Goal: Information Seeking & Learning: Learn about a topic

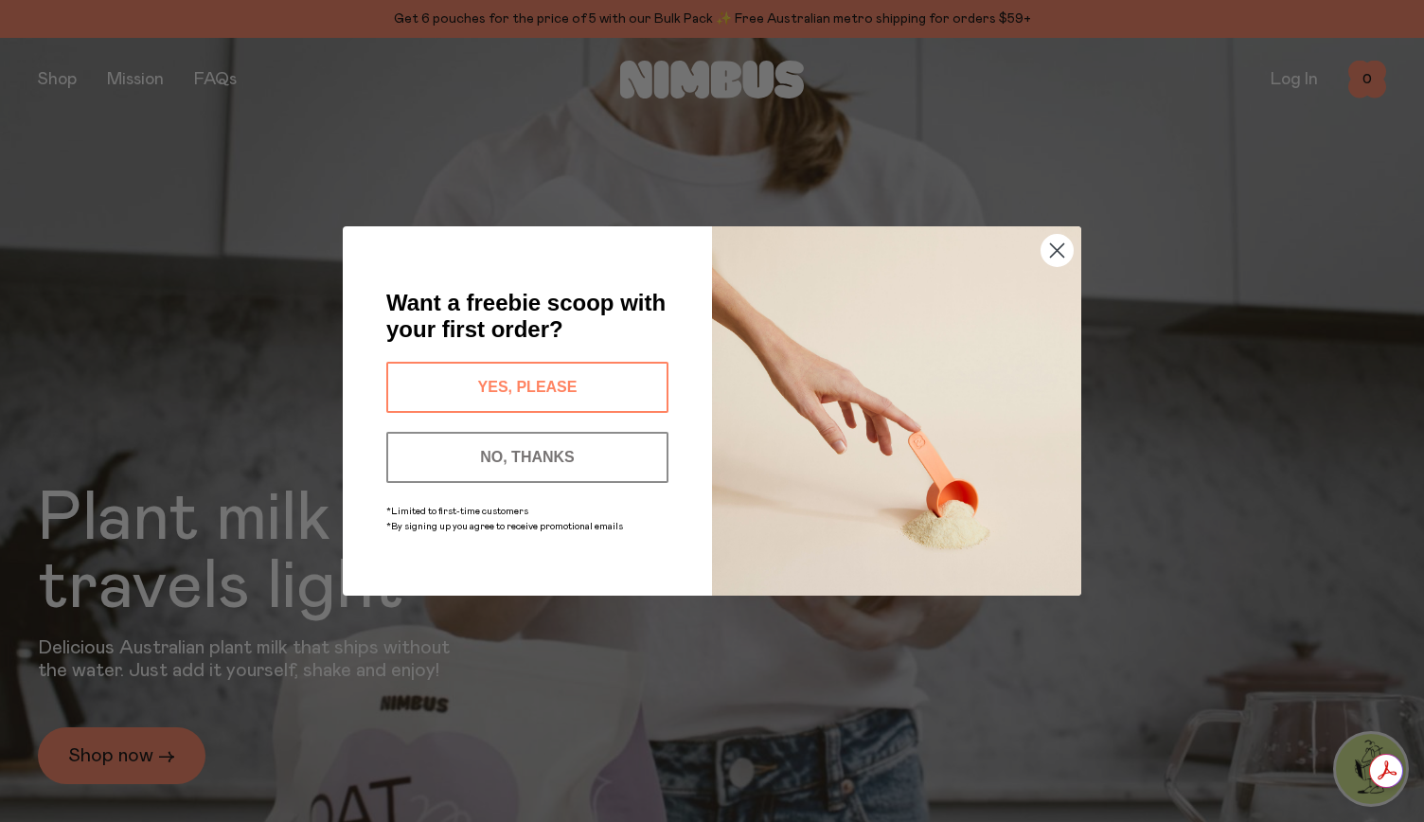
click at [553, 376] on button "YES, PLEASE" at bounding box center [527, 387] width 282 height 51
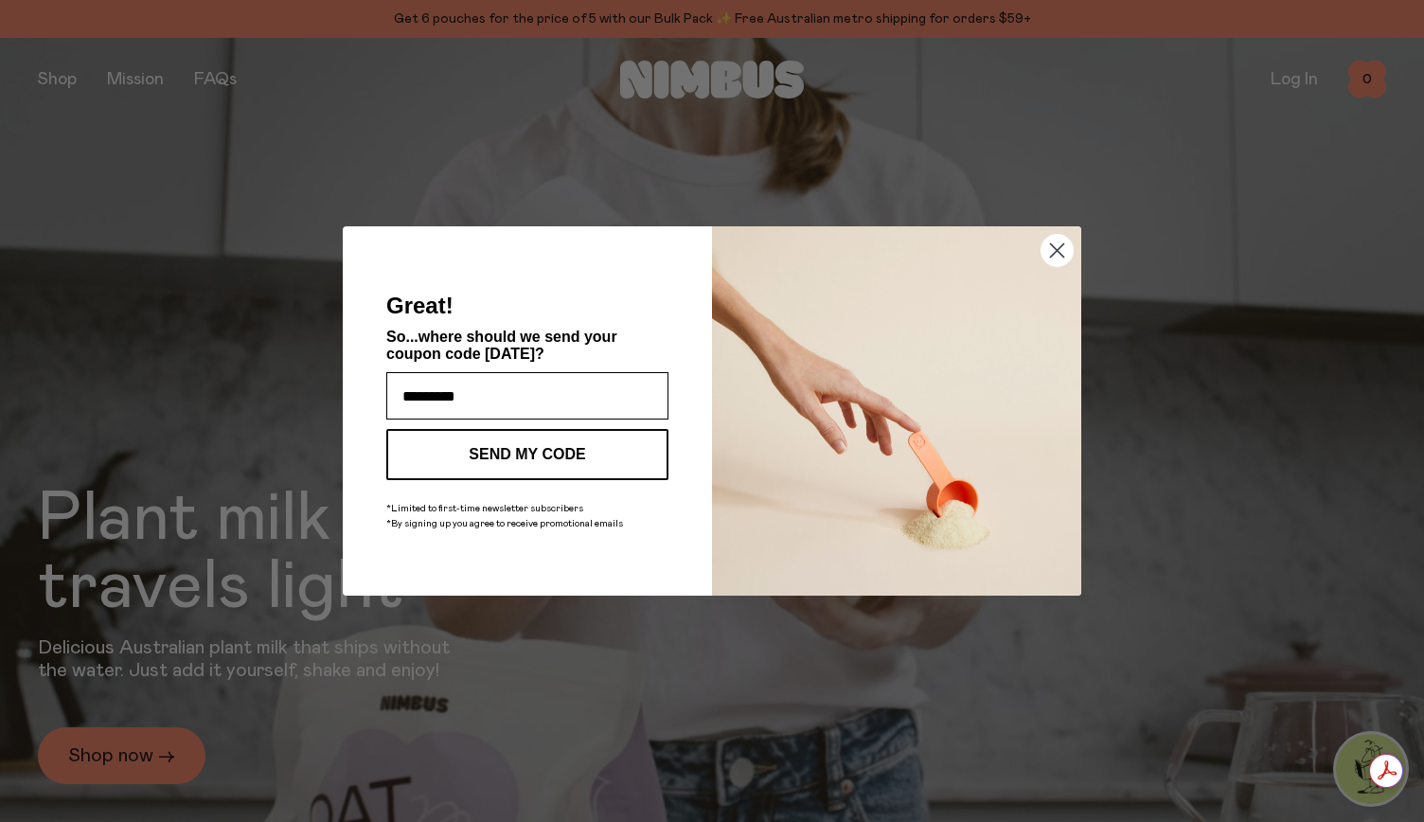
type input "**********"
click at [536, 442] on button "SEND MY CODE" at bounding box center [527, 454] width 282 height 51
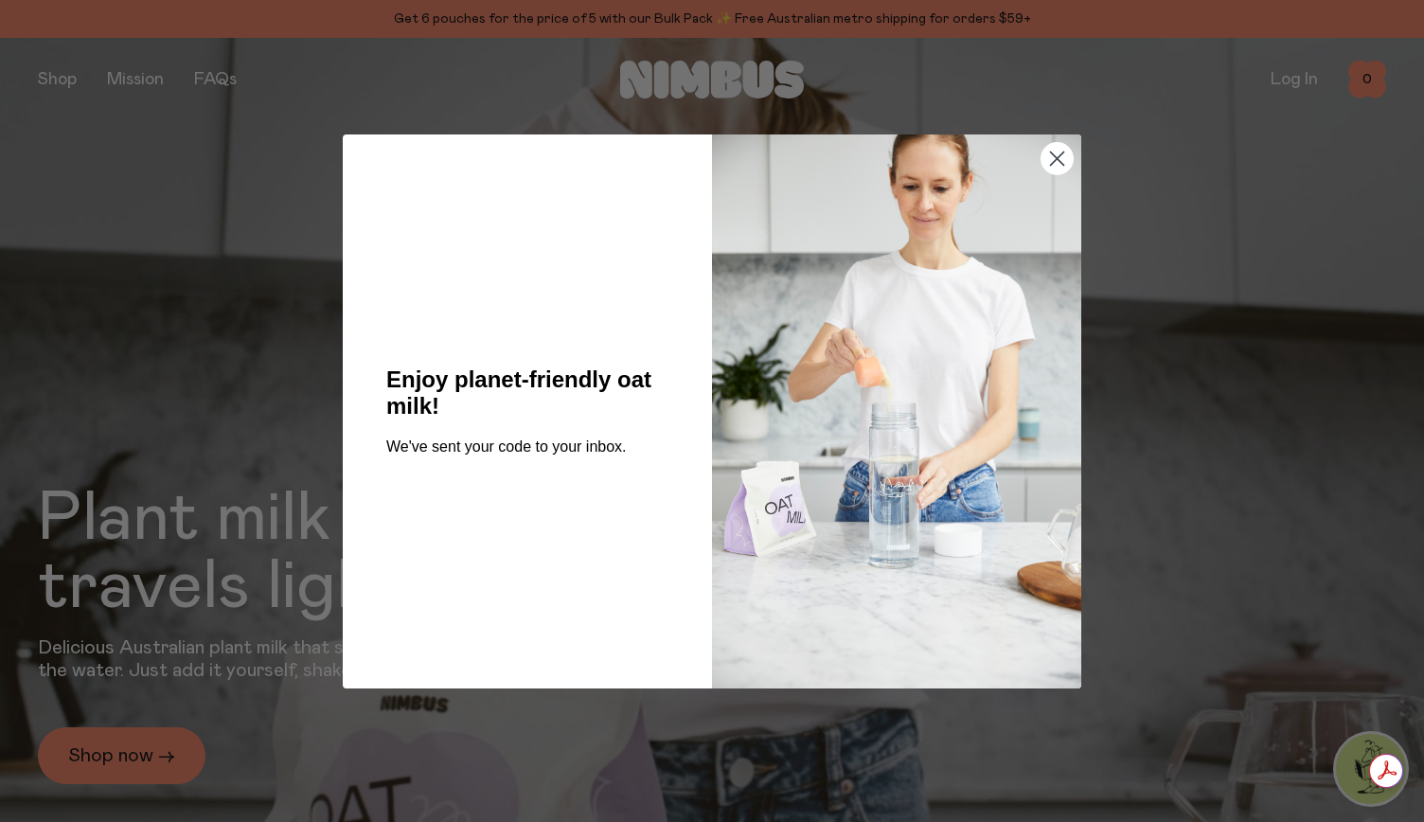
click at [1061, 159] on circle "Close dialog" at bounding box center [1057, 157] width 31 height 31
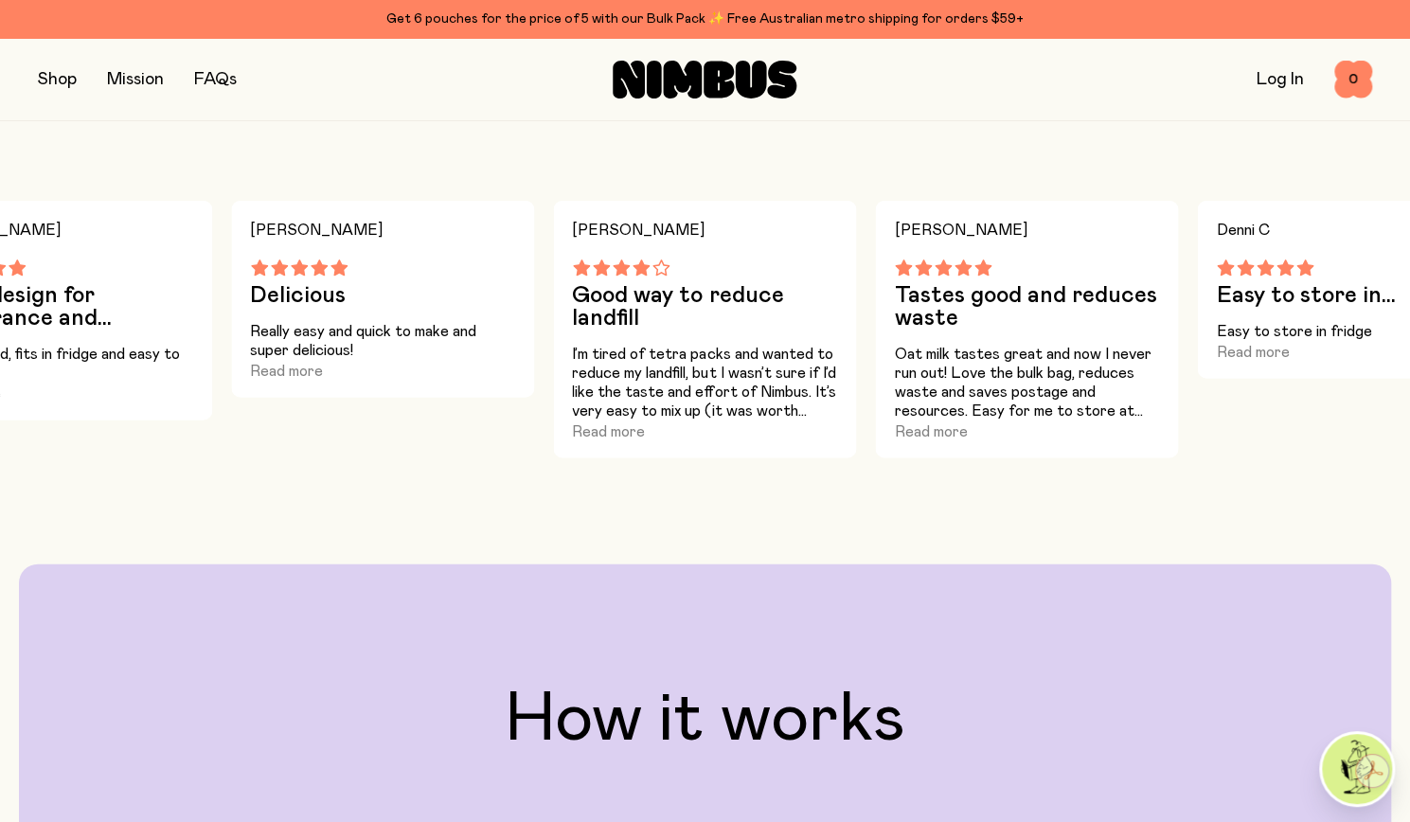
scroll to position [2616, 0]
click at [620, 431] on button "Read more" at bounding box center [608, 430] width 73 height 23
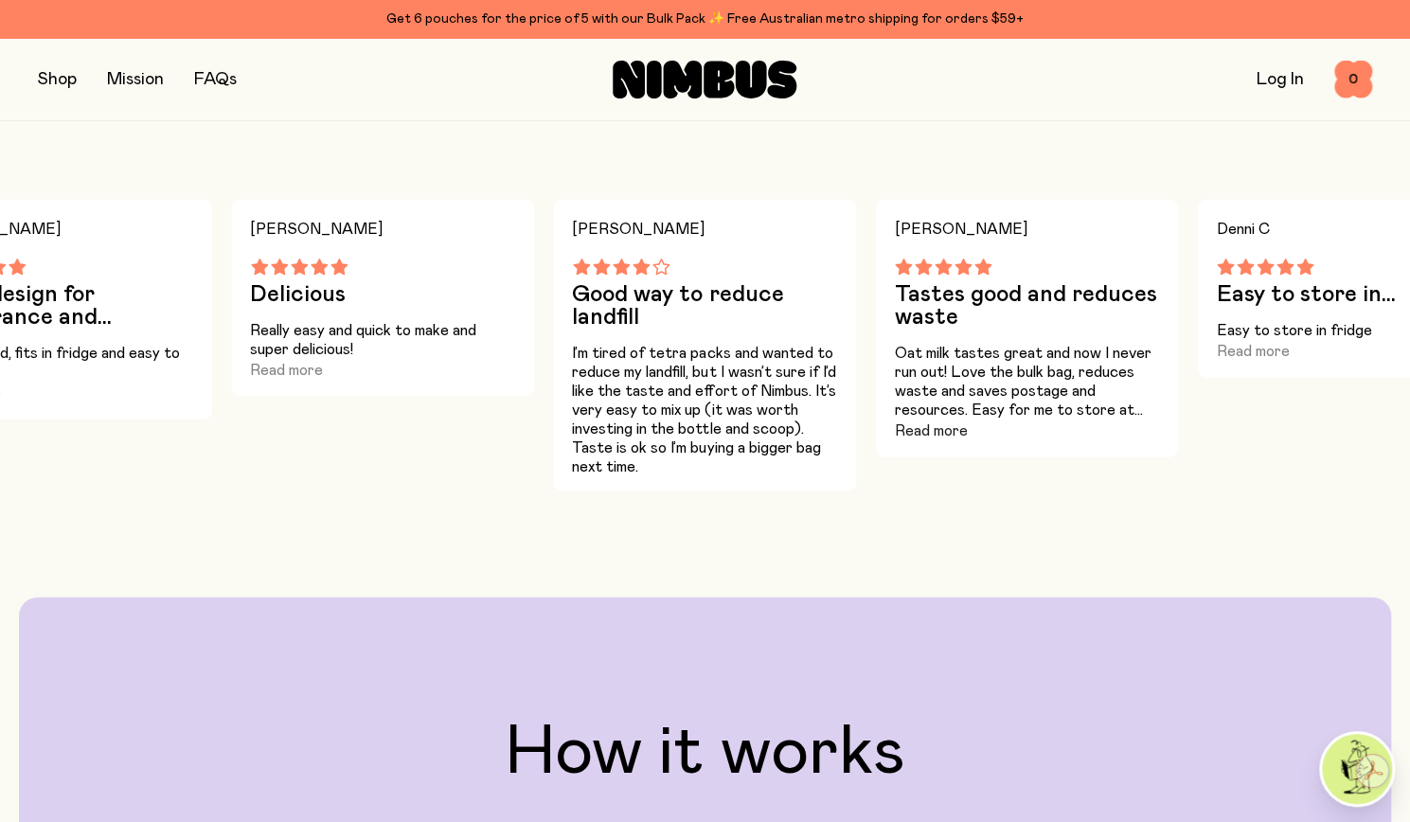
click at [944, 429] on button "Read more" at bounding box center [930, 430] width 73 height 23
click at [1395, 297] on h3 "Easy to store in..." at bounding box center [1348, 294] width 265 height 23
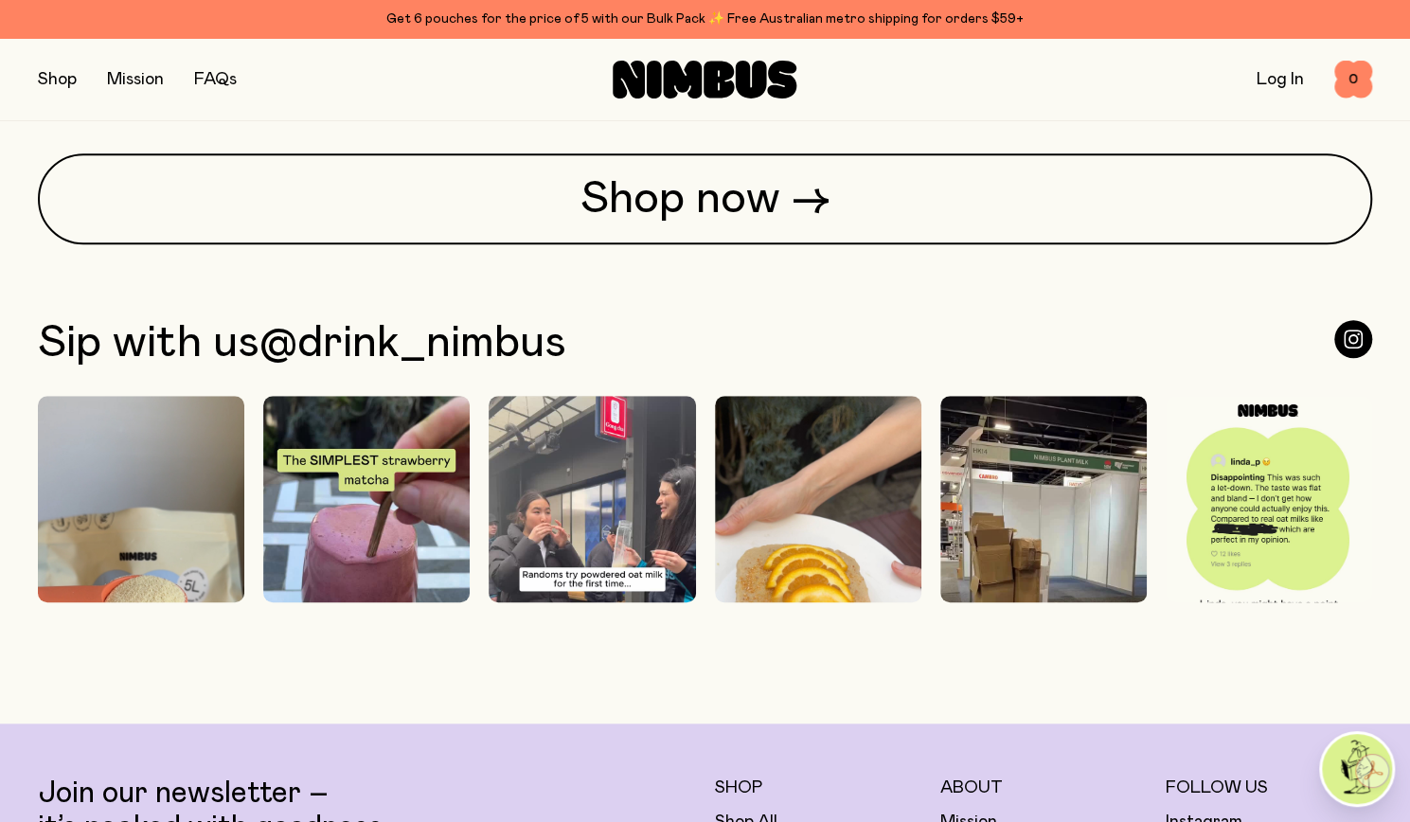
scroll to position [4914, 0]
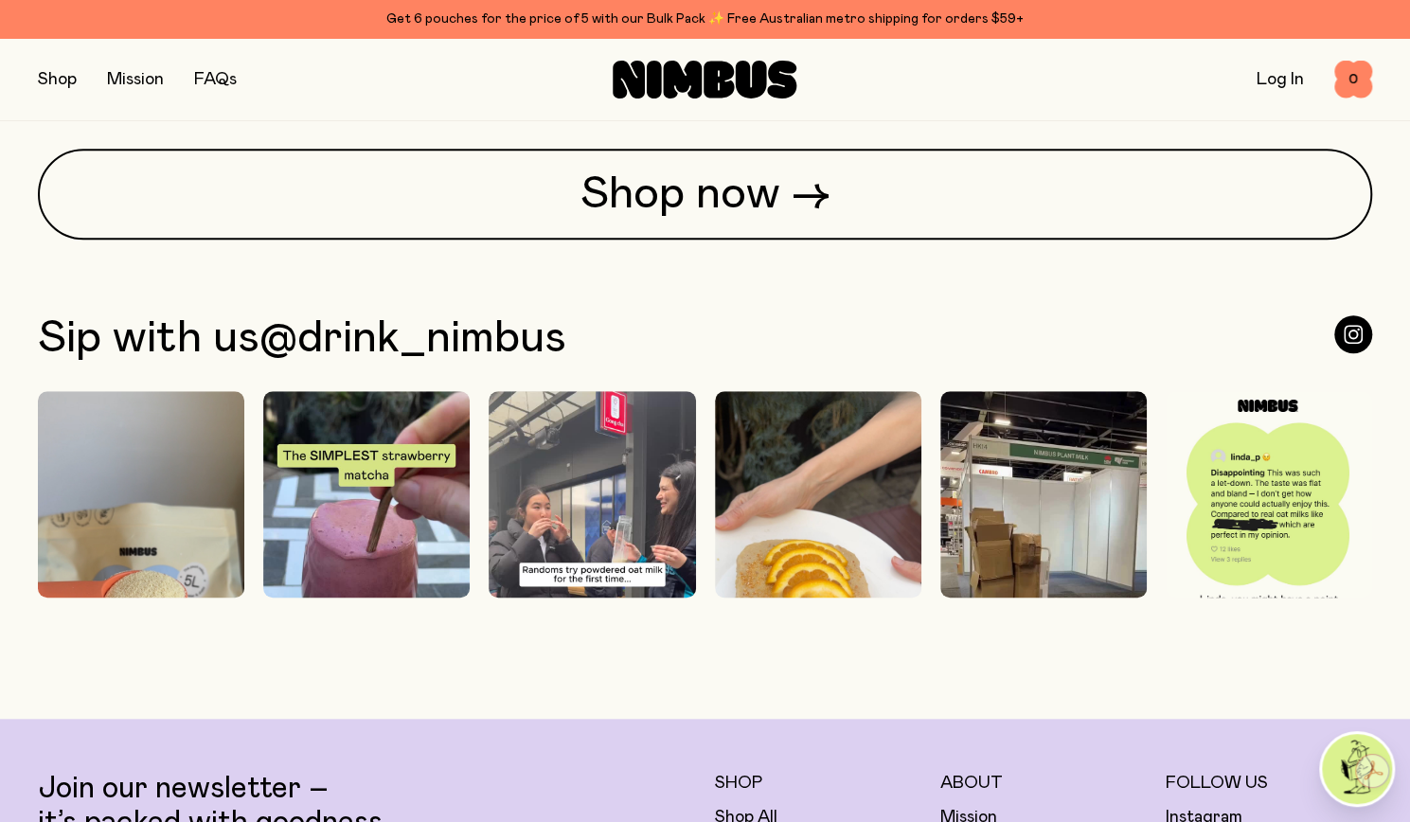
click at [218, 530] on img at bounding box center [141, 574] width 206 height 367
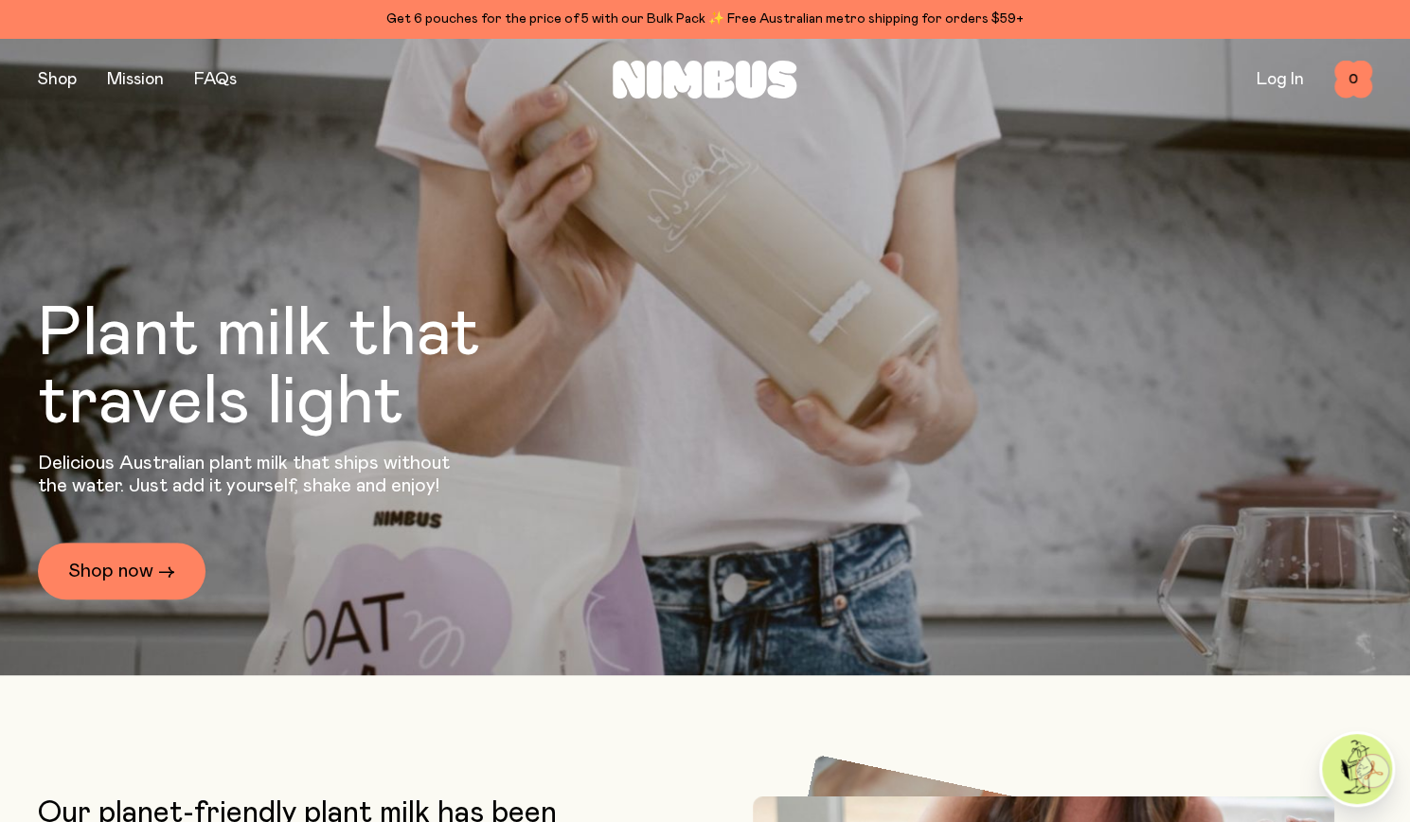
scroll to position [0, 0]
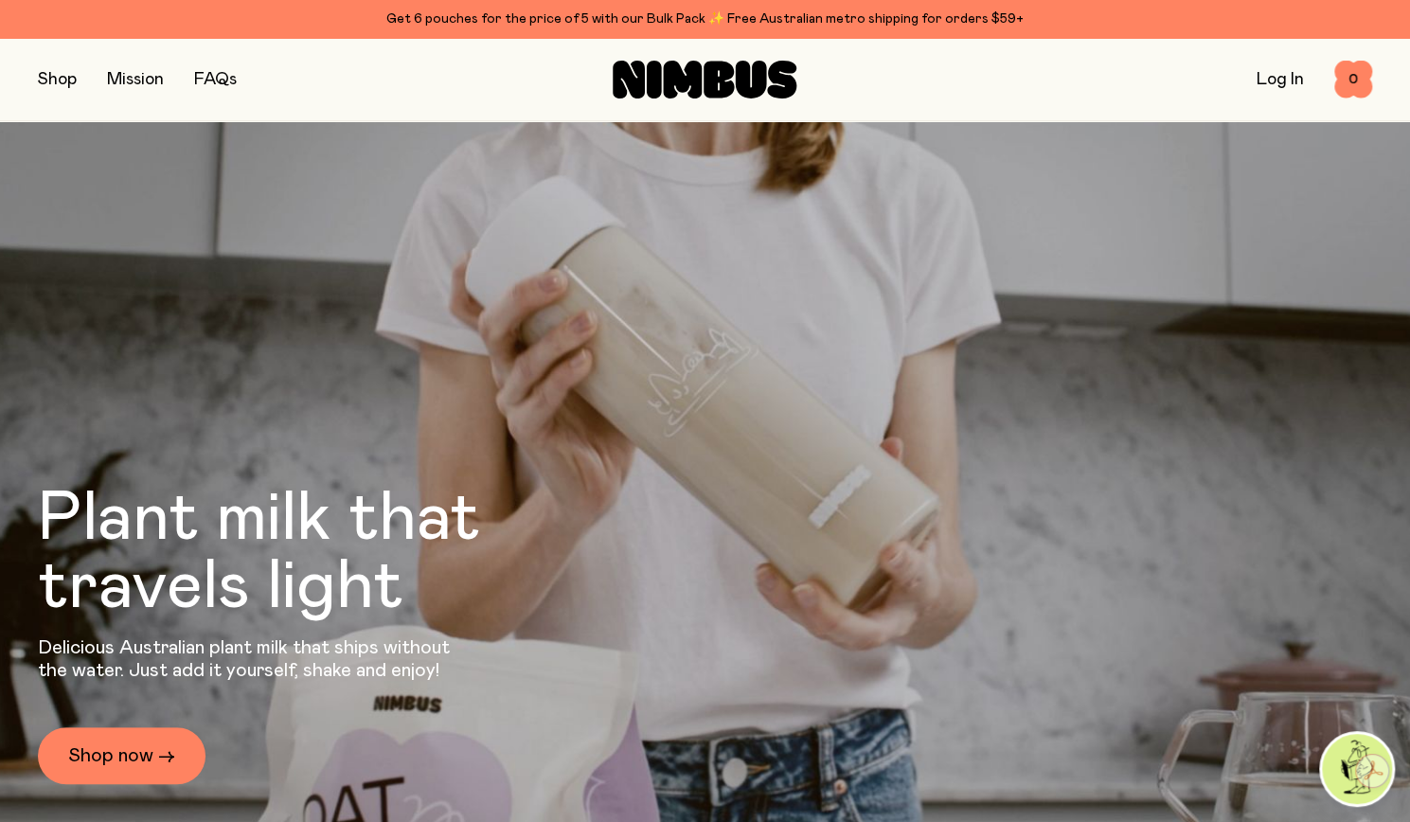
click at [62, 80] on button "button" at bounding box center [57, 79] width 39 height 27
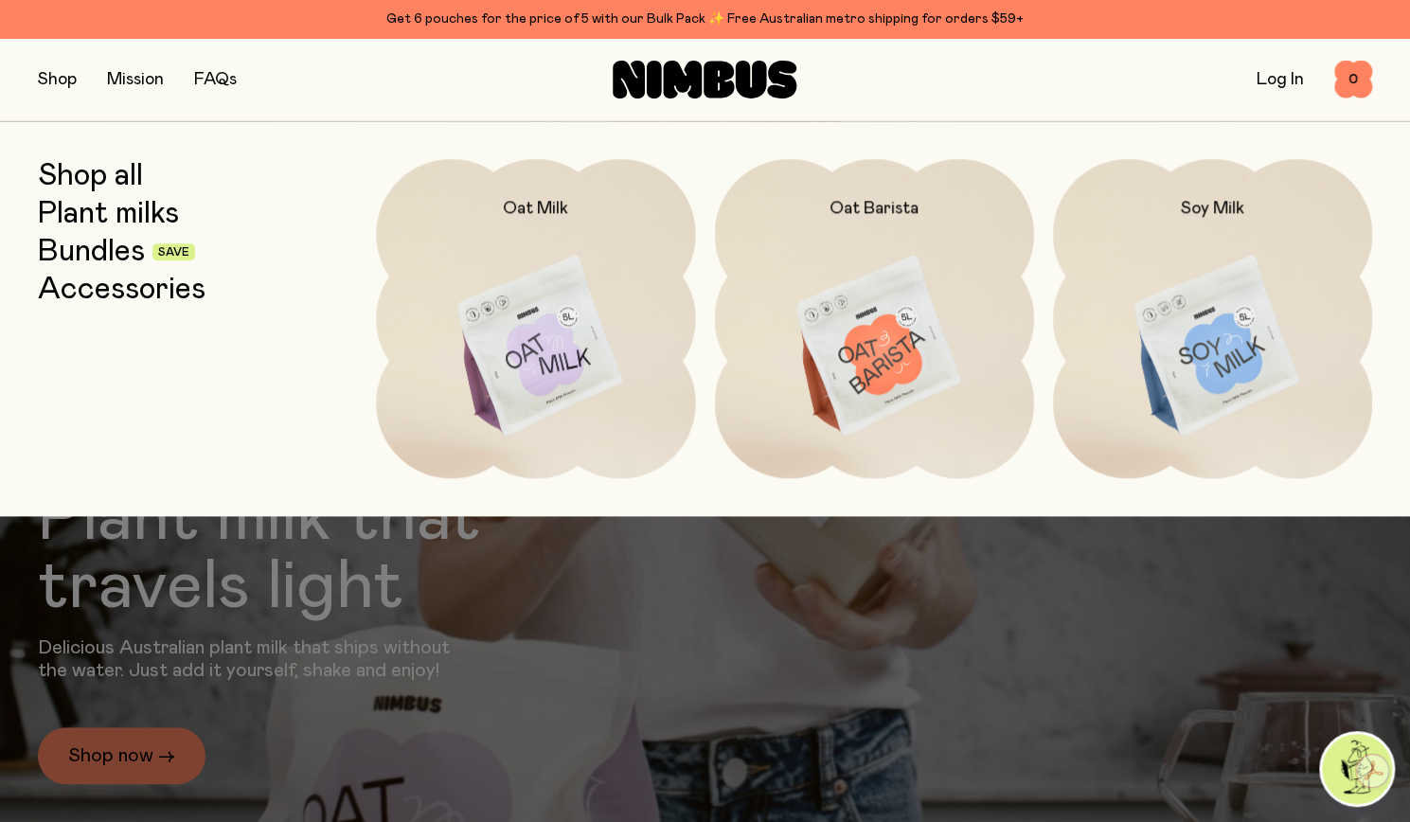
click at [521, 269] on img at bounding box center [535, 346] width 319 height 375
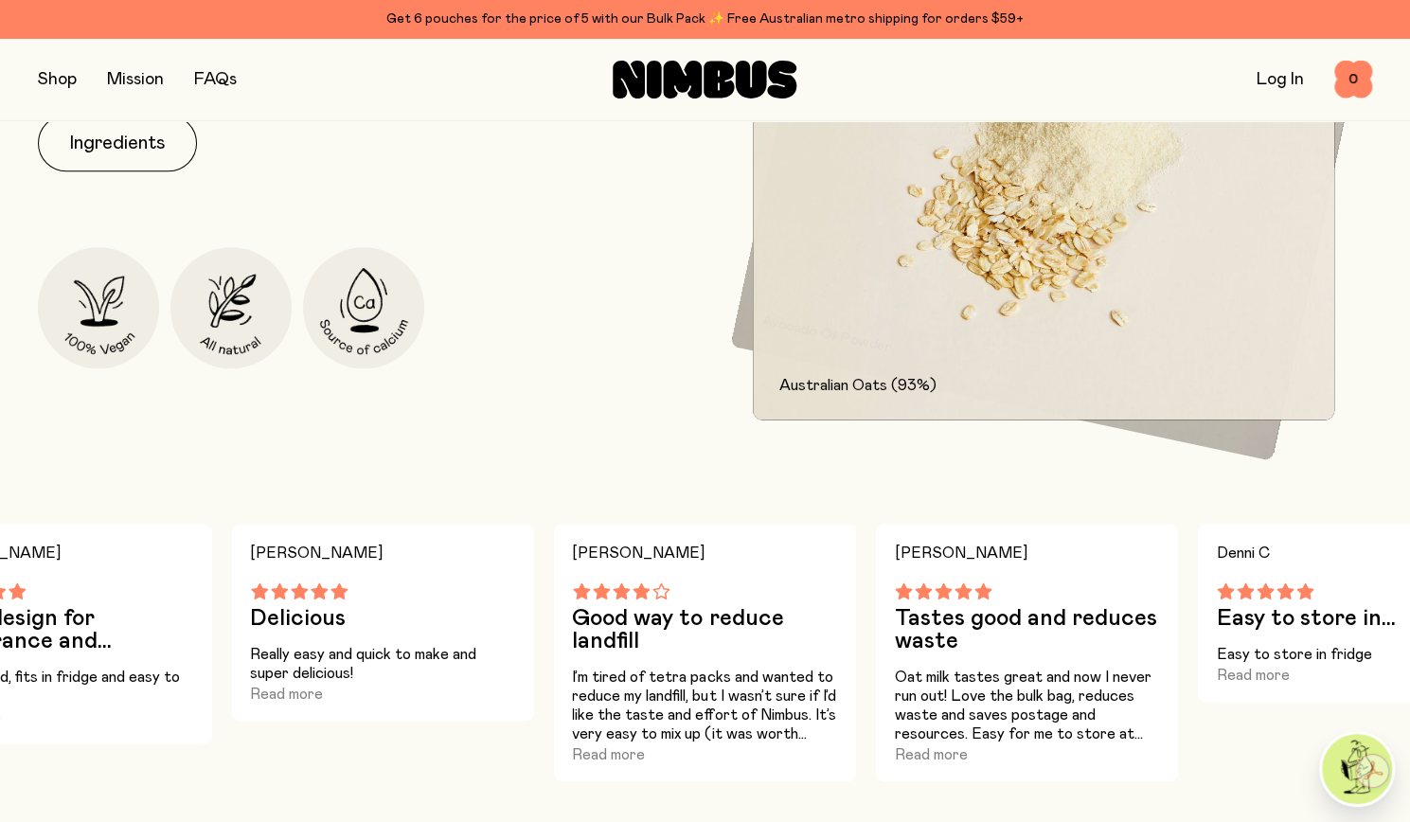
scroll to position [1193, 0]
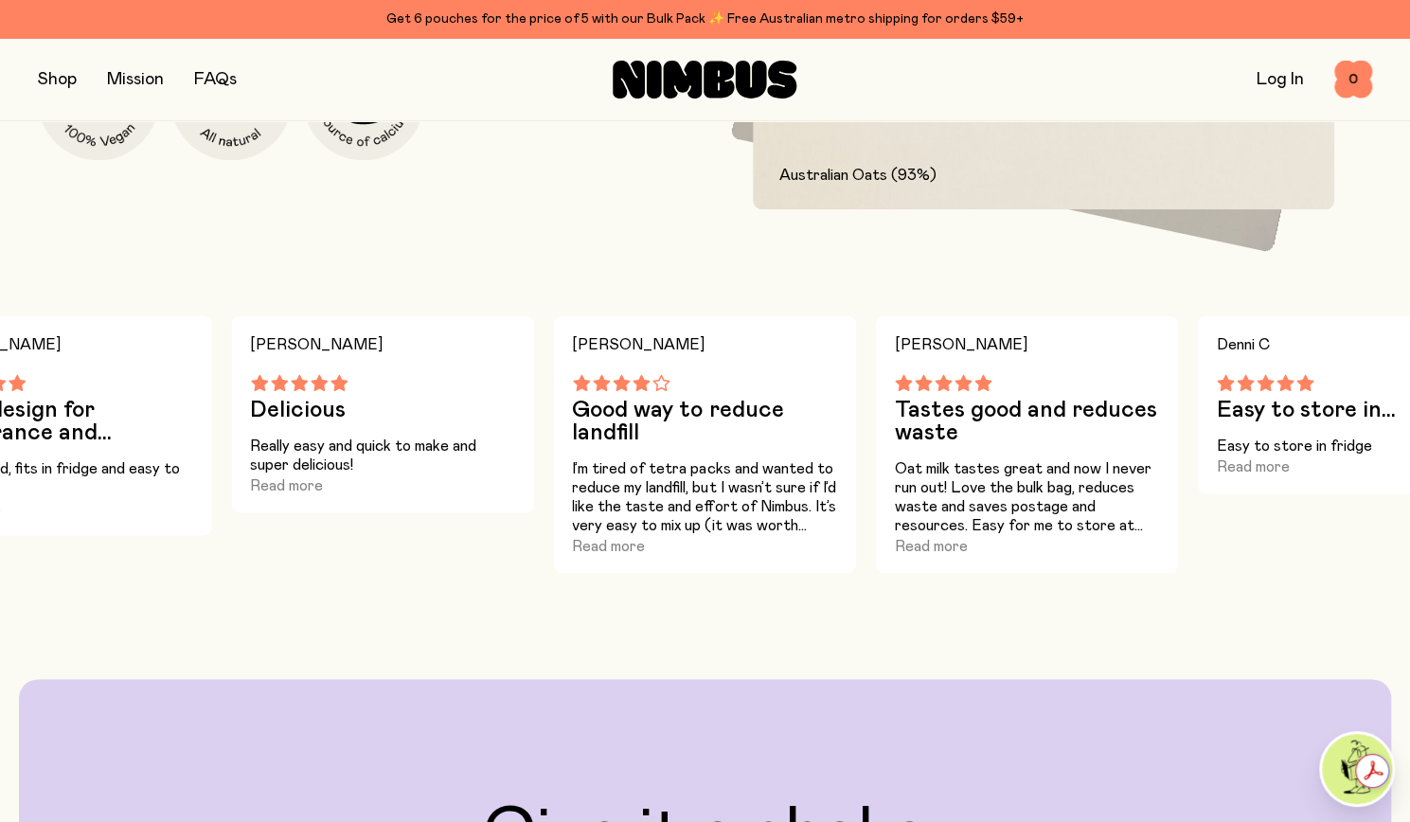
click at [1373, 390] on div at bounding box center [1348, 382] width 265 height 17
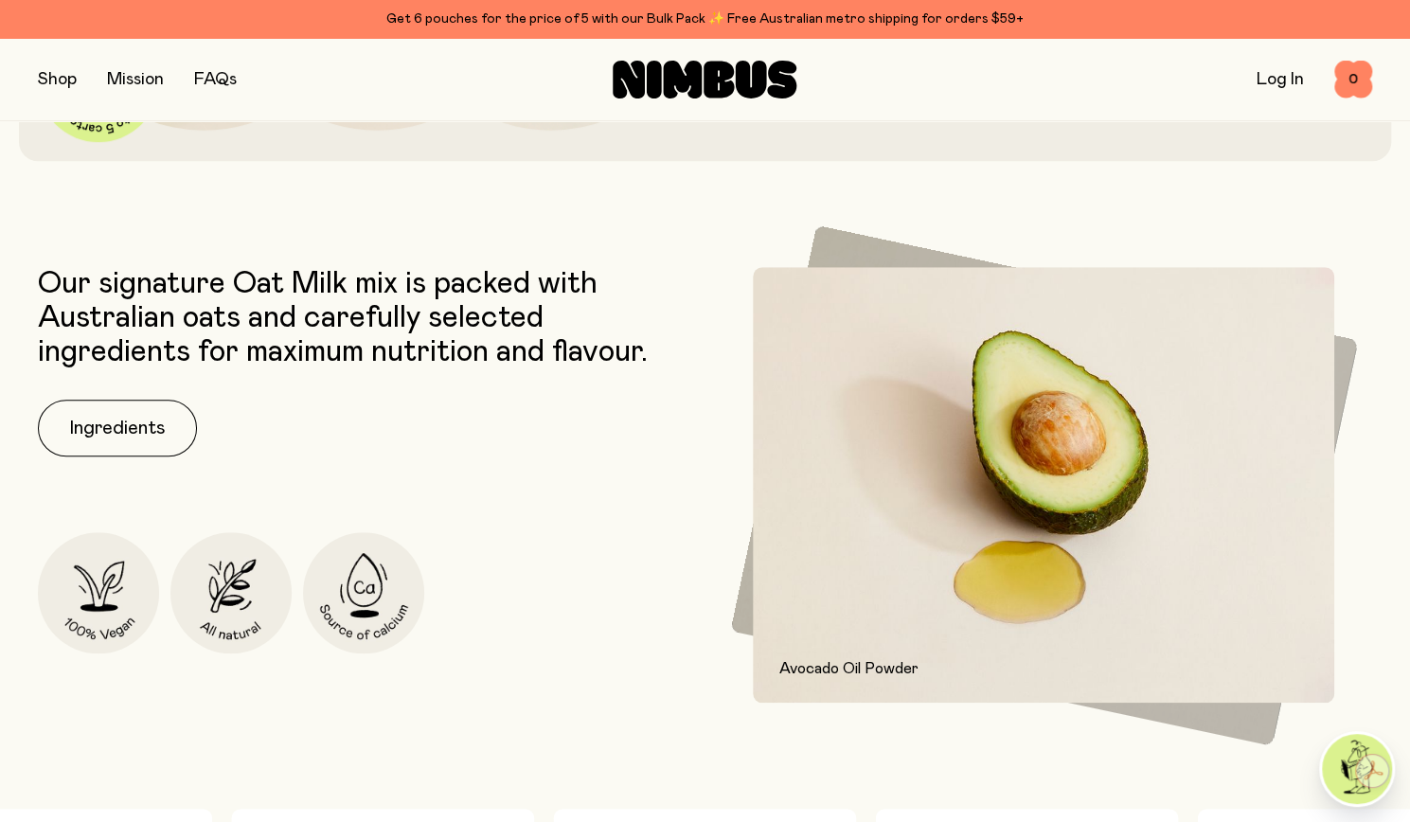
scroll to position [668, 0]
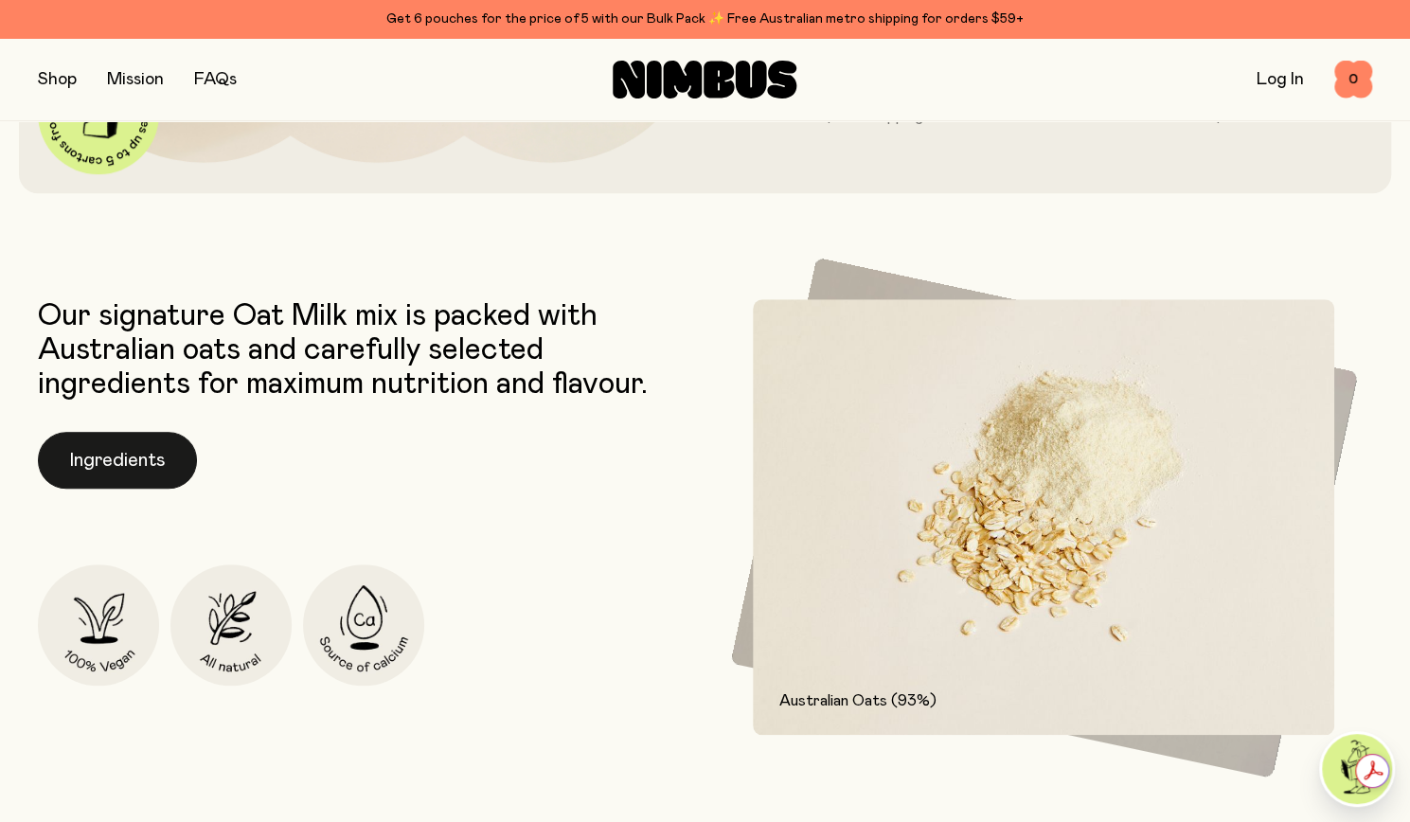
click at [145, 443] on button "Ingredients" at bounding box center [117, 460] width 159 height 57
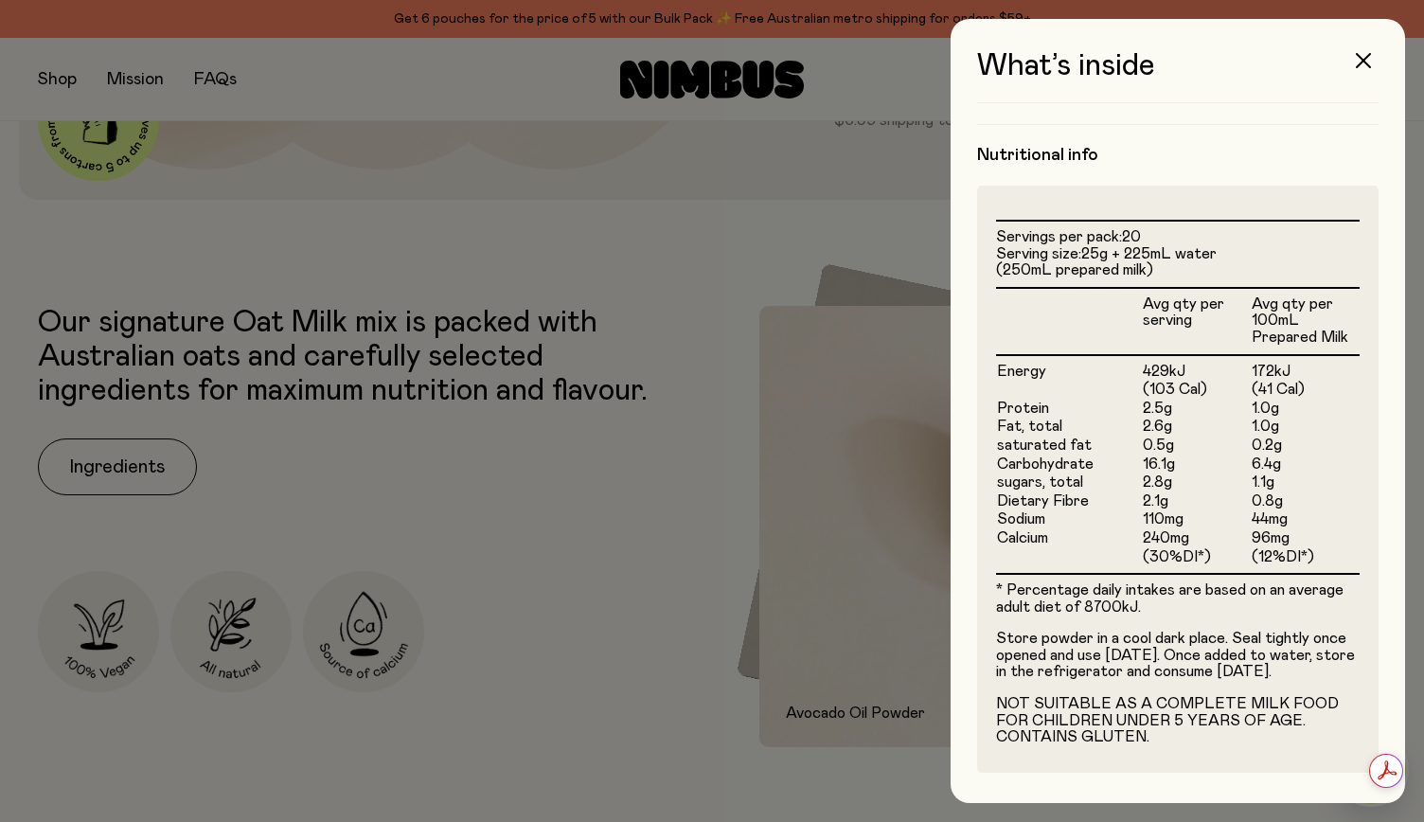
scroll to position [0, 0]
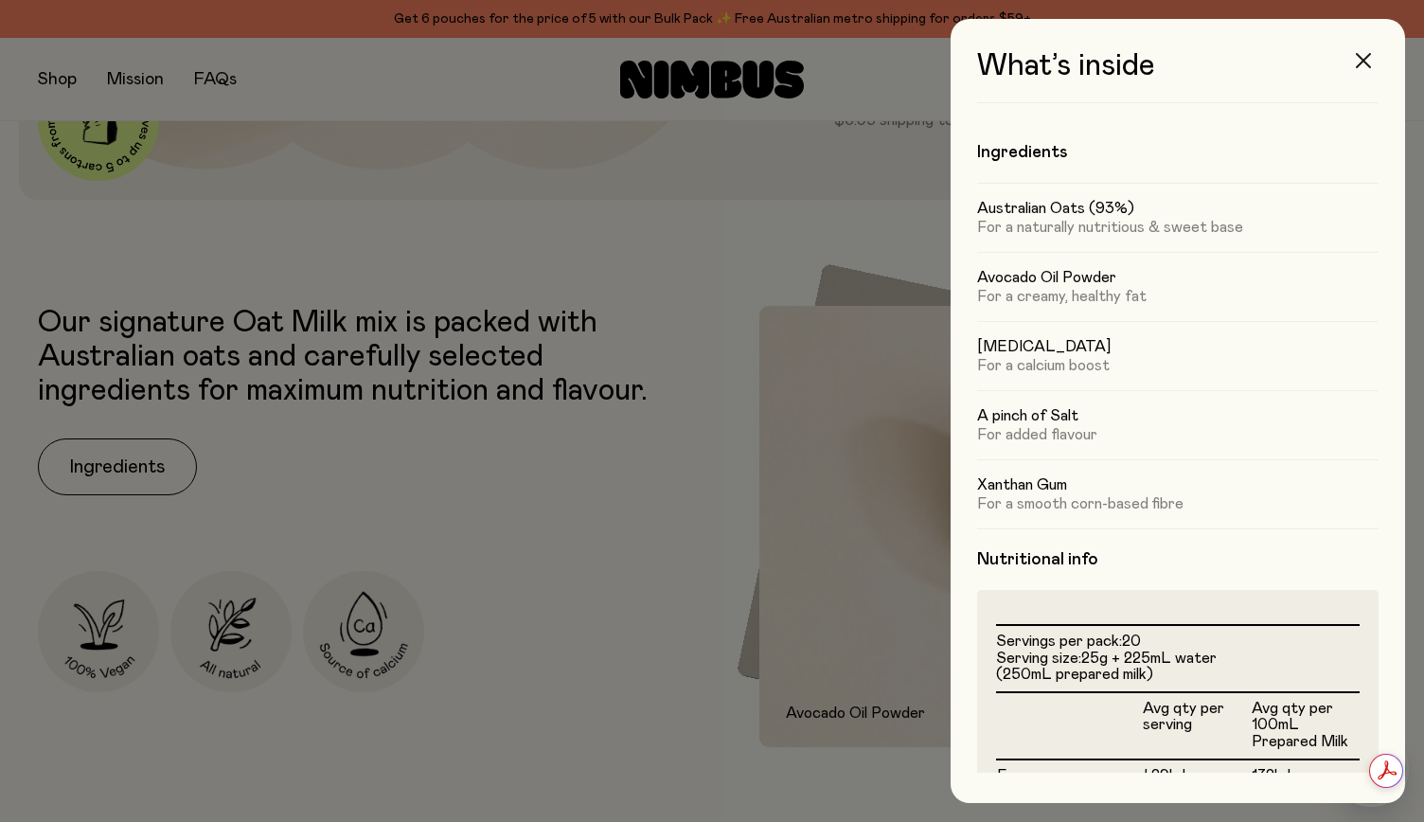
click at [1365, 62] on icon "button" at bounding box center [1363, 60] width 15 height 15
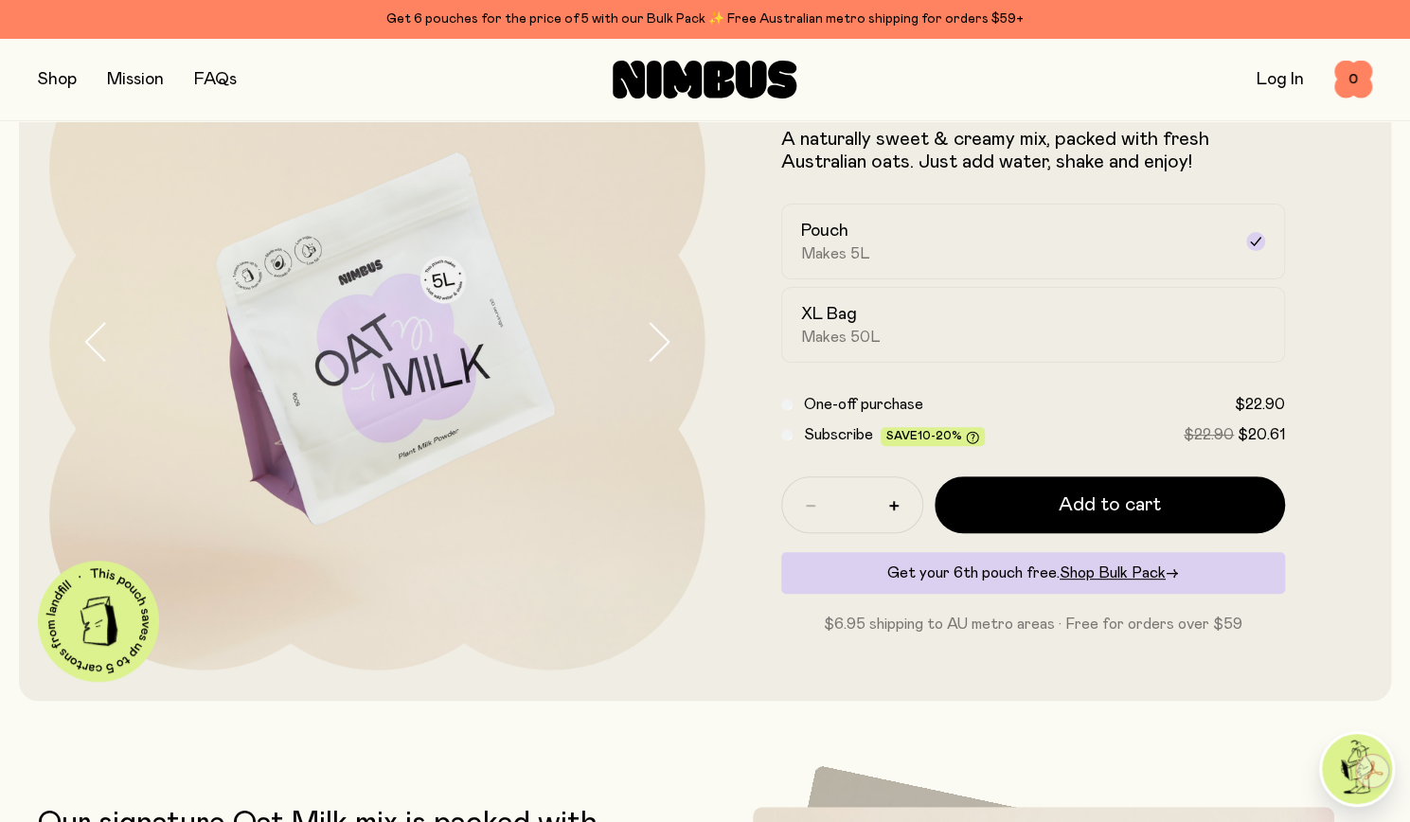
scroll to position [160, 0]
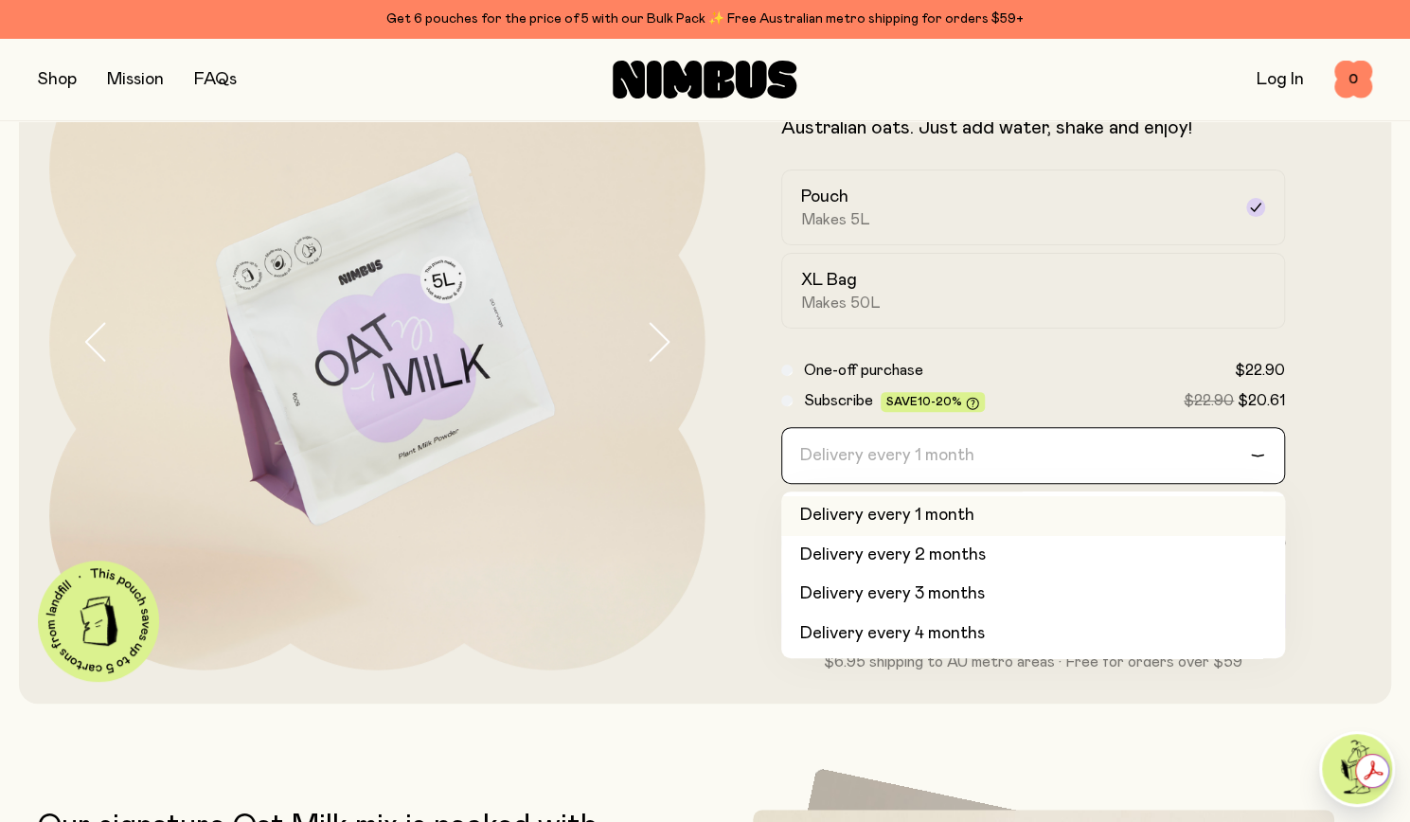
click at [1258, 448] on div "Loading..." at bounding box center [1267, 455] width 34 height 55
click at [1256, 455] on icon "Search for option" at bounding box center [1257, 456] width 11 height 6
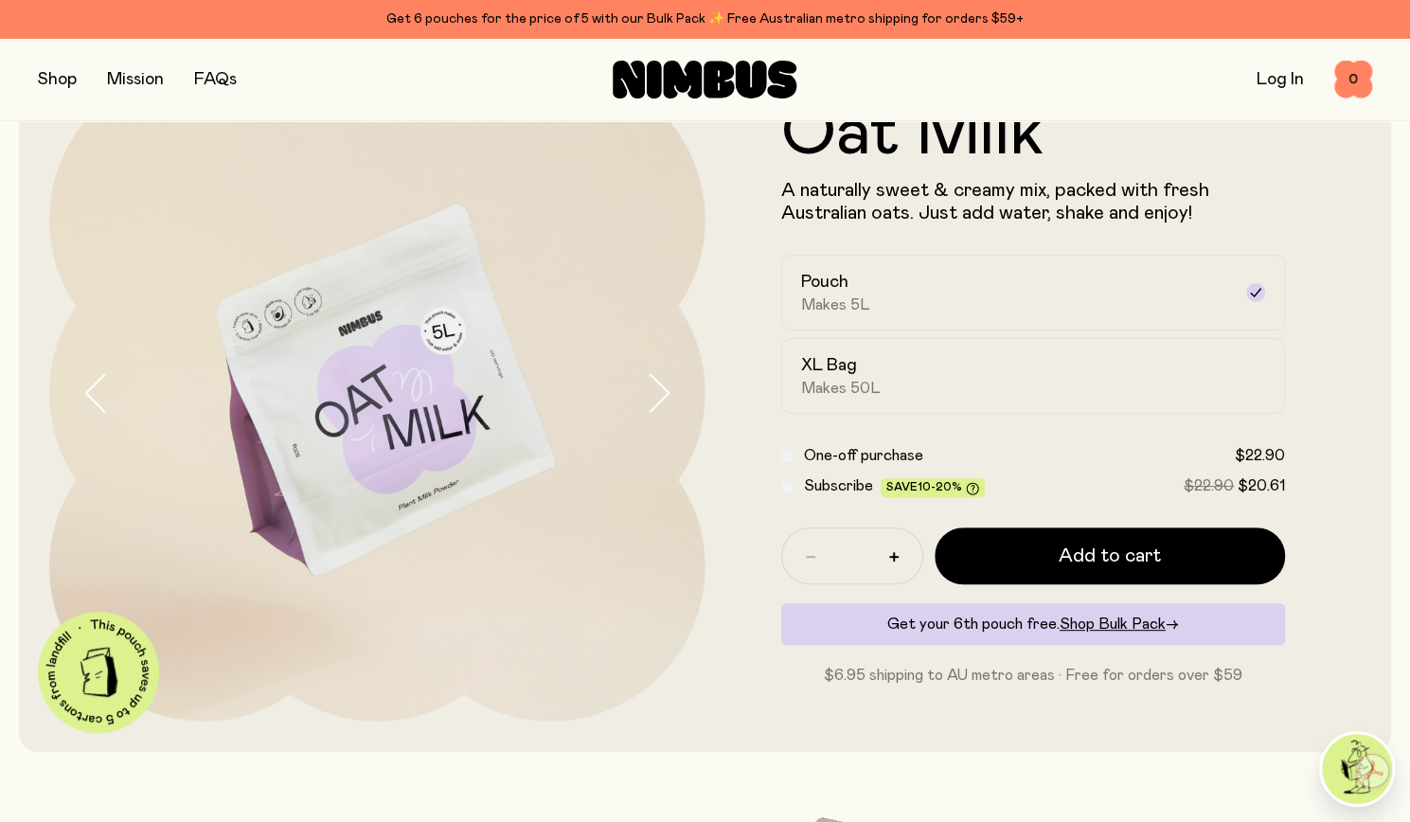
scroll to position [111, 0]
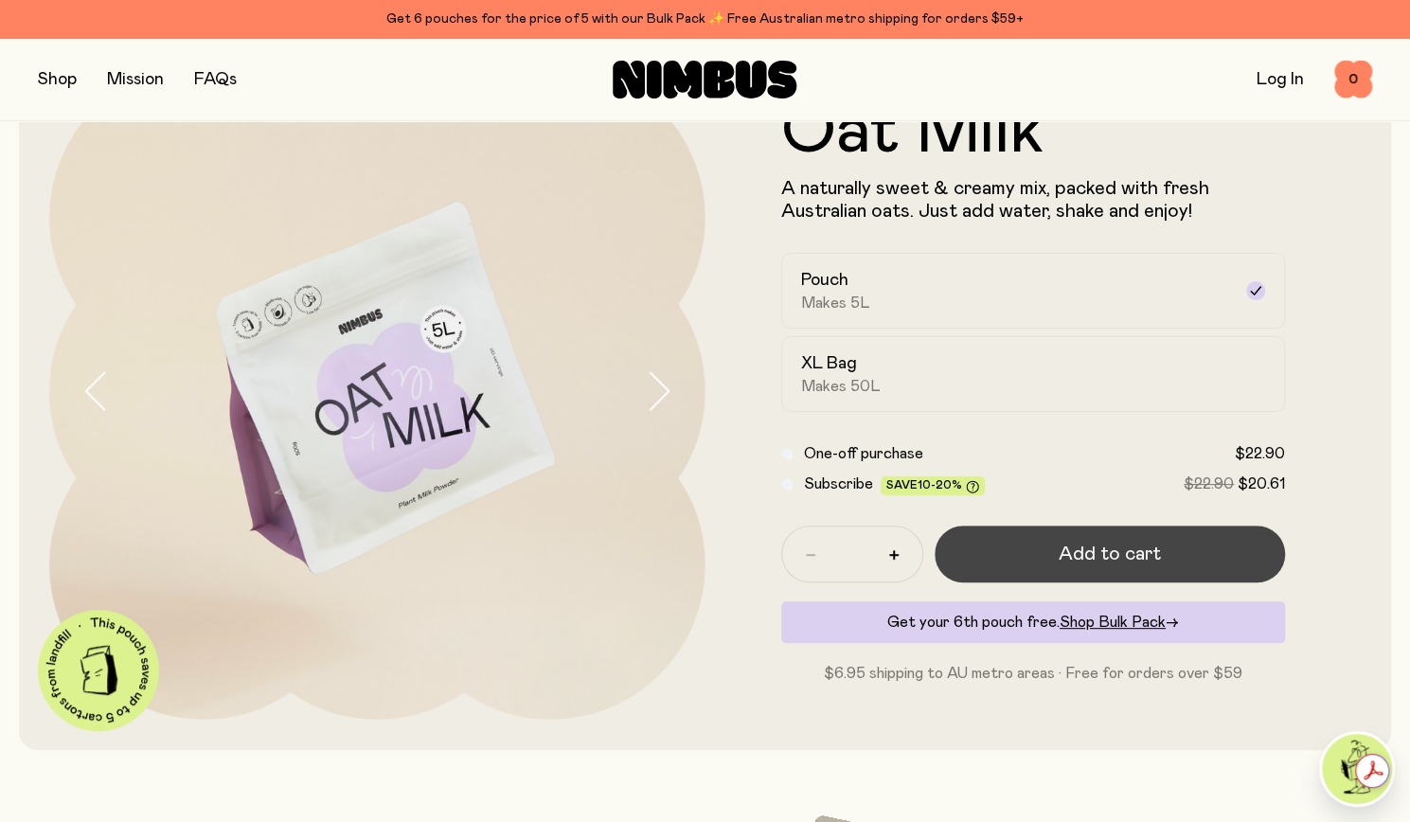
click at [1112, 558] on span "Add to cart" at bounding box center [1110, 554] width 102 height 27
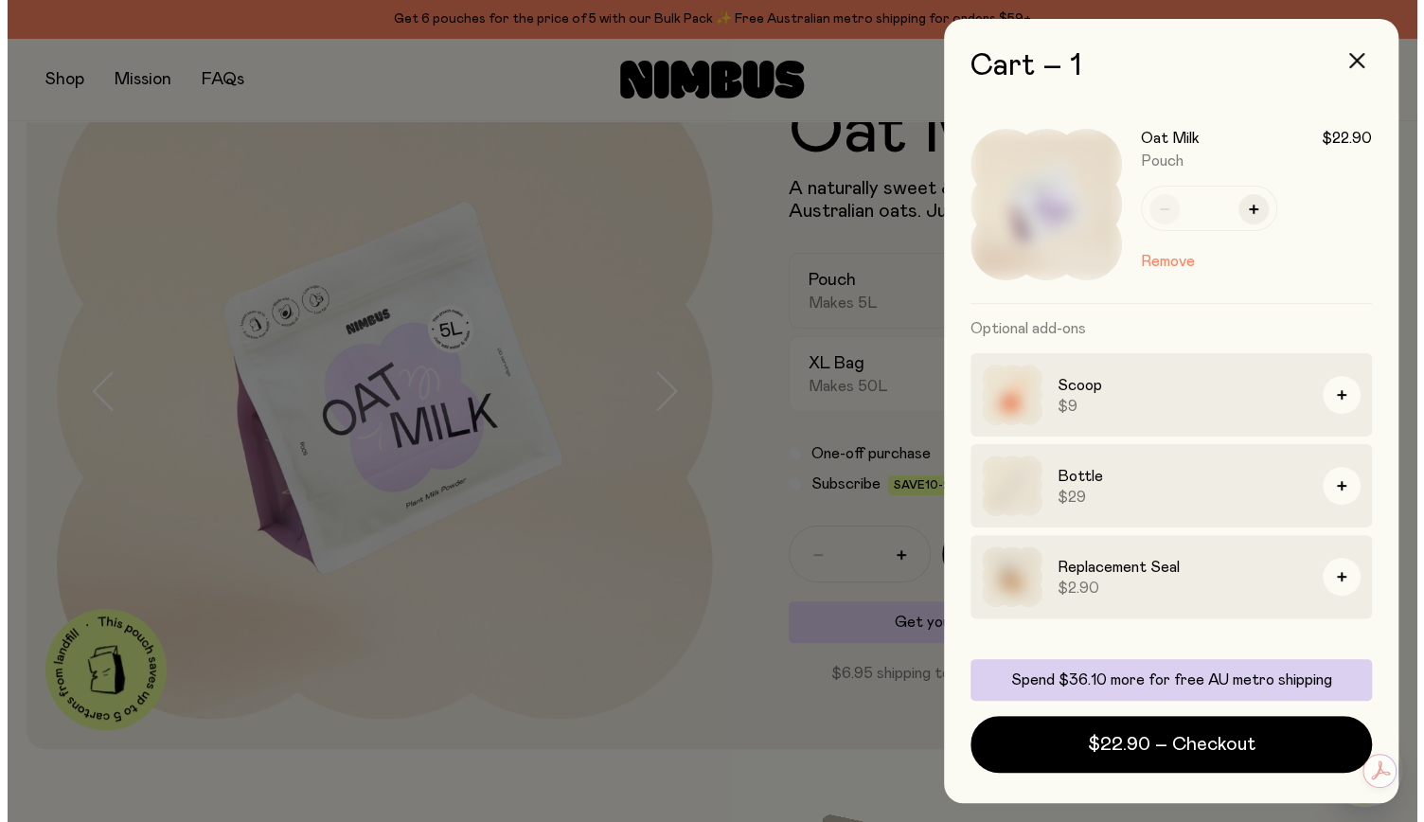
scroll to position [0, 0]
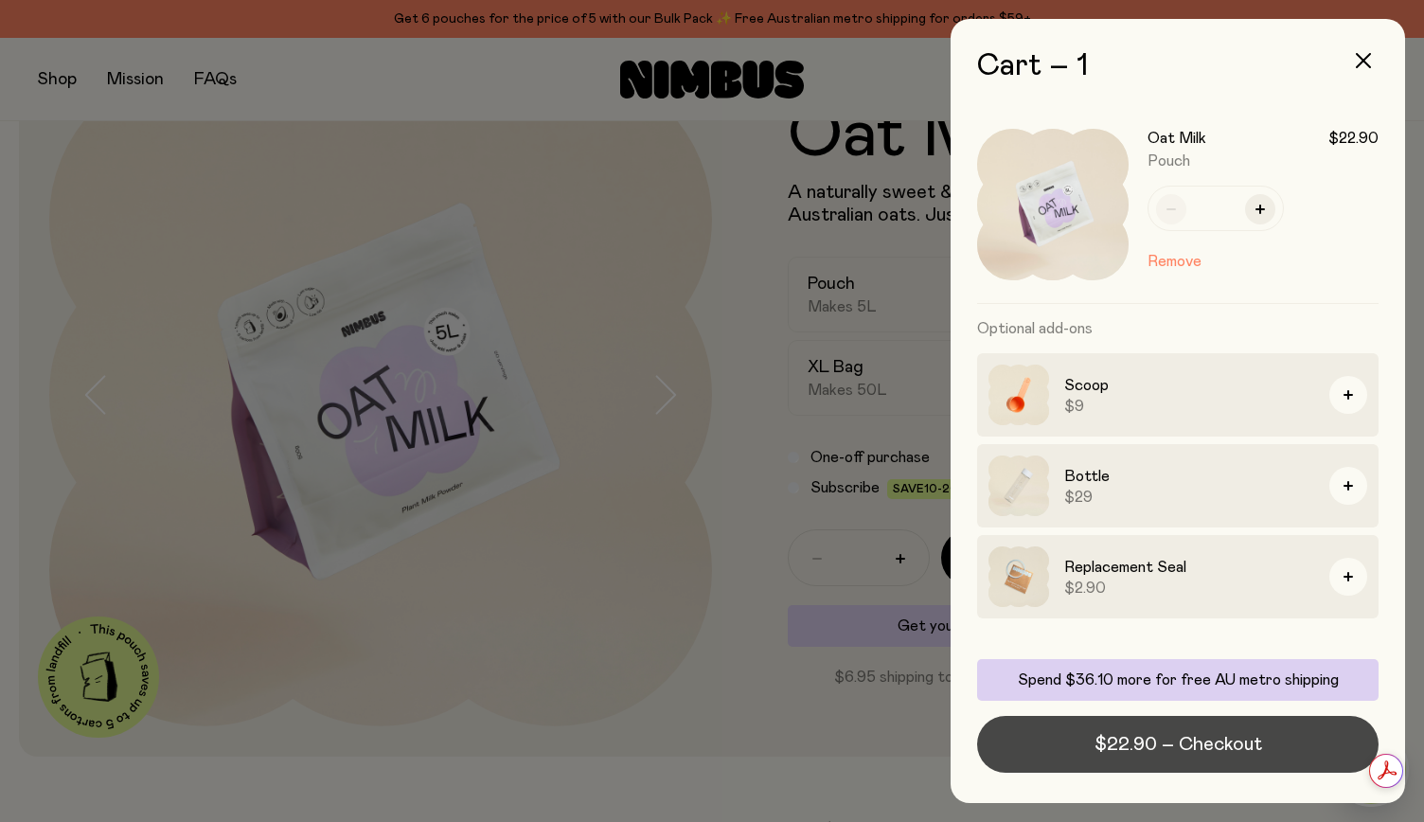
click at [1218, 745] on span "$22.90 – Checkout" at bounding box center [1179, 744] width 168 height 27
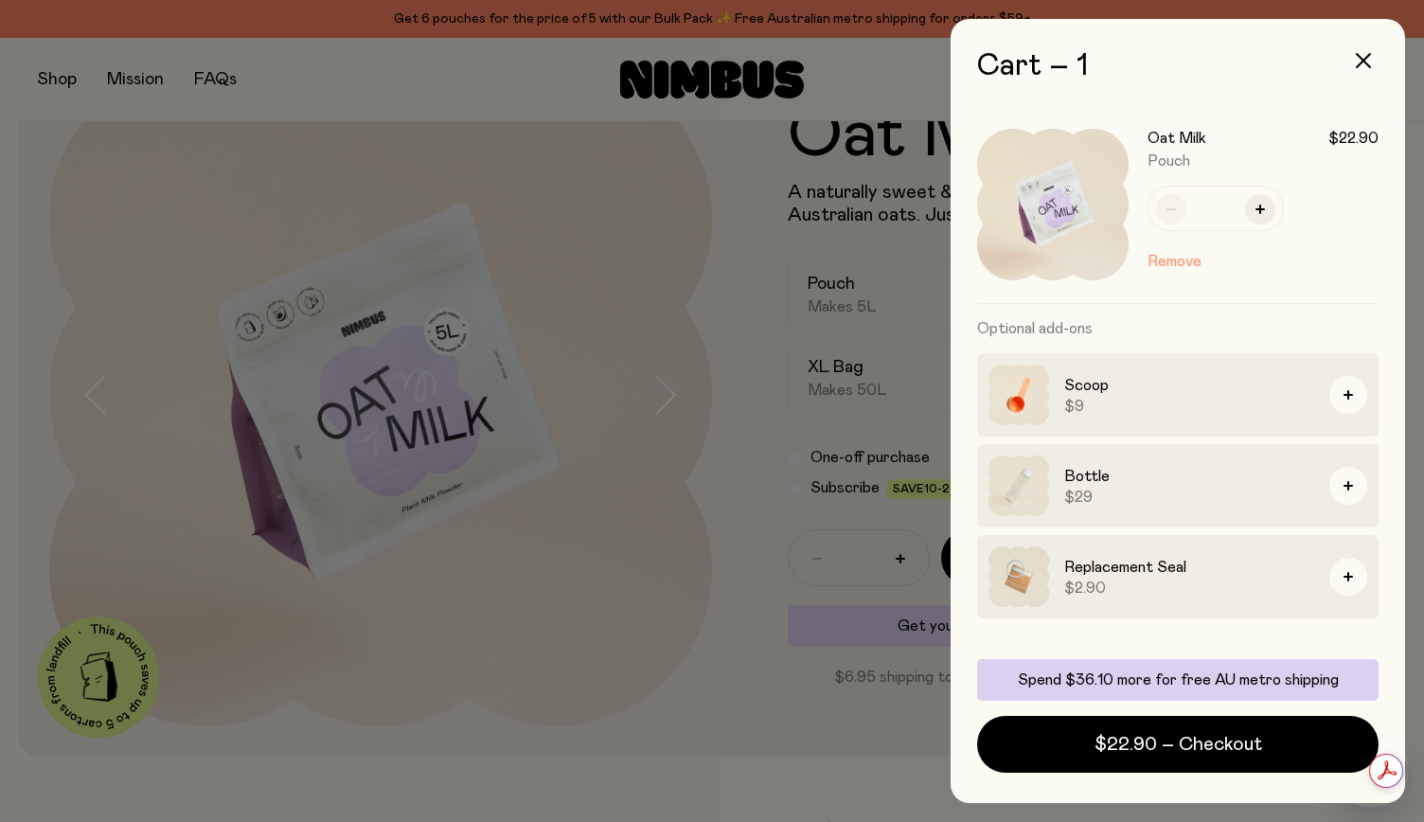
click at [1183, 262] on button "Remove" at bounding box center [1175, 261] width 54 height 23
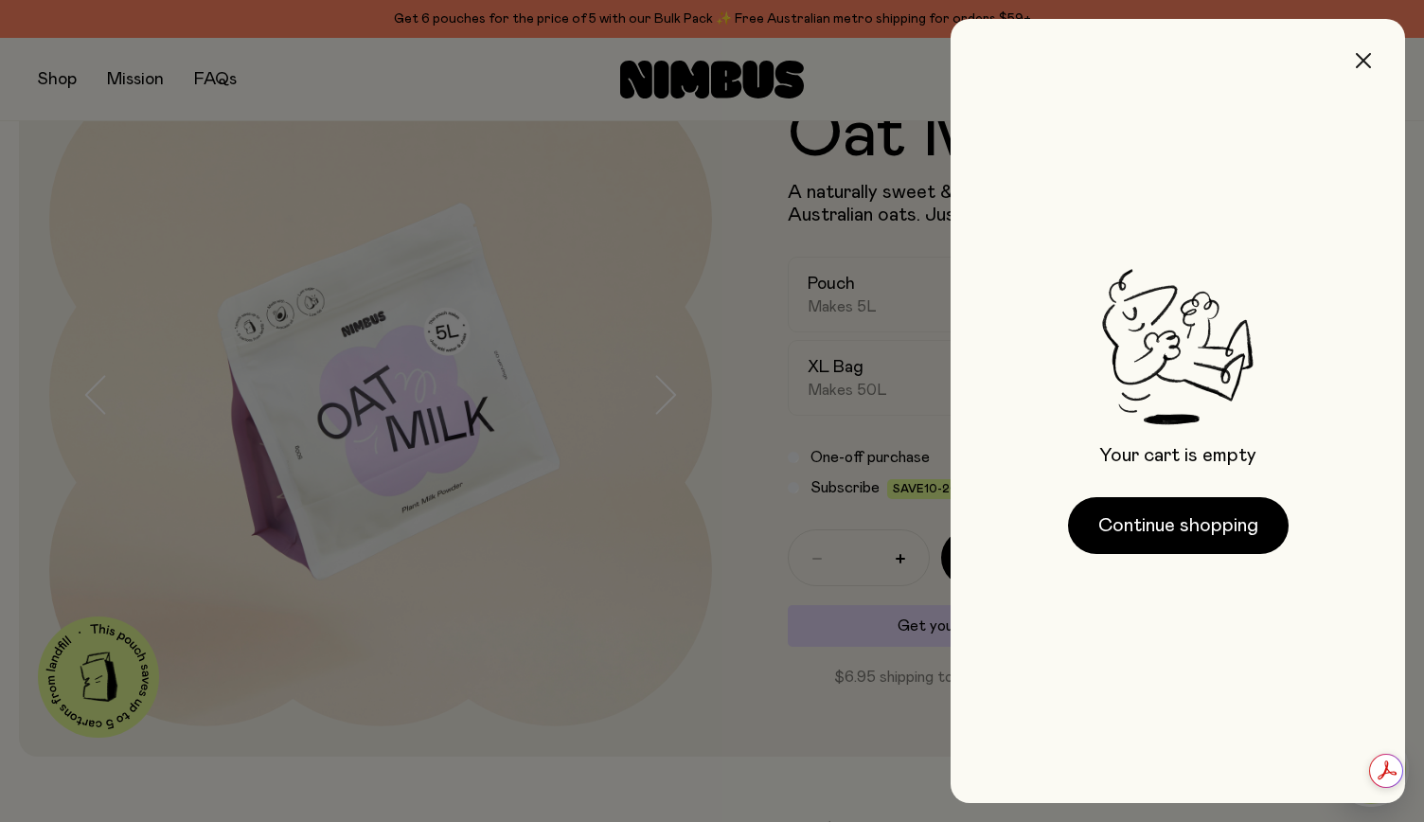
click at [1365, 58] on icon "button" at bounding box center [1363, 60] width 15 height 15
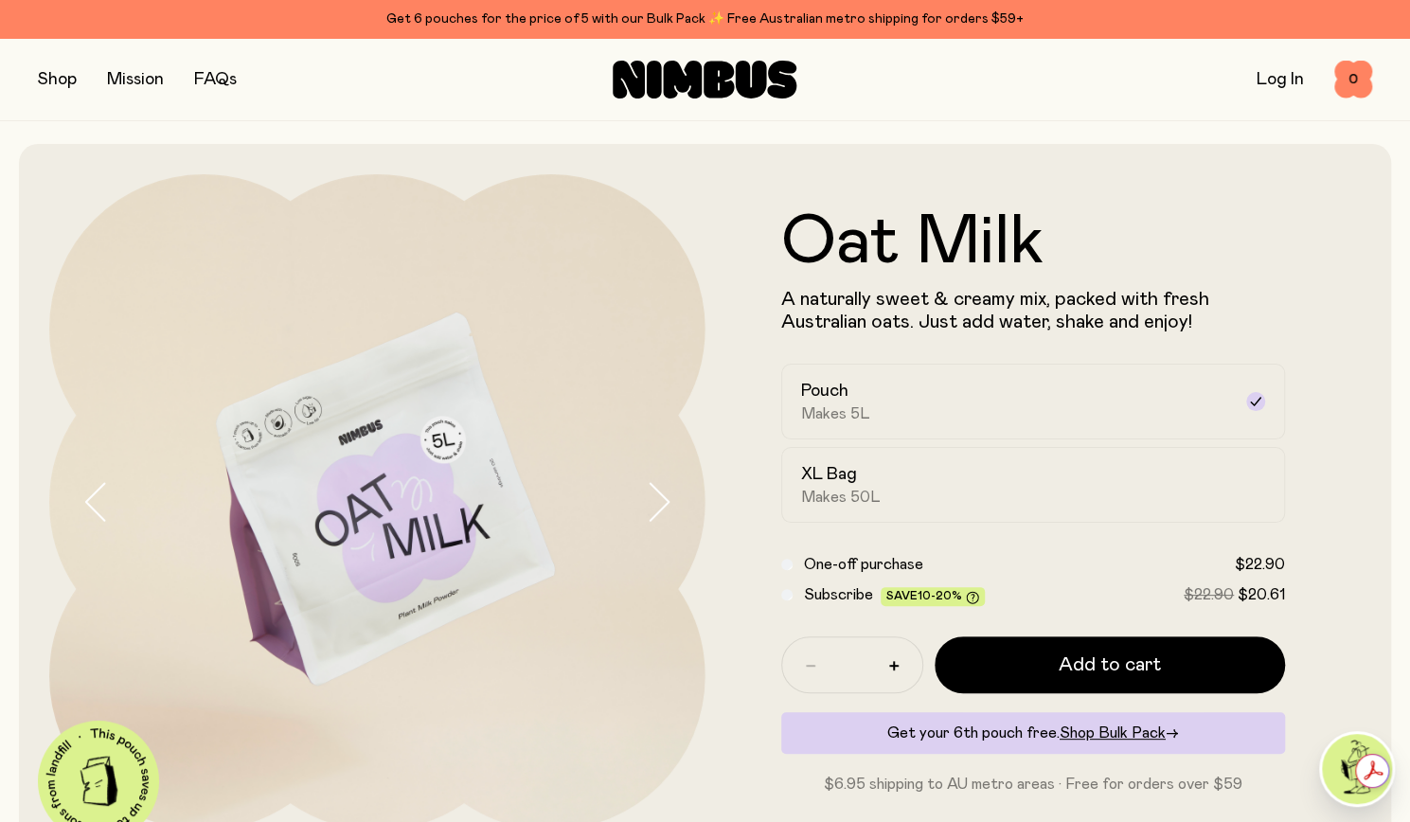
click at [224, 78] on link "FAQs" at bounding box center [215, 79] width 43 height 17
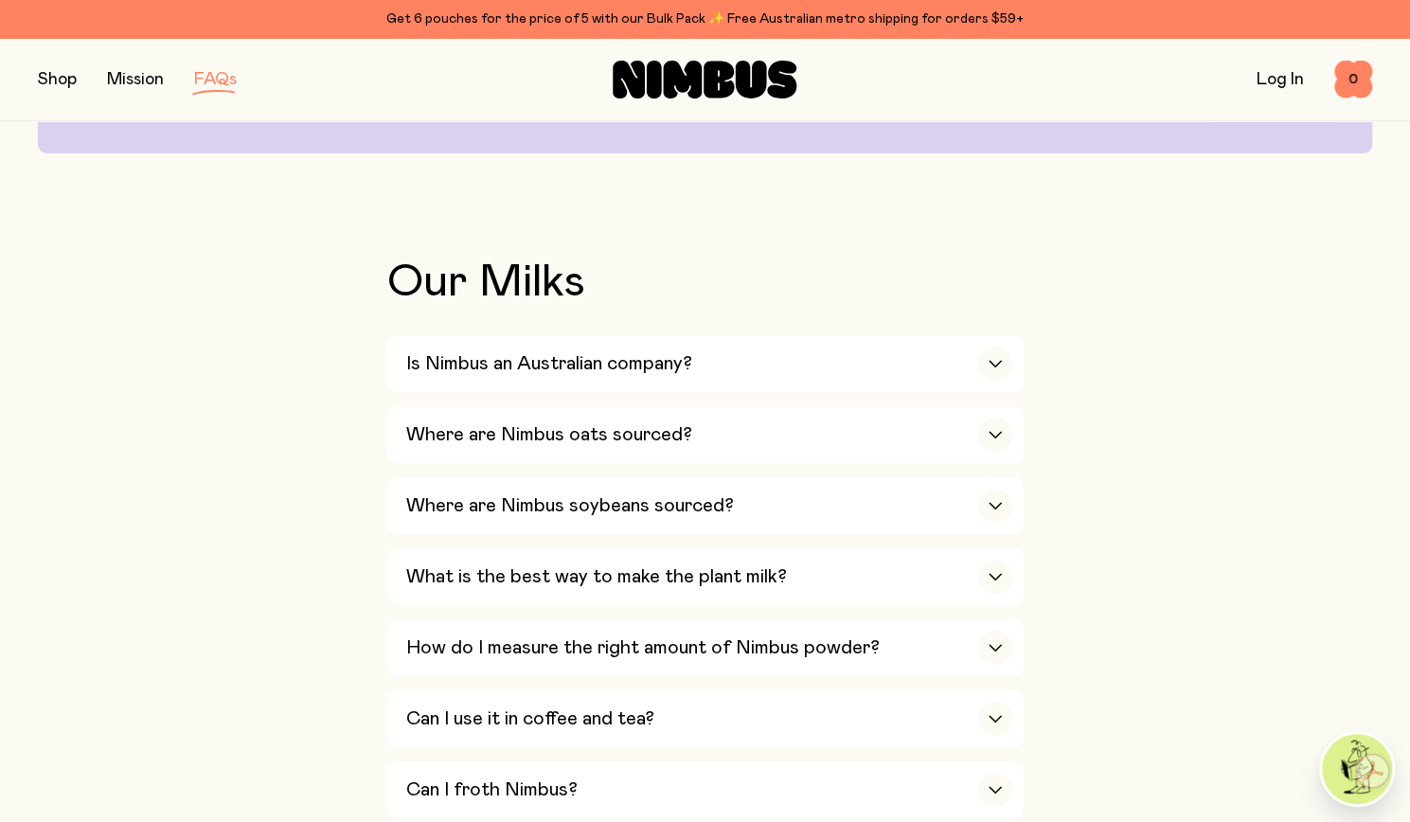
scroll to position [313, 0]
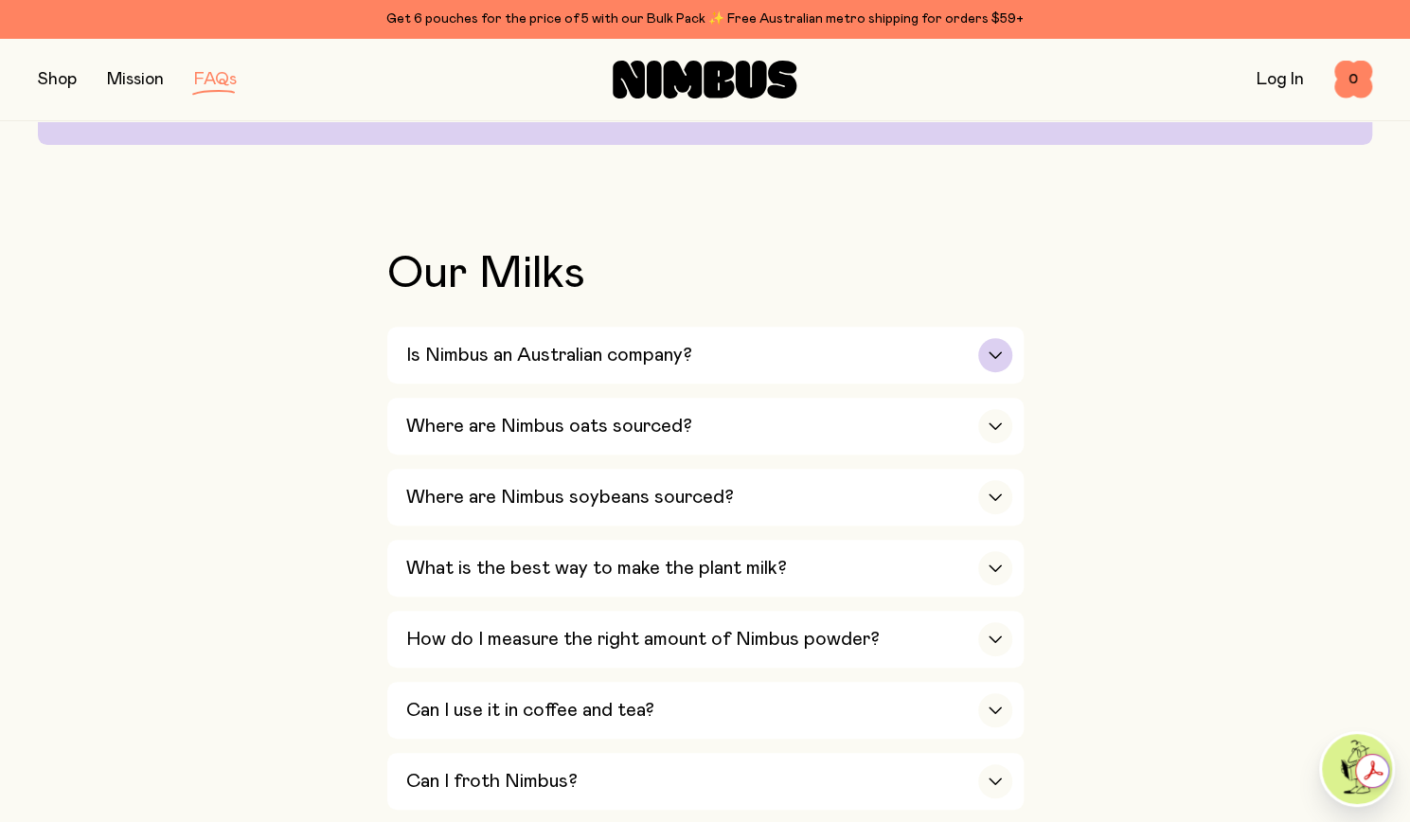
click at [985, 351] on div "button" at bounding box center [995, 355] width 34 height 34
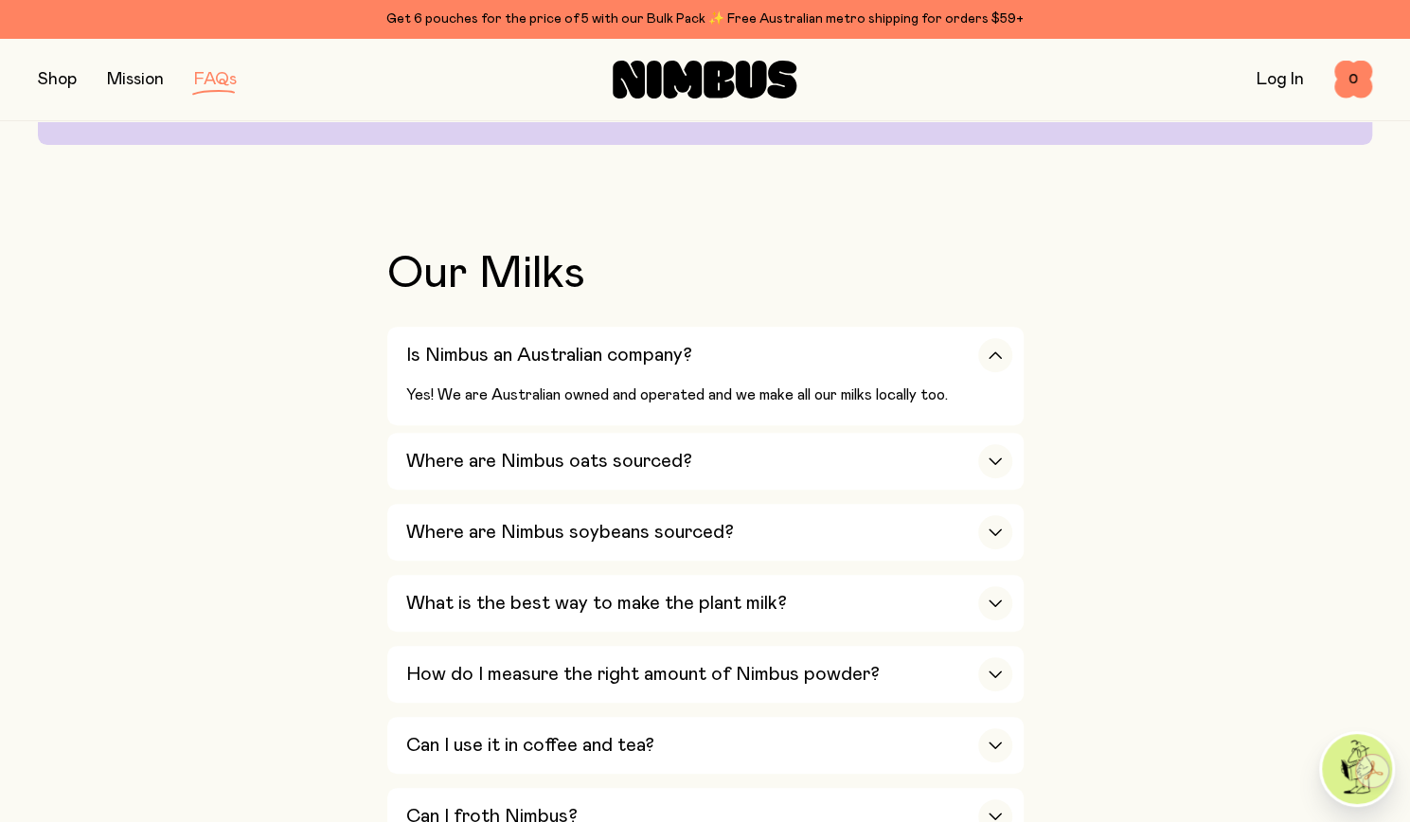
scroll to position [491, 0]
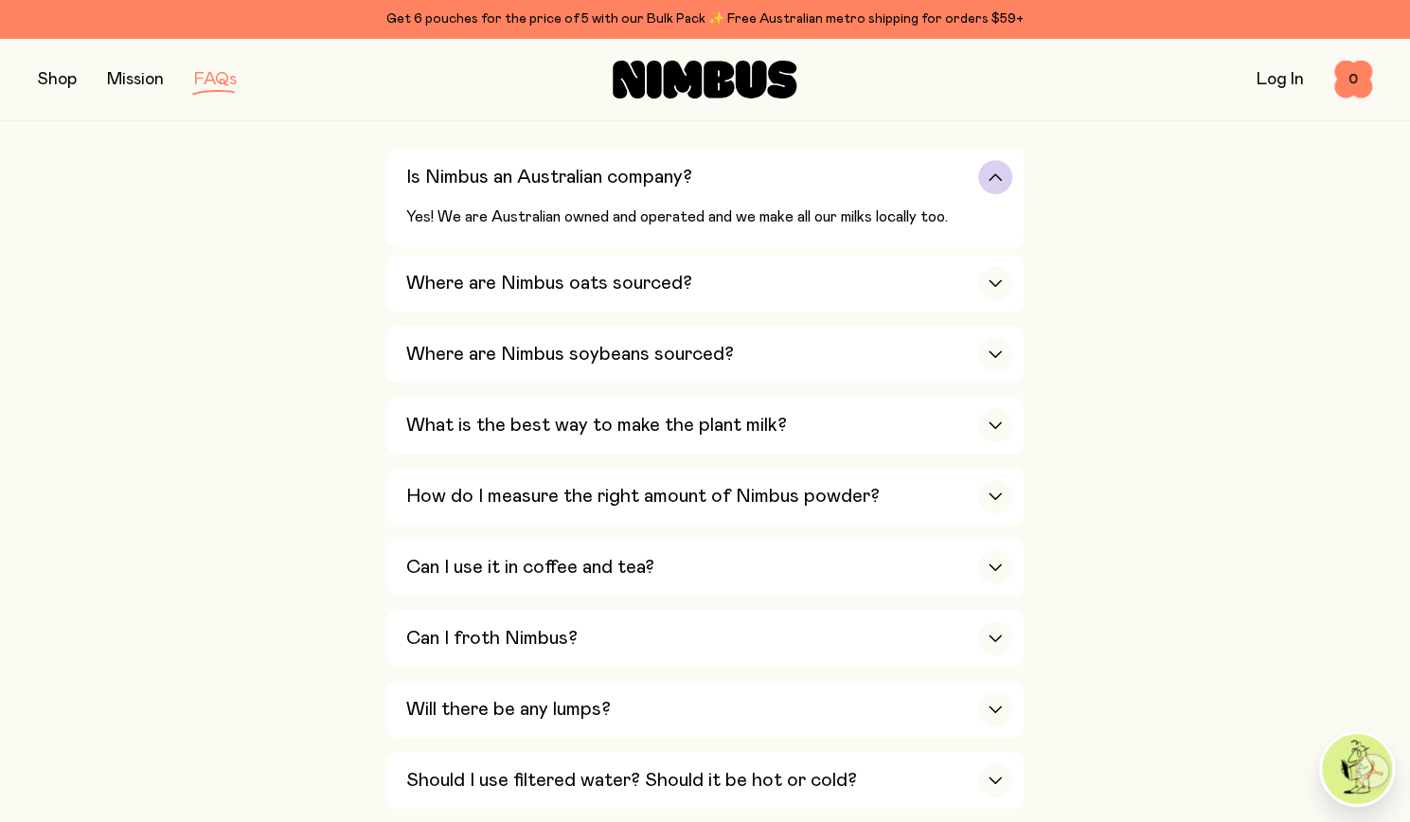
click at [998, 183] on div "button" at bounding box center [995, 177] width 34 height 34
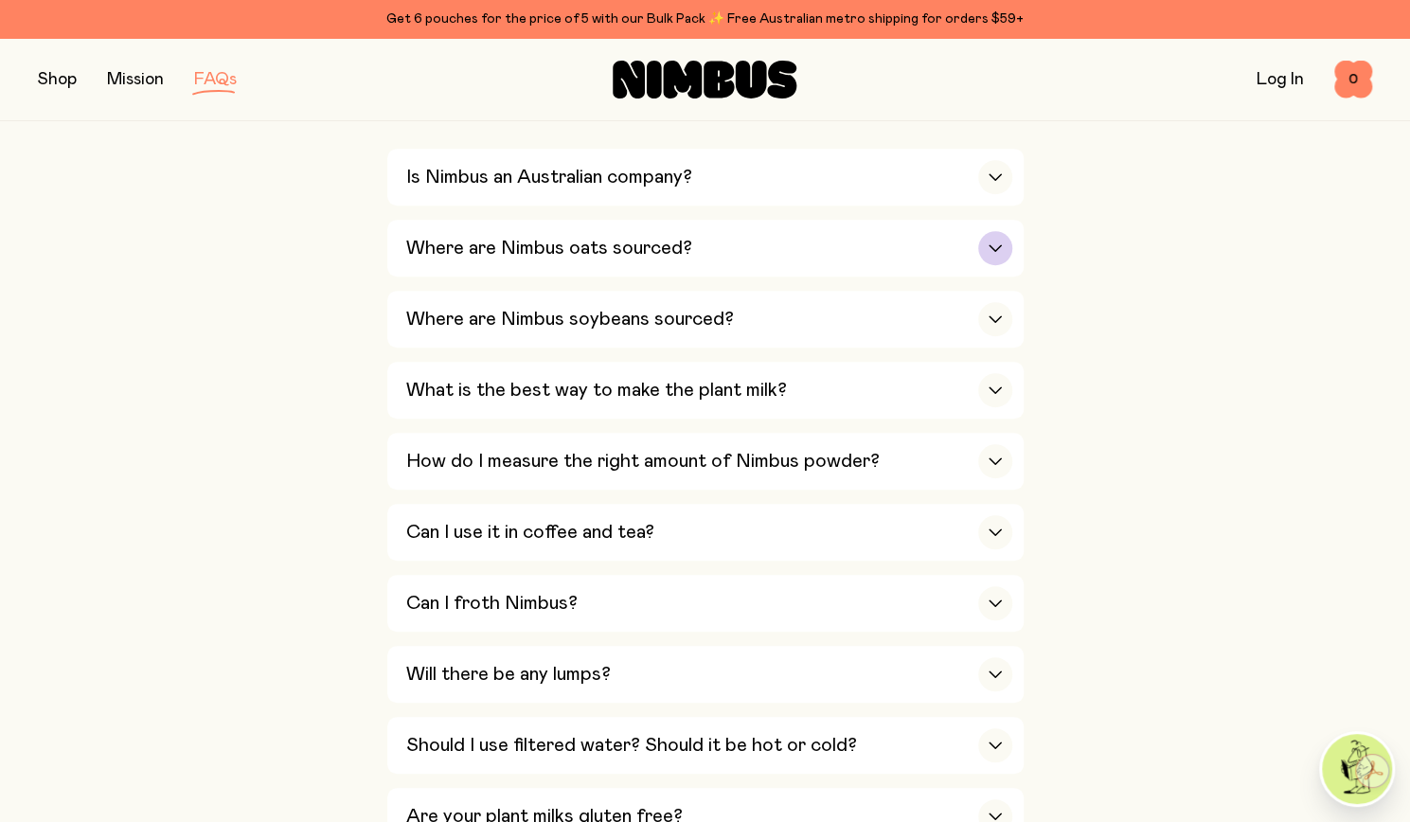
click at [991, 240] on div "button" at bounding box center [995, 248] width 34 height 34
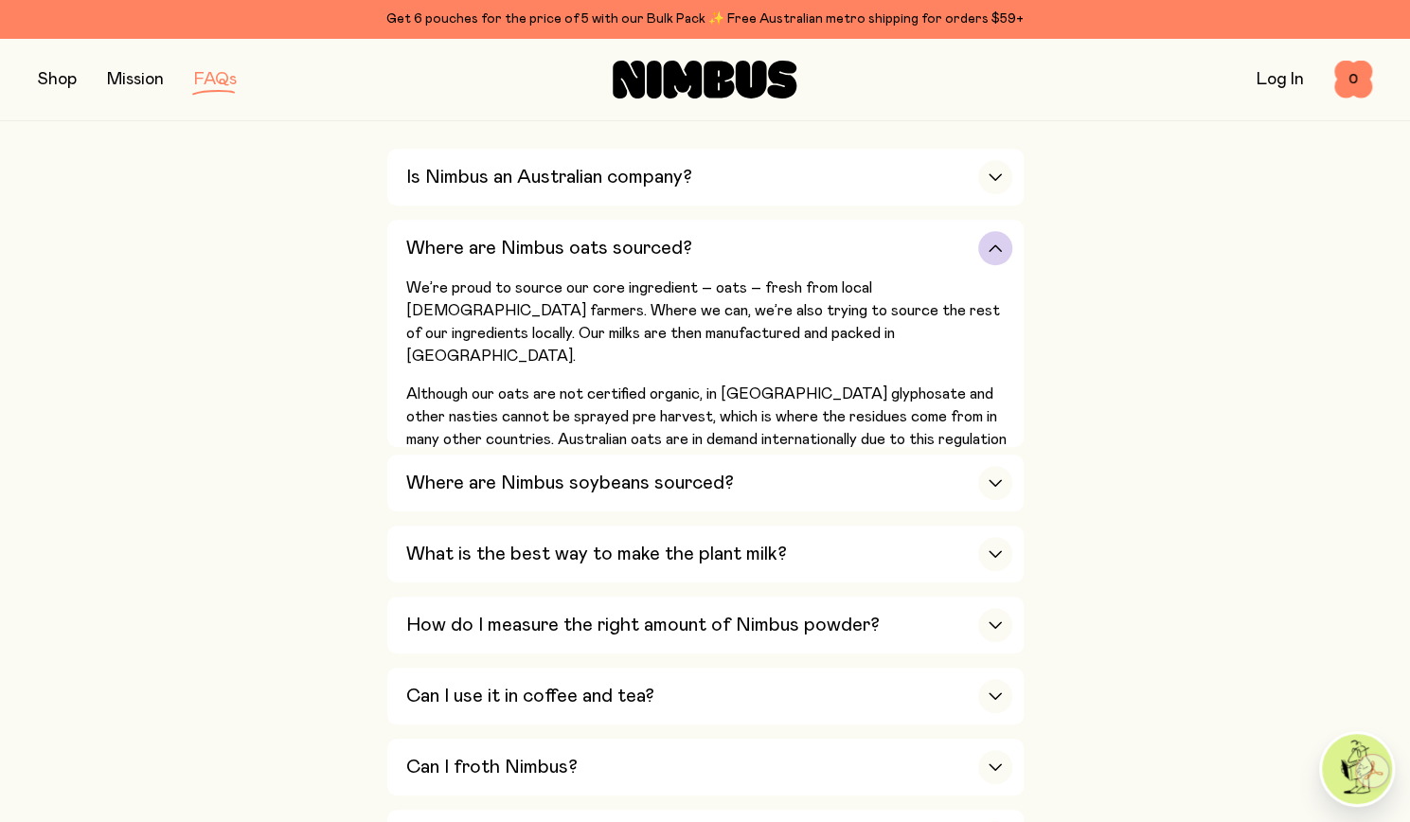
click at [998, 239] on div "button" at bounding box center [995, 248] width 34 height 34
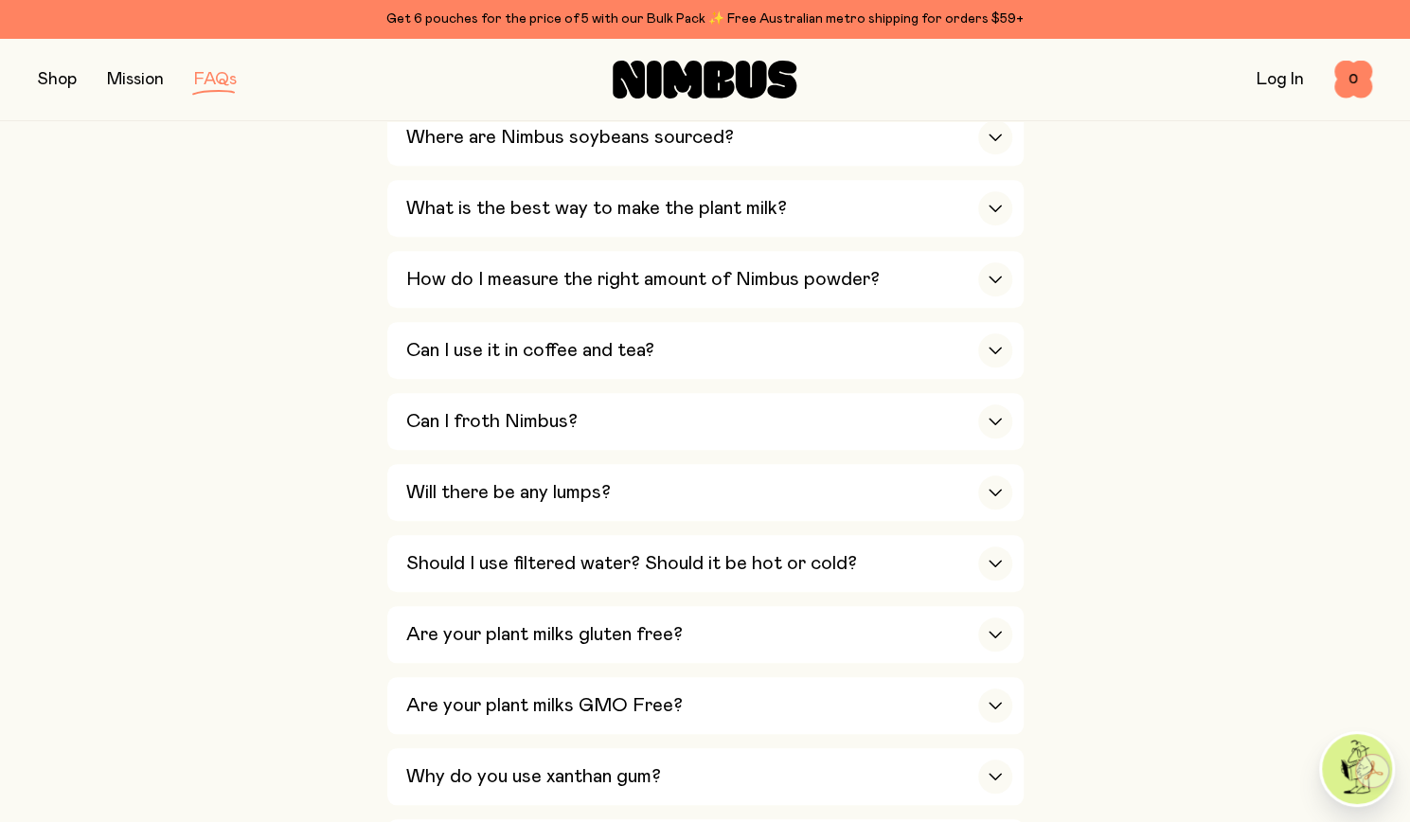
scroll to position [682, 0]
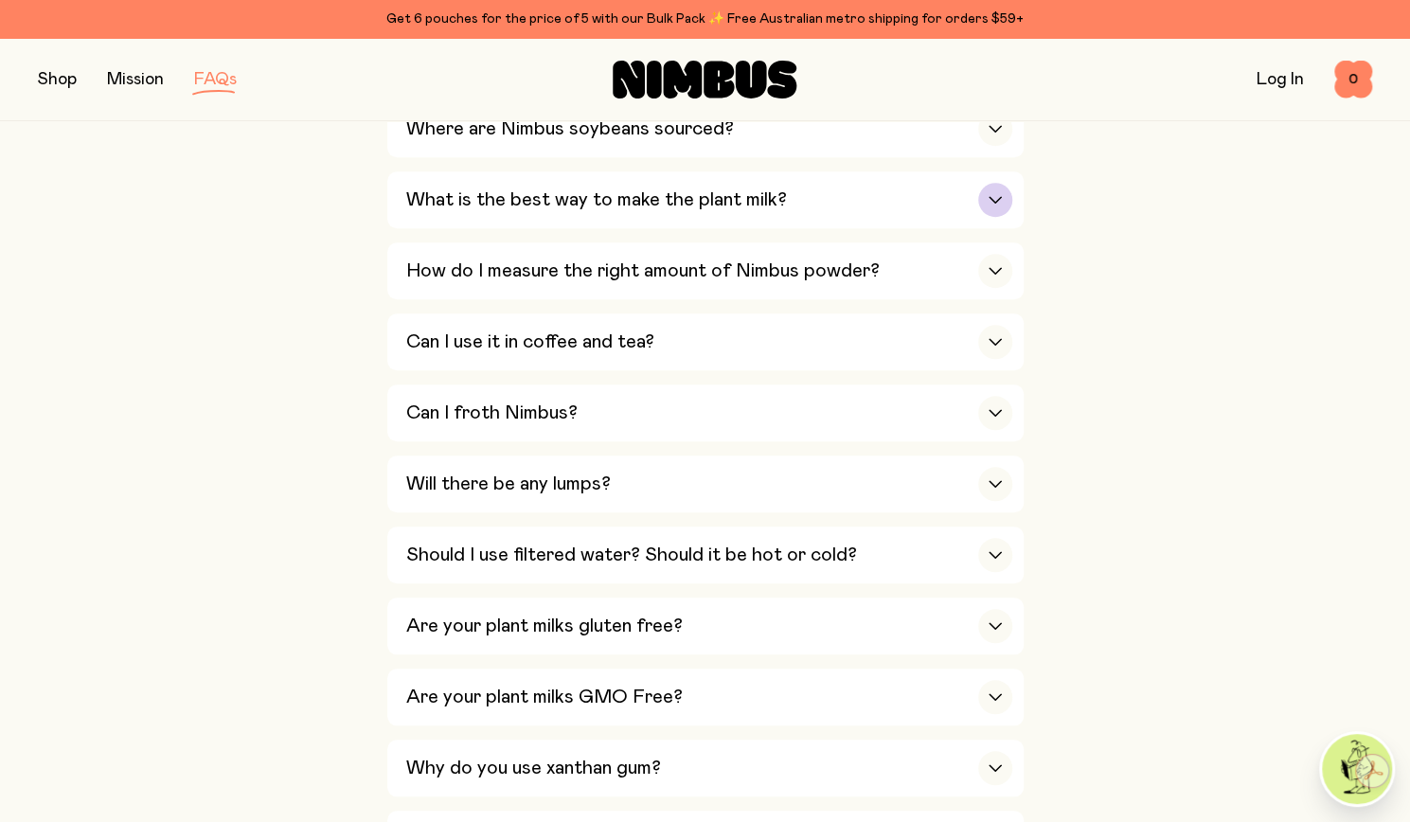
click at [999, 199] on icon "button" at bounding box center [995, 200] width 15 height 8
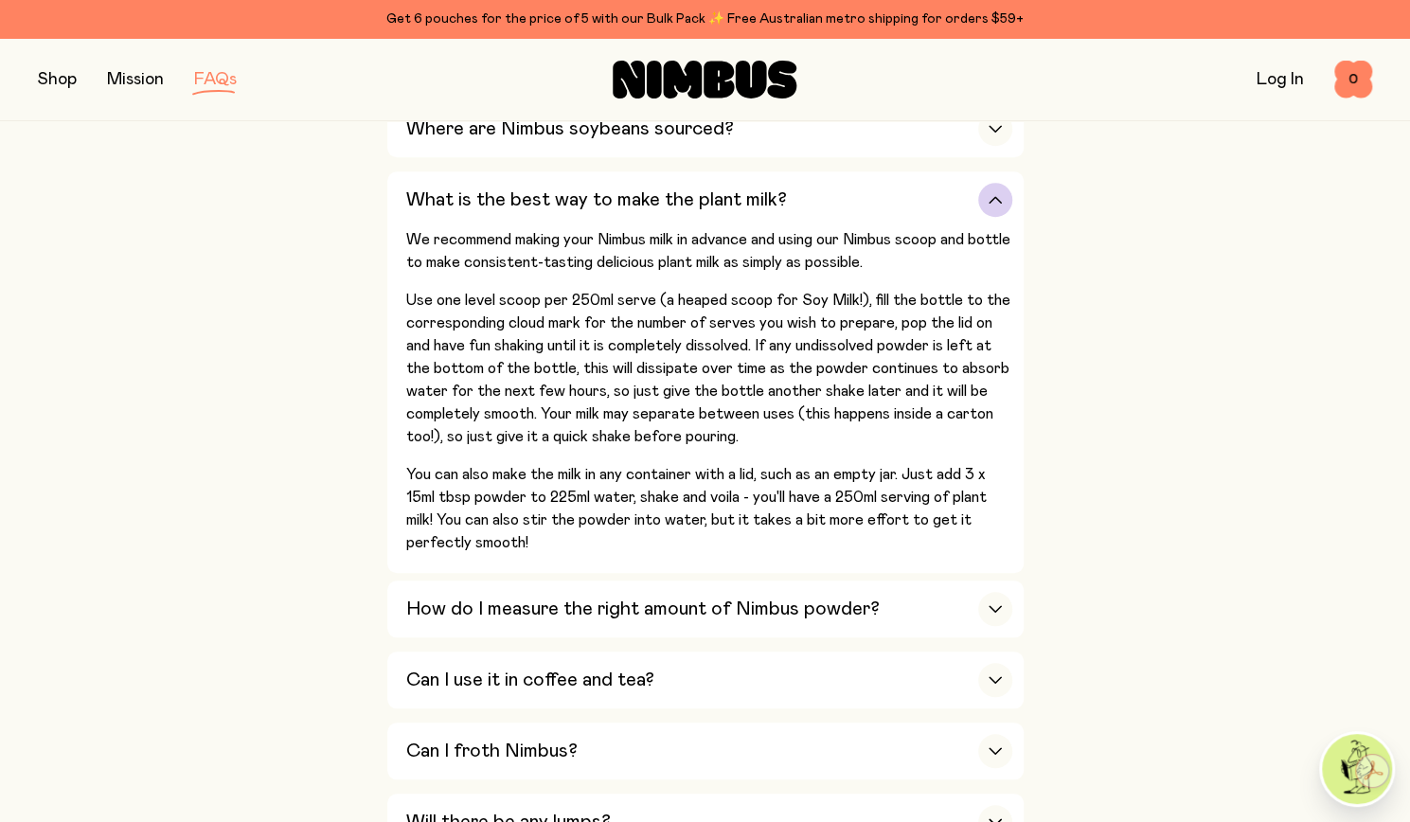
click at [999, 199] on icon "button" at bounding box center [995, 200] width 11 height 6
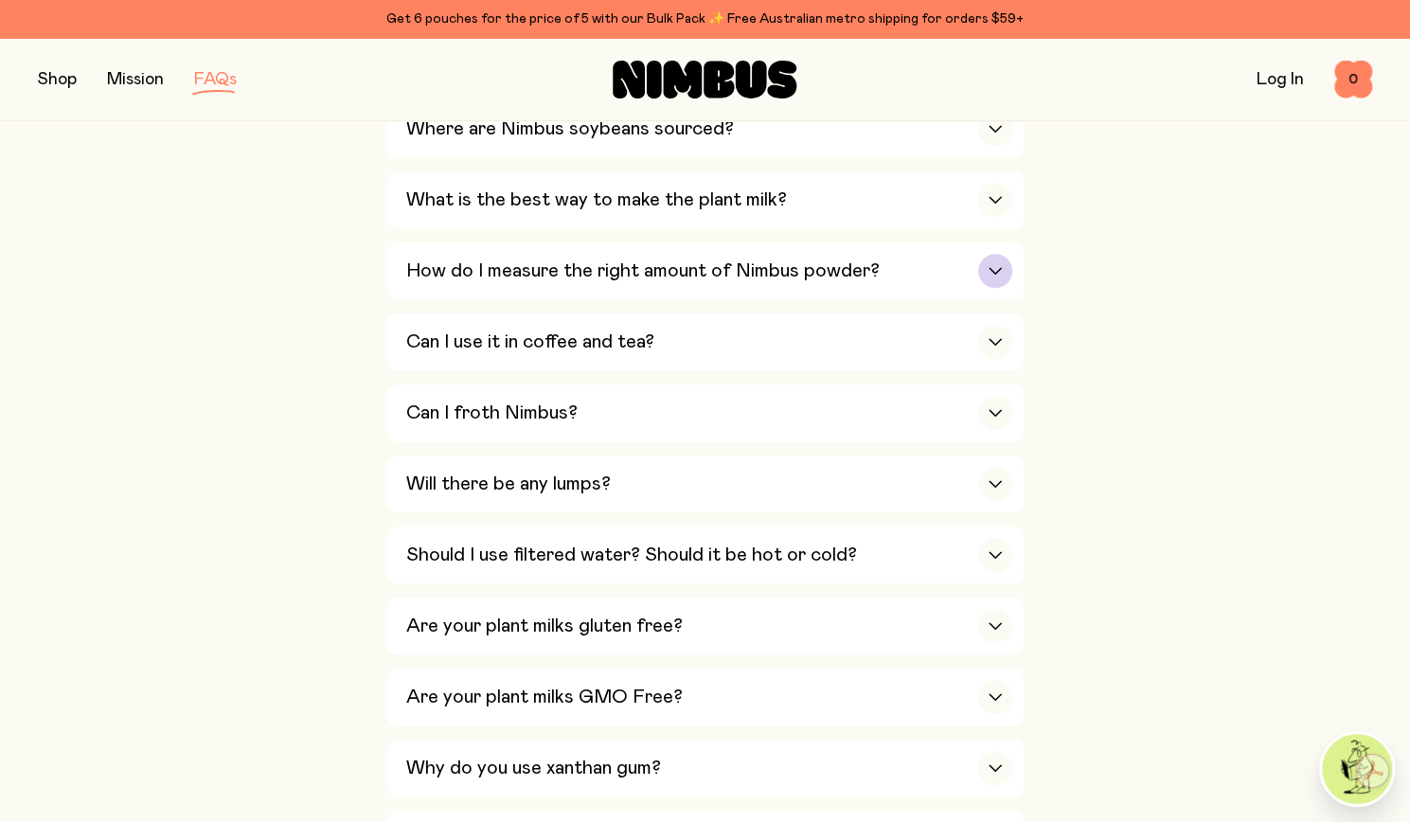
click at [1006, 264] on div "button" at bounding box center [995, 271] width 34 height 34
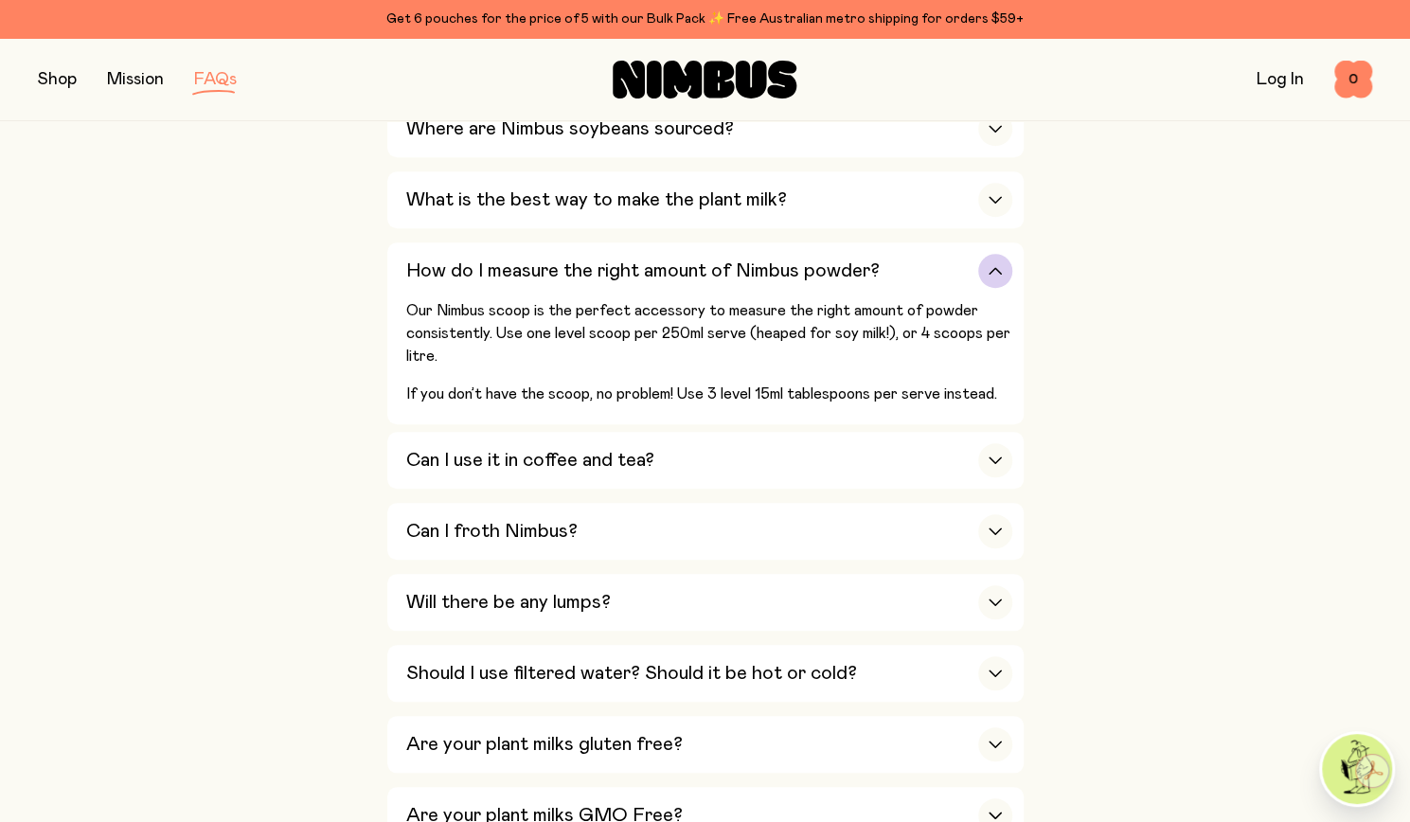
click at [1004, 264] on div "button" at bounding box center [995, 271] width 34 height 34
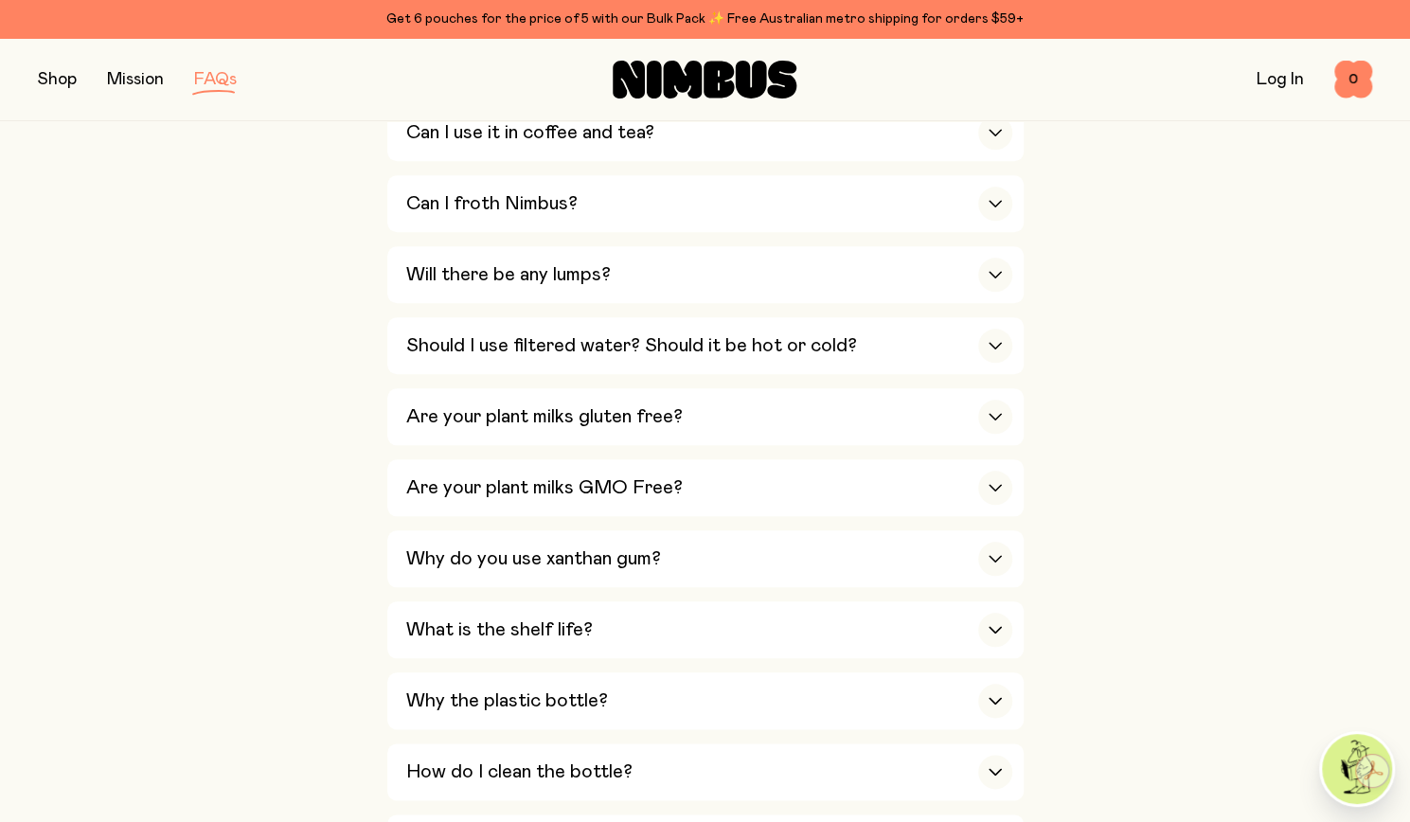
scroll to position [892, 0]
click at [1007, 130] on div "button" at bounding box center [995, 132] width 34 height 34
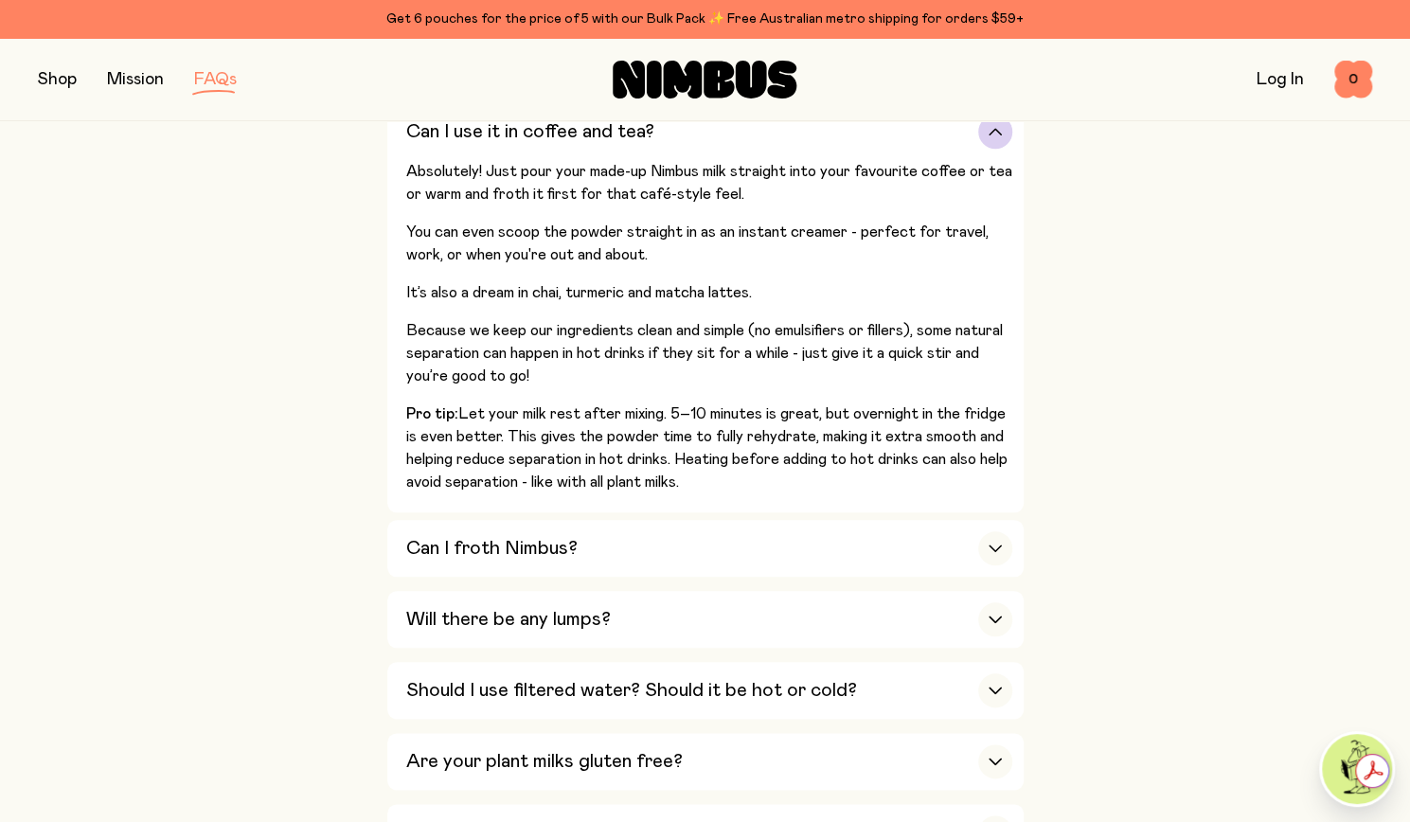
click at [1007, 130] on div "button" at bounding box center [995, 132] width 34 height 34
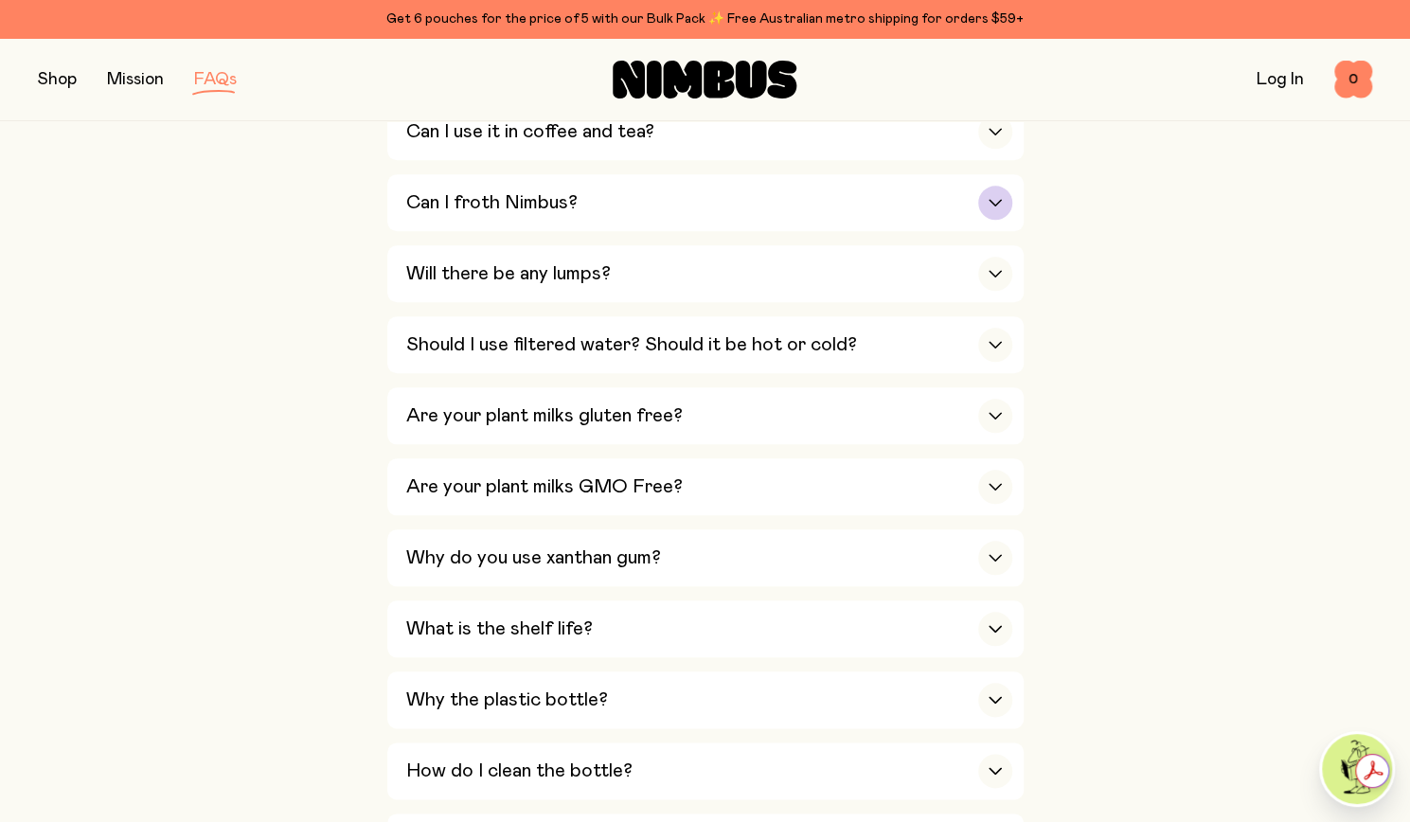
click at [994, 204] on div "button" at bounding box center [995, 203] width 34 height 34
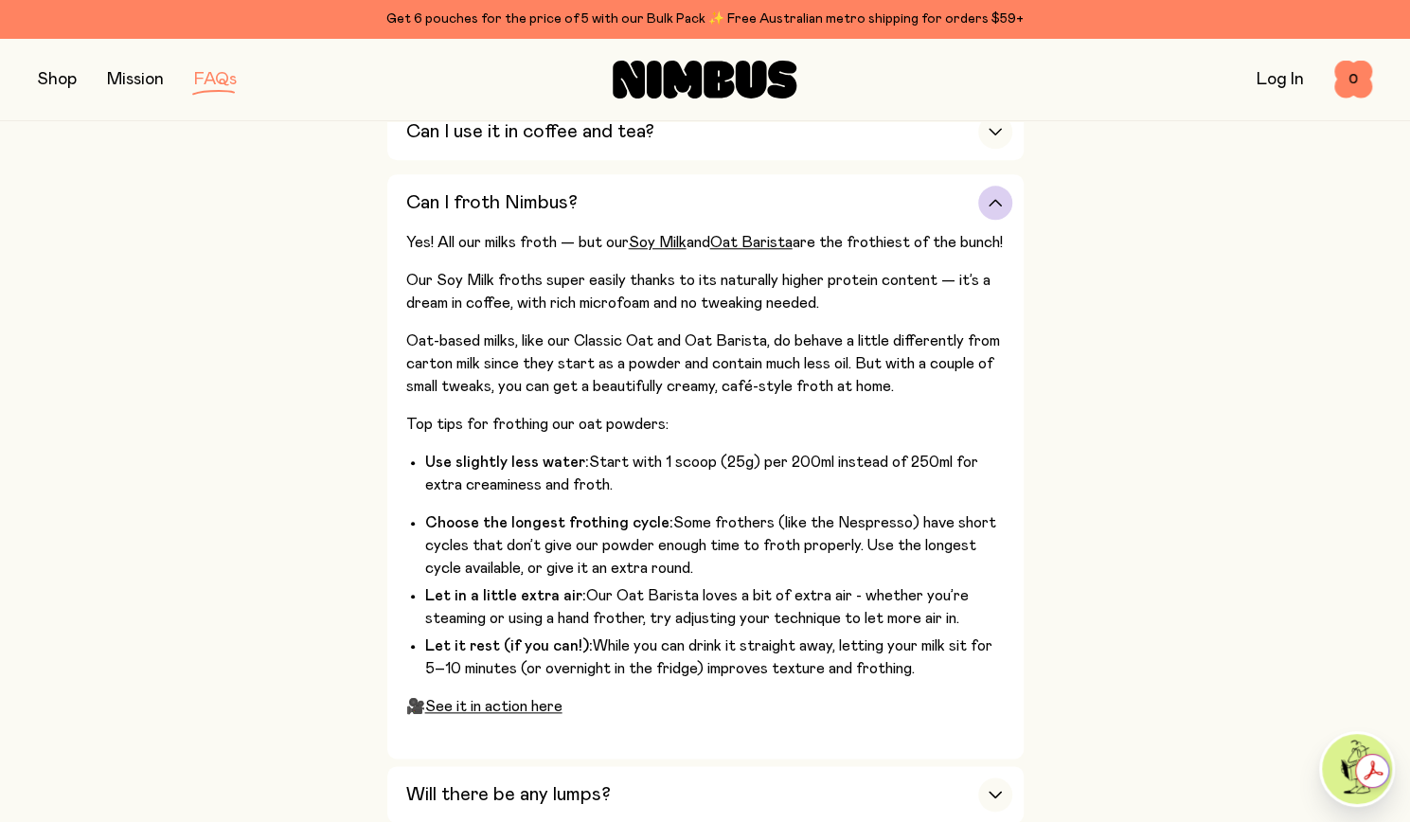
click at [994, 204] on div "button" at bounding box center [995, 203] width 34 height 34
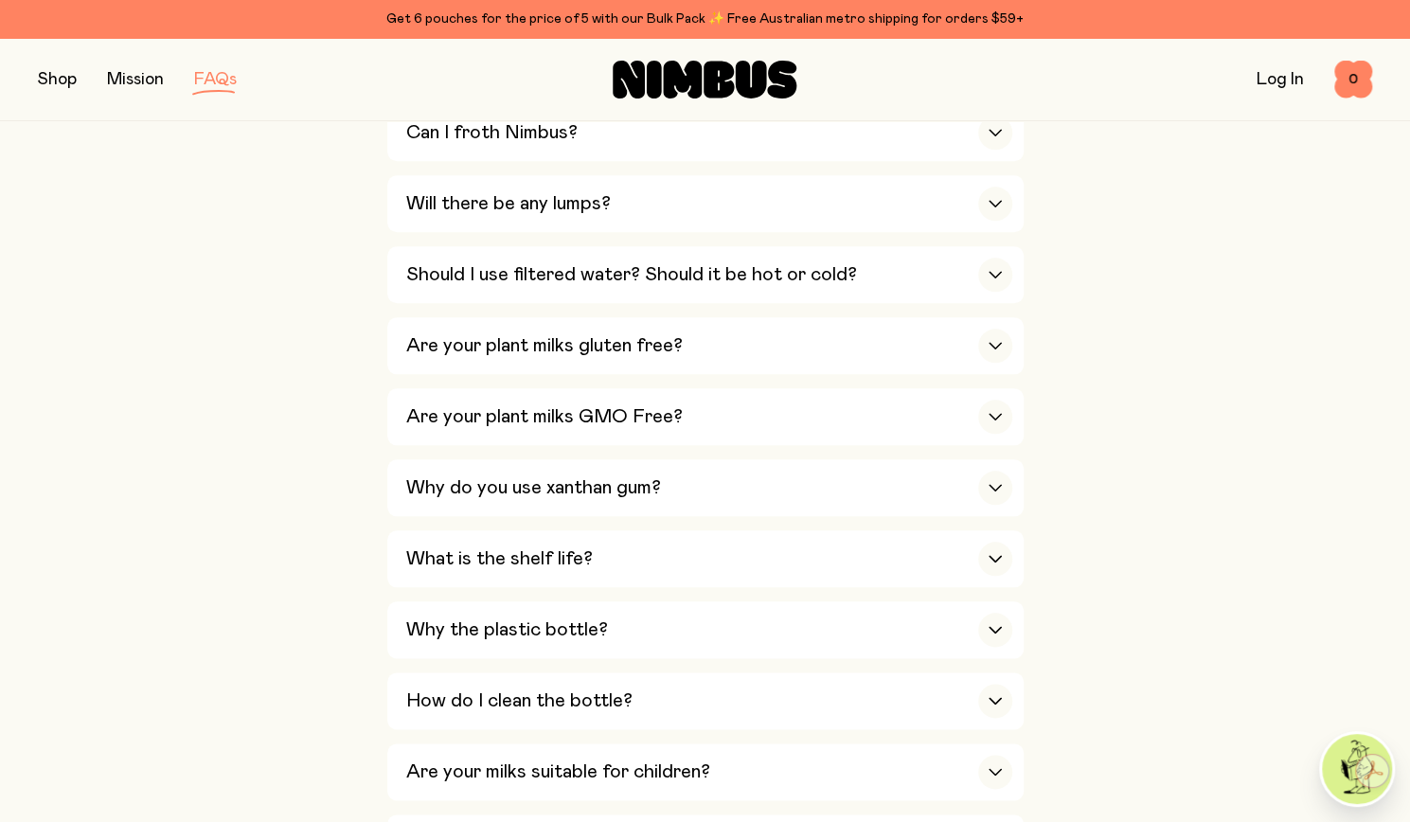
scroll to position [963, 0]
click at [1004, 199] on div "button" at bounding box center [995, 203] width 34 height 34
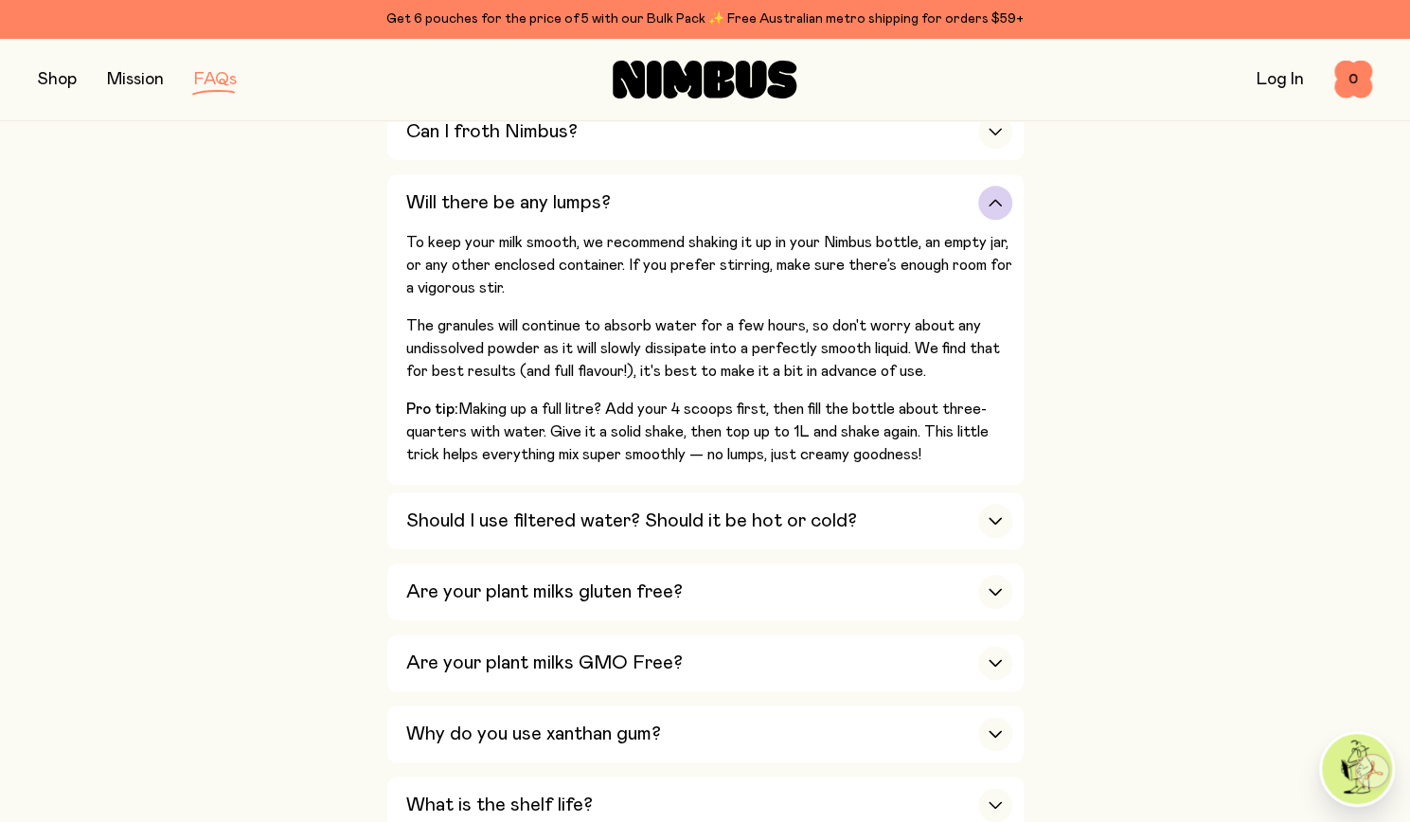
click at [995, 199] on icon "button" at bounding box center [995, 203] width 15 height 8
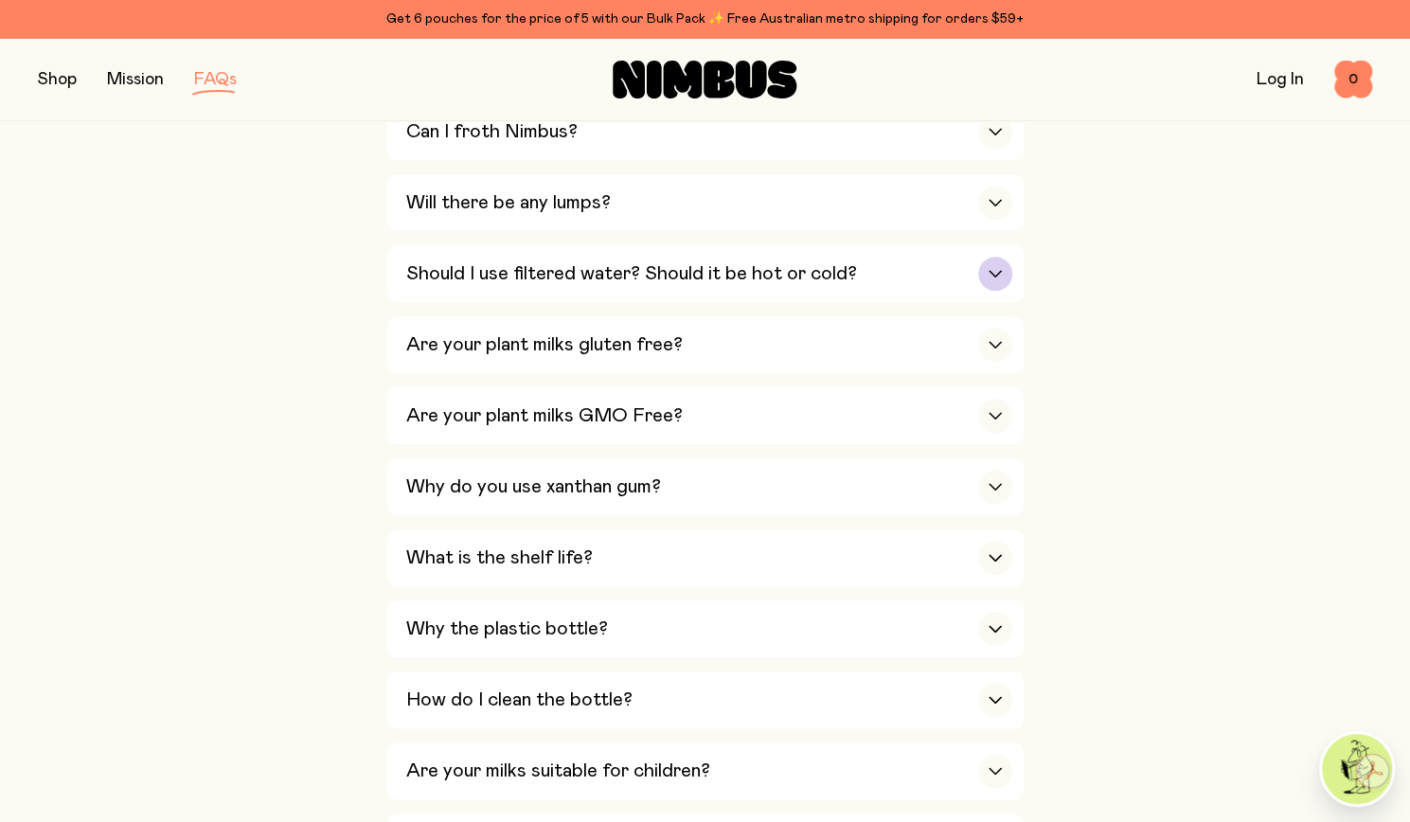
click at [998, 270] on icon "button" at bounding box center [995, 274] width 15 height 8
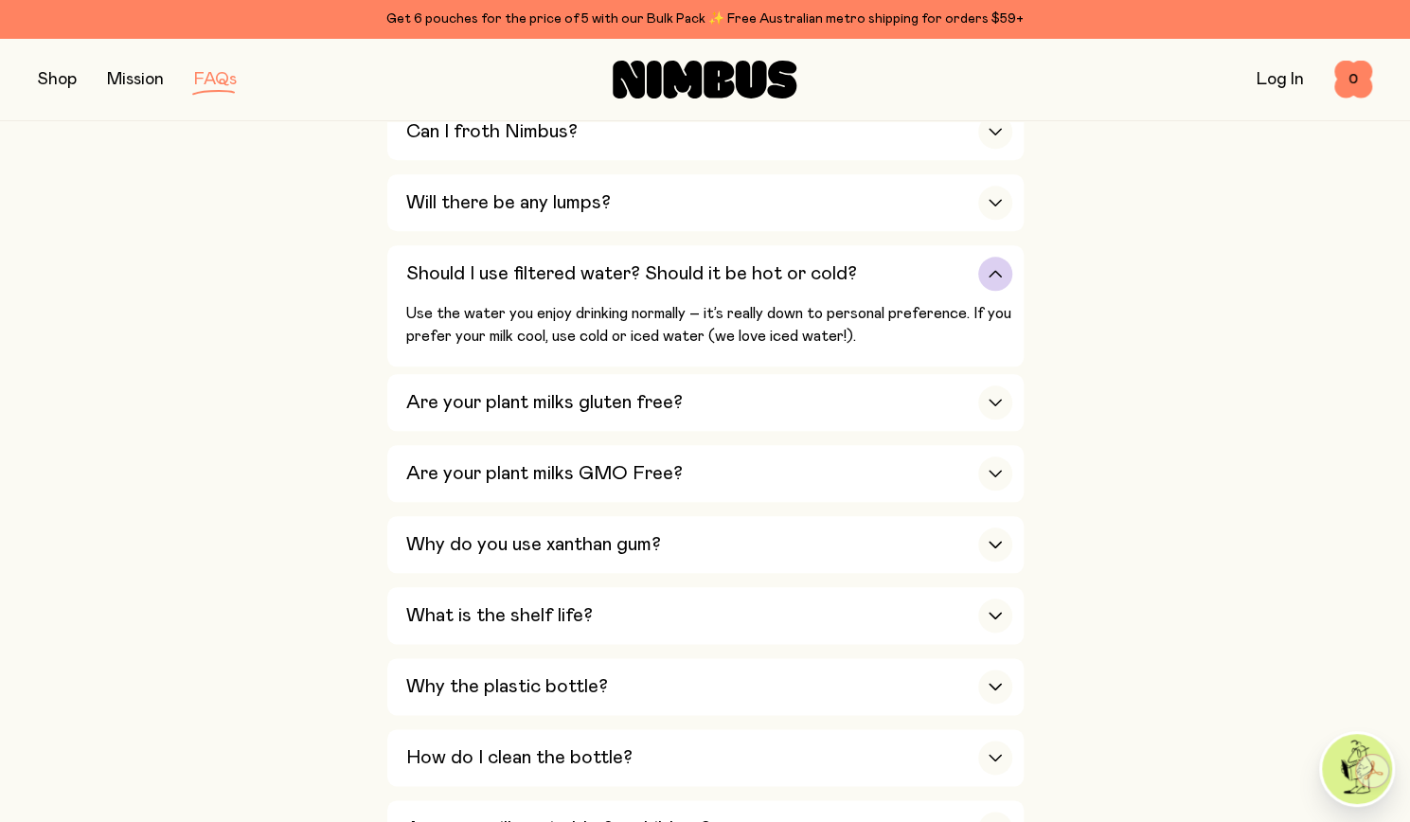
click at [996, 271] on div "button" at bounding box center [995, 274] width 34 height 34
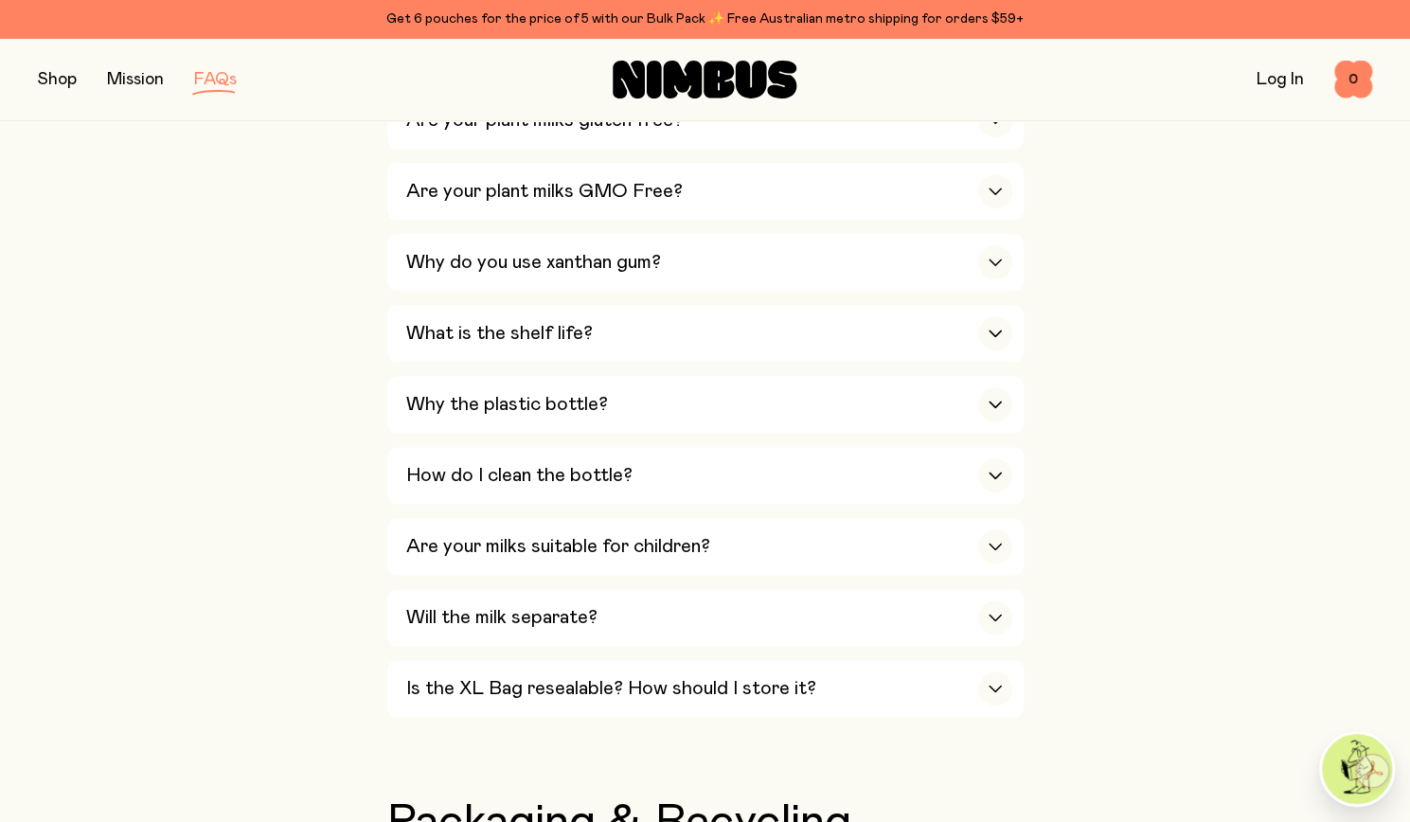
scroll to position [1188, 0]
click at [996, 244] on div "button" at bounding box center [995, 261] width 34 height 34
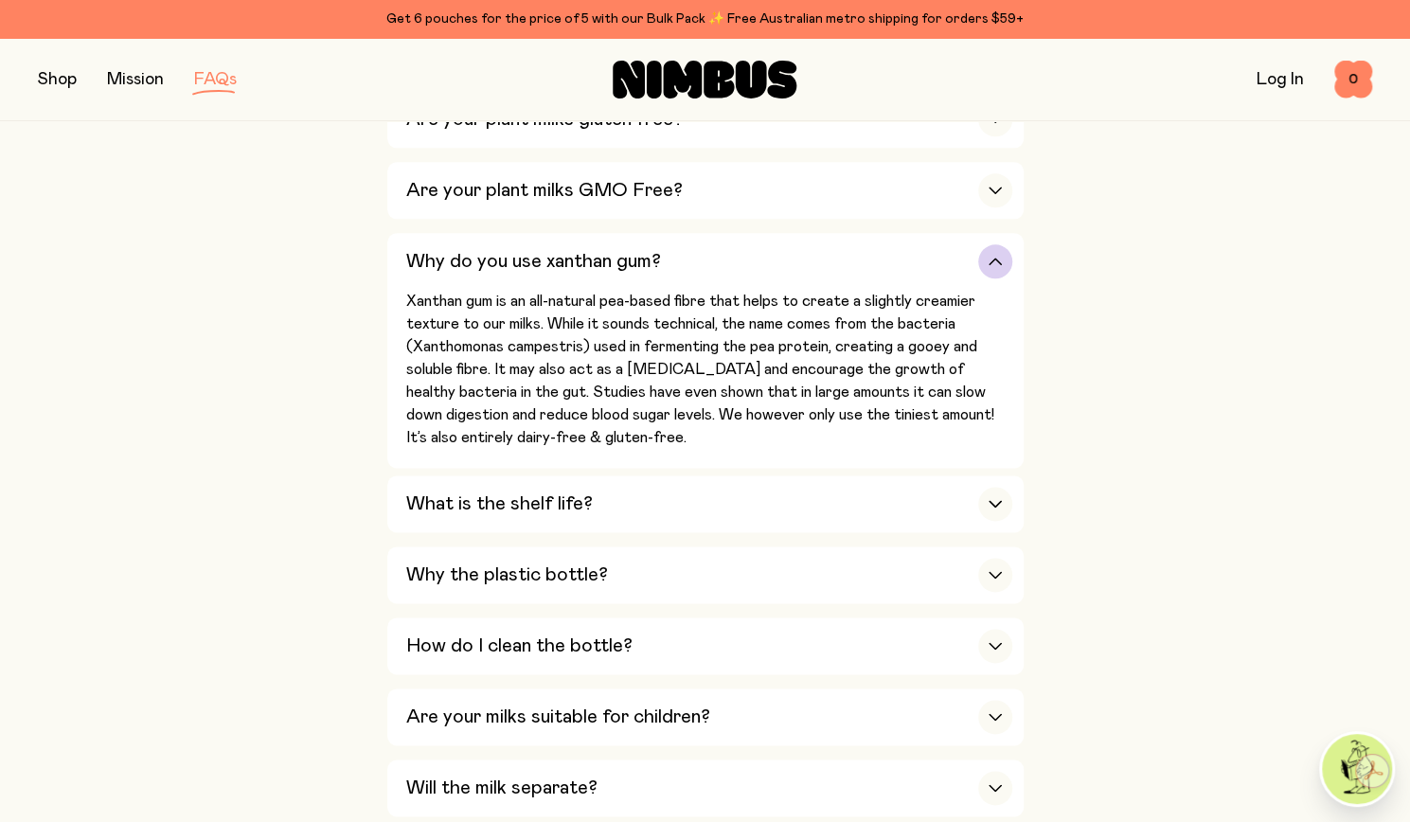
click at [997, 258] on icon "button" at bounding box center [995, 262] width 15 height 8
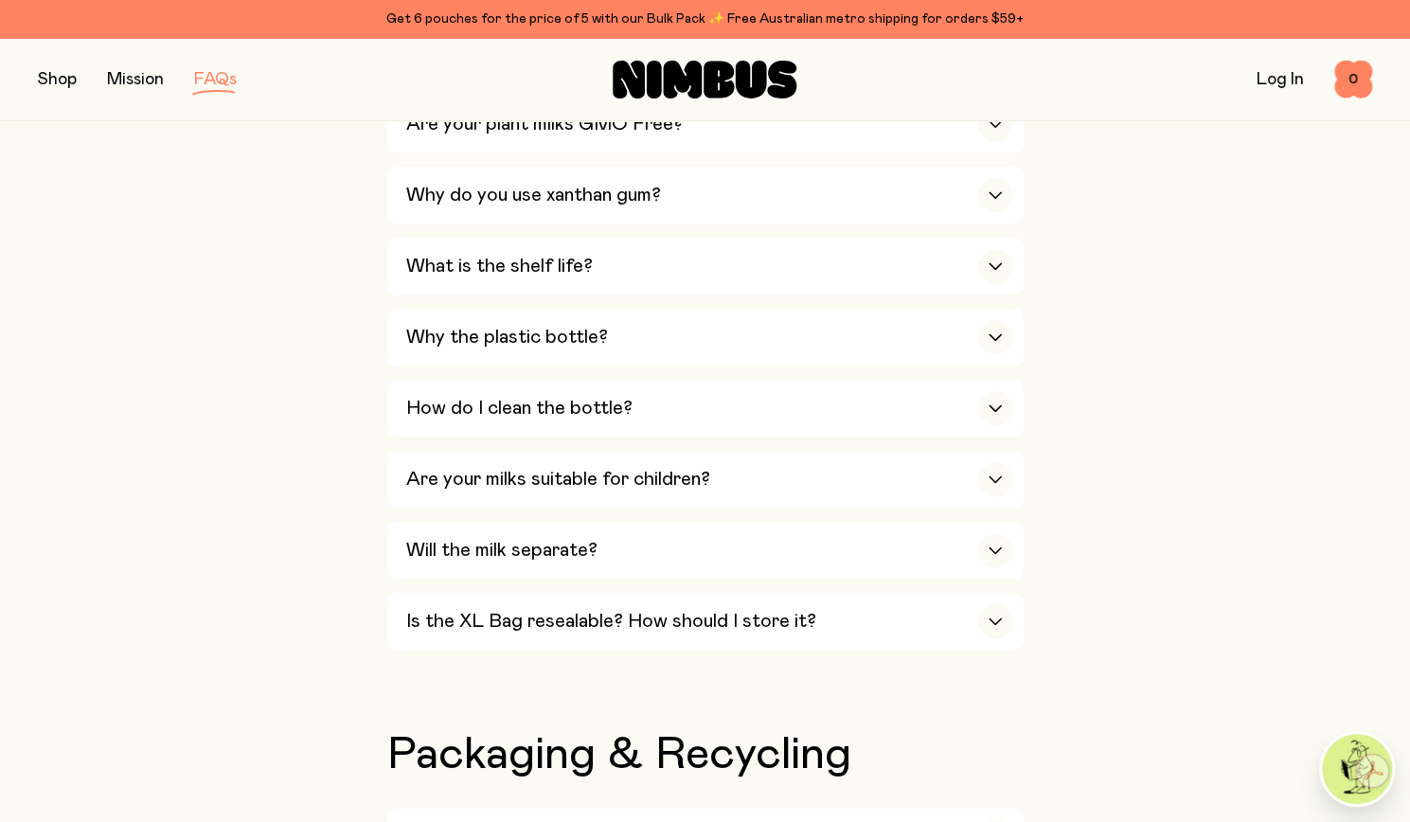
scroll to position [1269, 0]
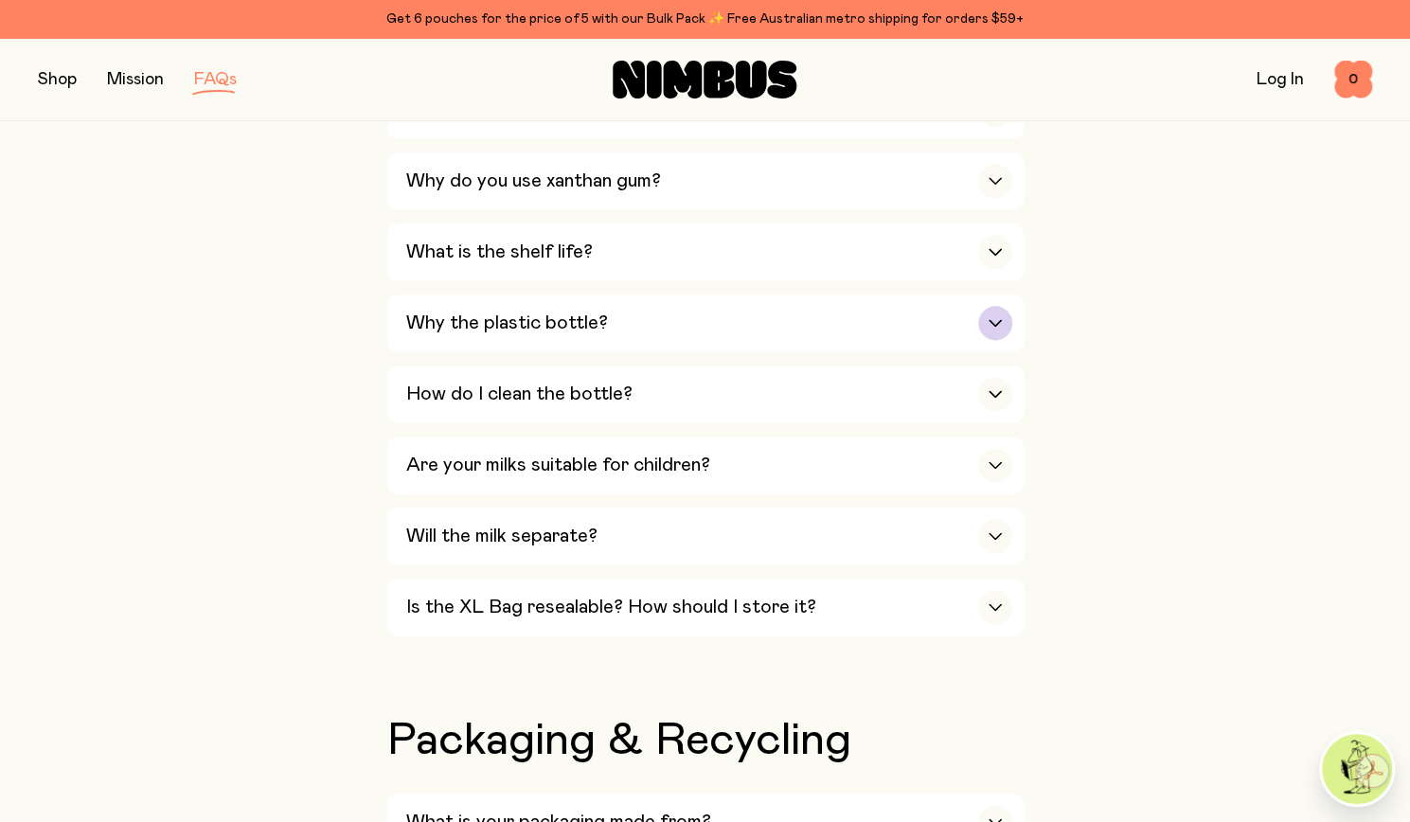
click at [1002, 306] on div "button" at bounding box center [995, 323] width 34 height 34
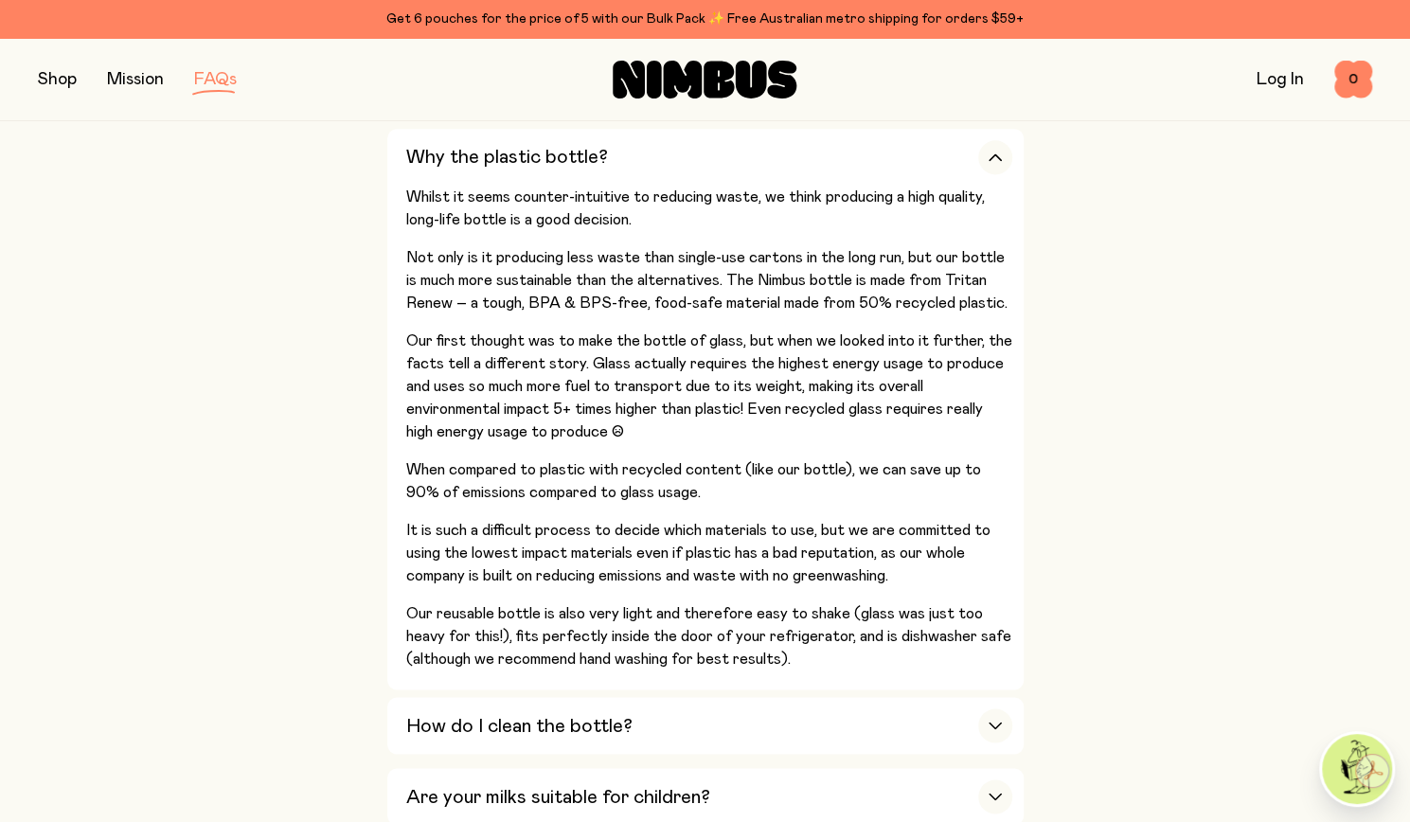
scroll to position [1431, 0]
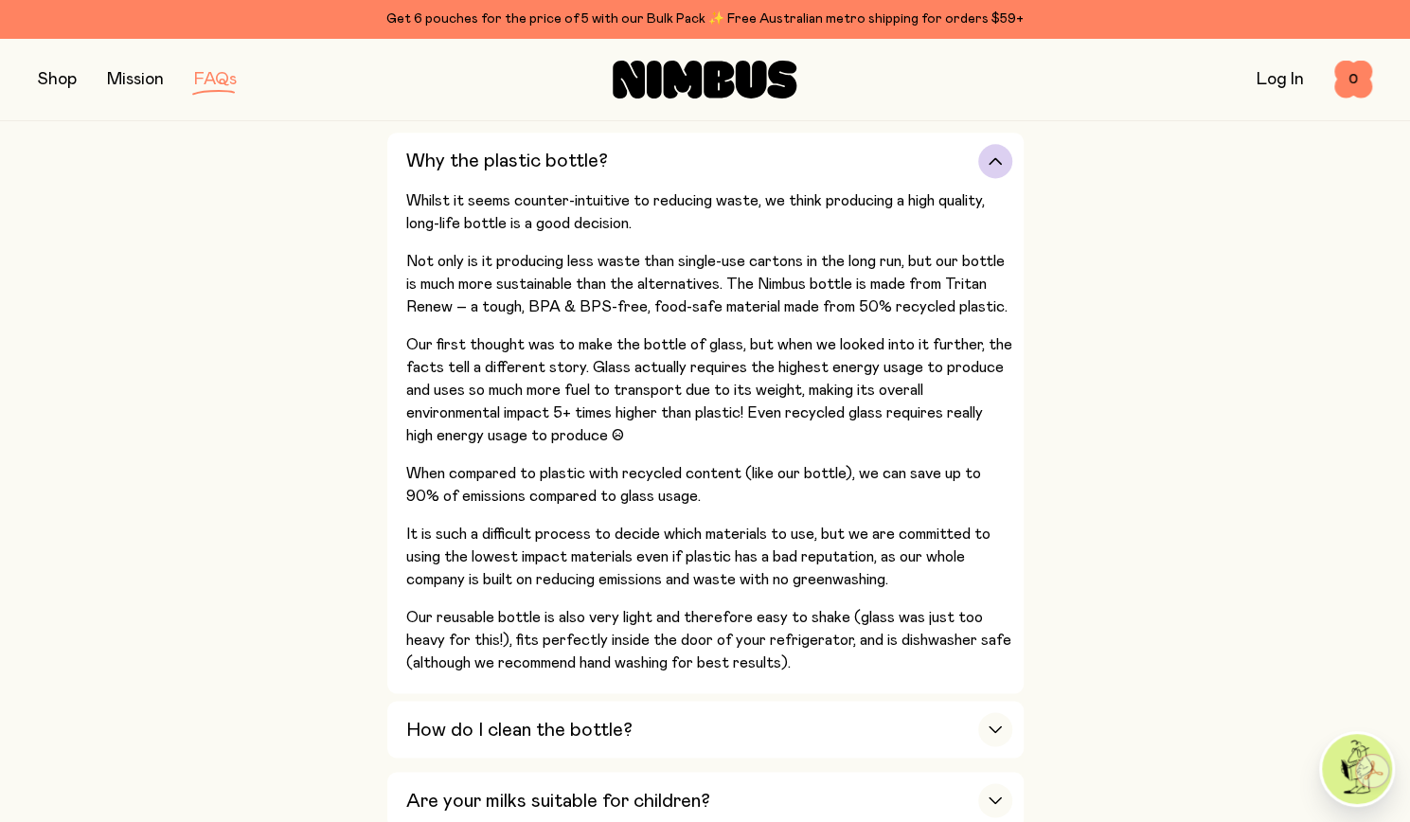
click at [1000, 158] on icon "button" at bounding box center [995, 161] width 11 height 6
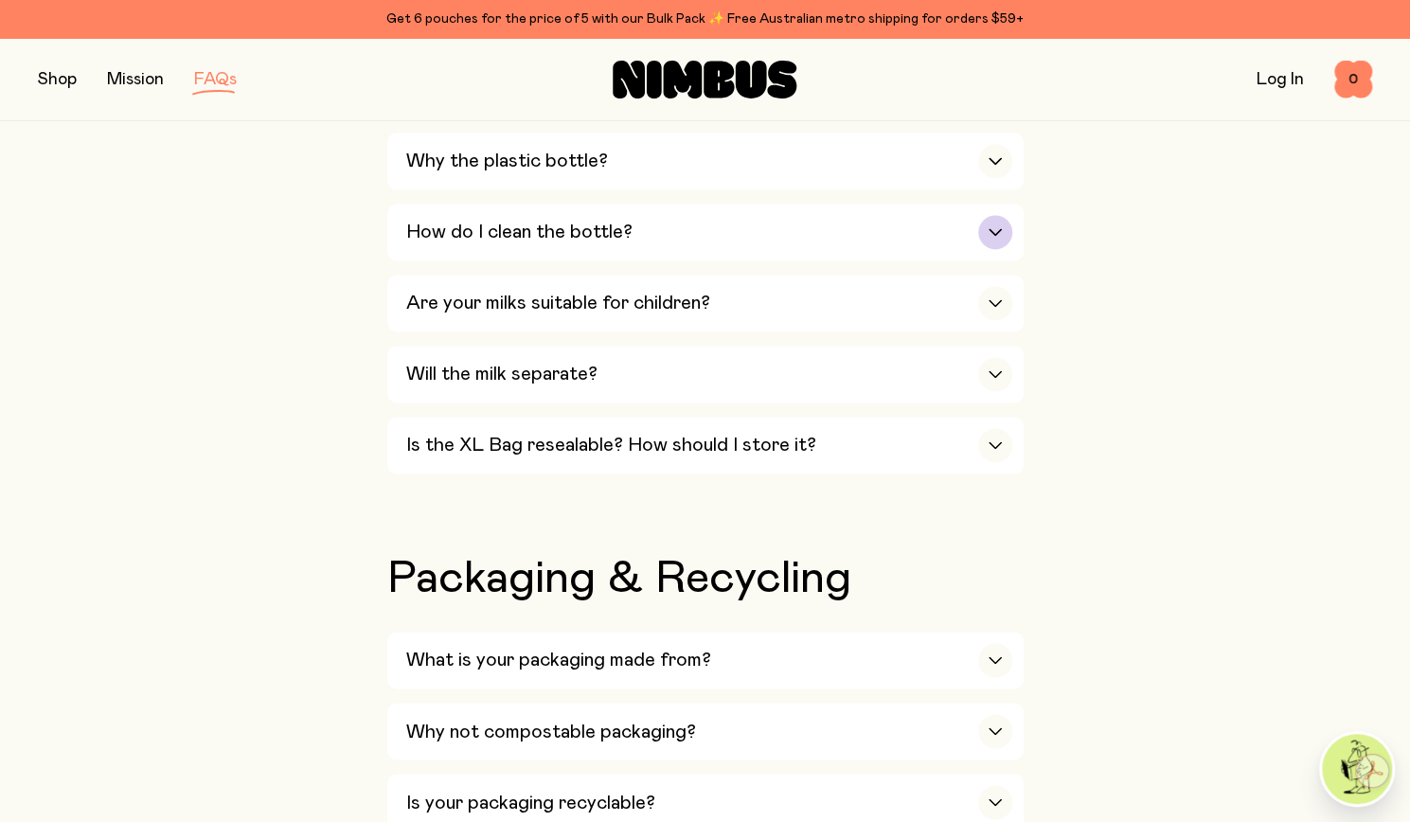
click at [988, 215] on div "button" at bounding box center [995, 232] width 34 height 34
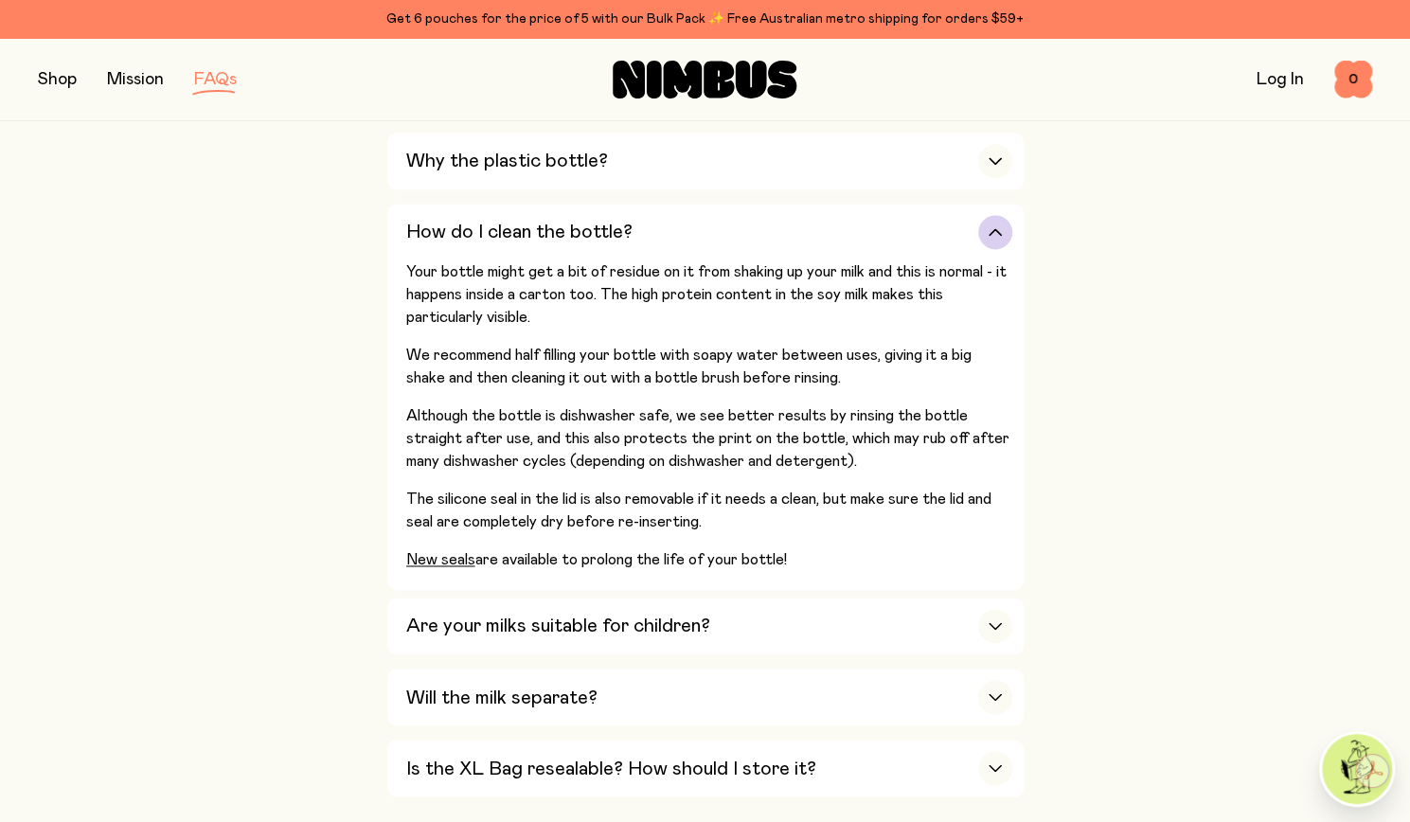
click at [998, 228] on icon "button" at bounding box center [995, 232] width 15 height 8
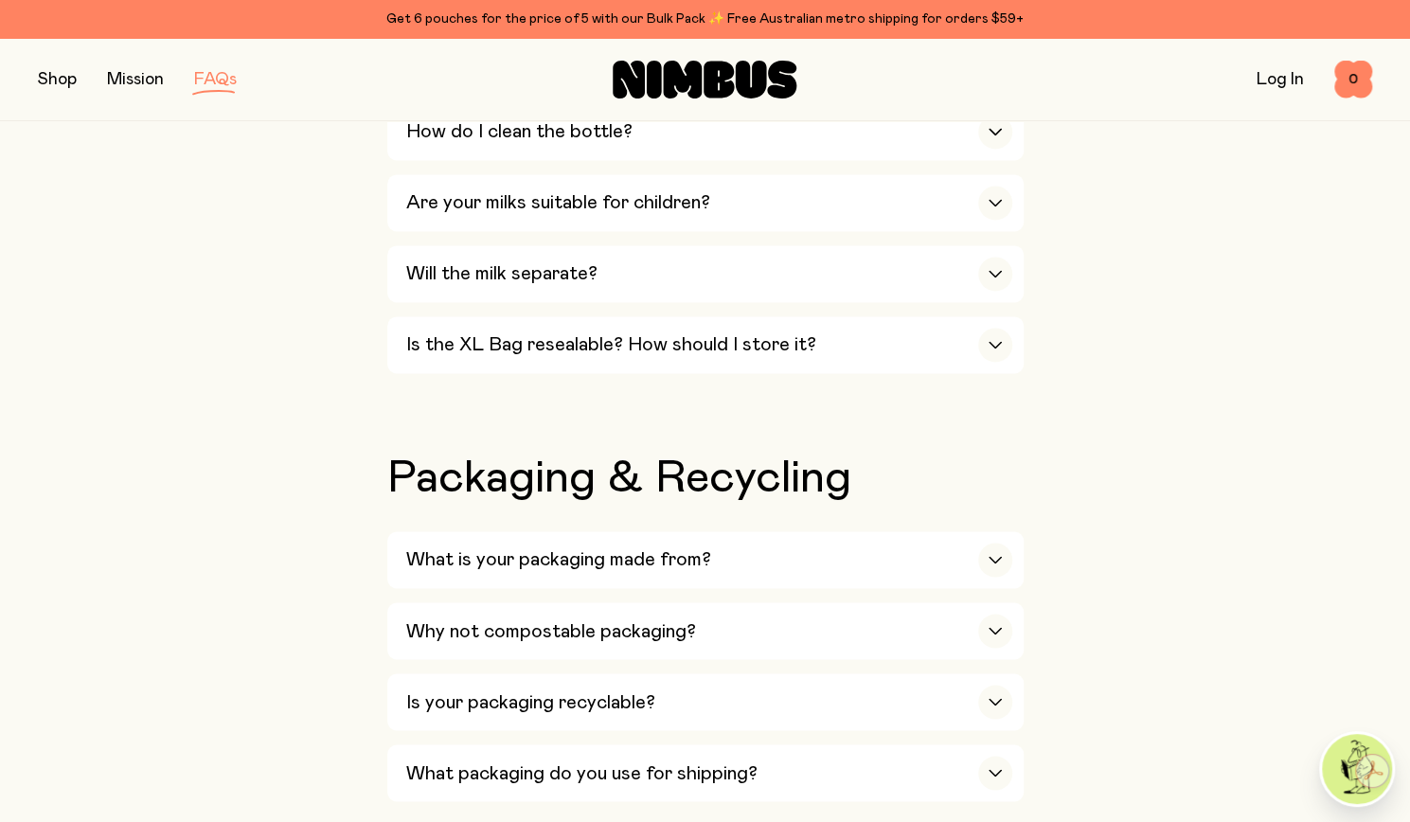
scroll to position [1538, 0]
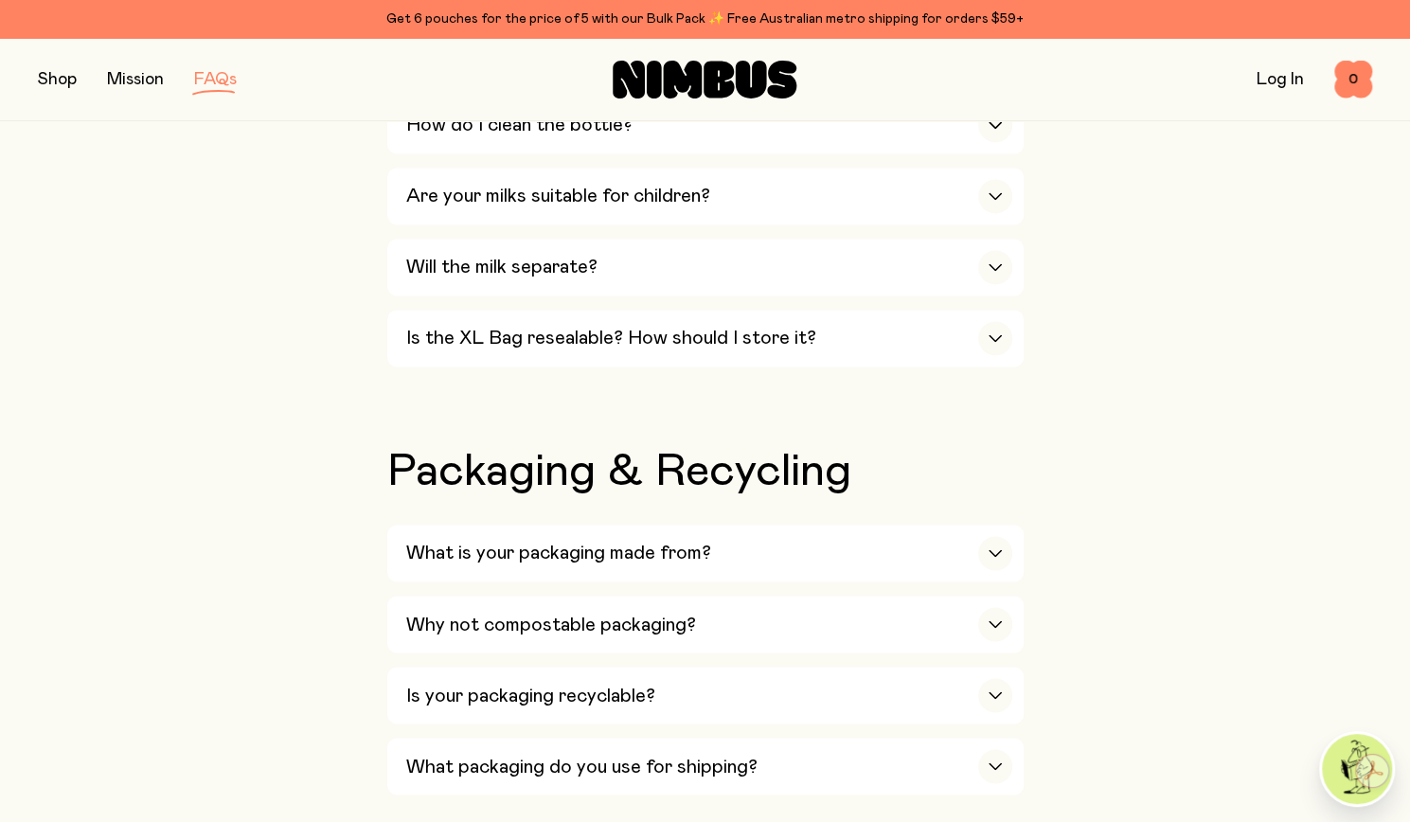
click at [1092, 349] on div "Our Milks Is Nimbus an Australian company? Yes! We are Australian owned and ope…" at bounding box center [705, 627] width 1334 height 3201
click at [1006, 326] on div "button" at bounding box center [995, 338] width 34 height 34
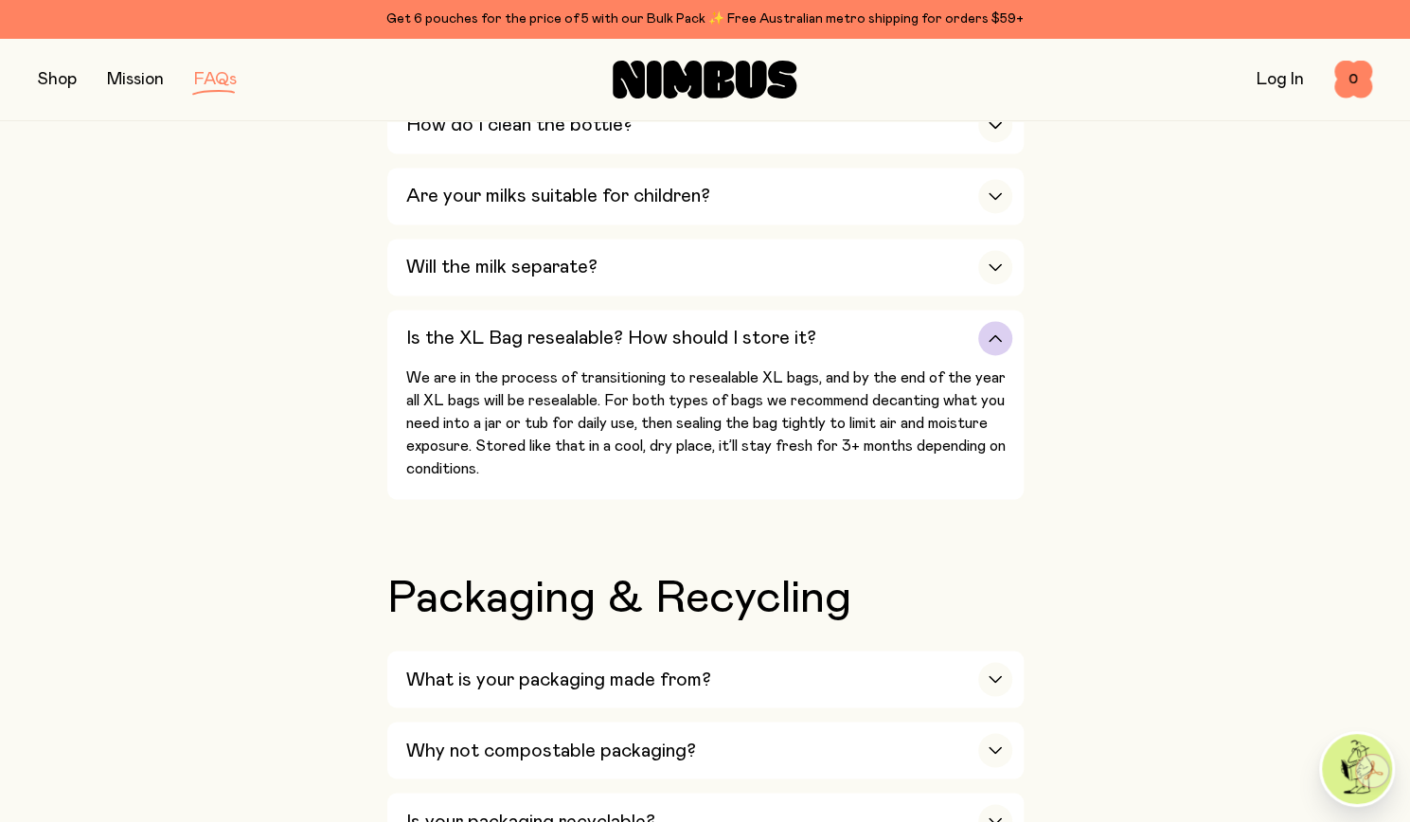
click at [1003, 323] on div "button" at bounding box center [995, 338] width 34 height 34
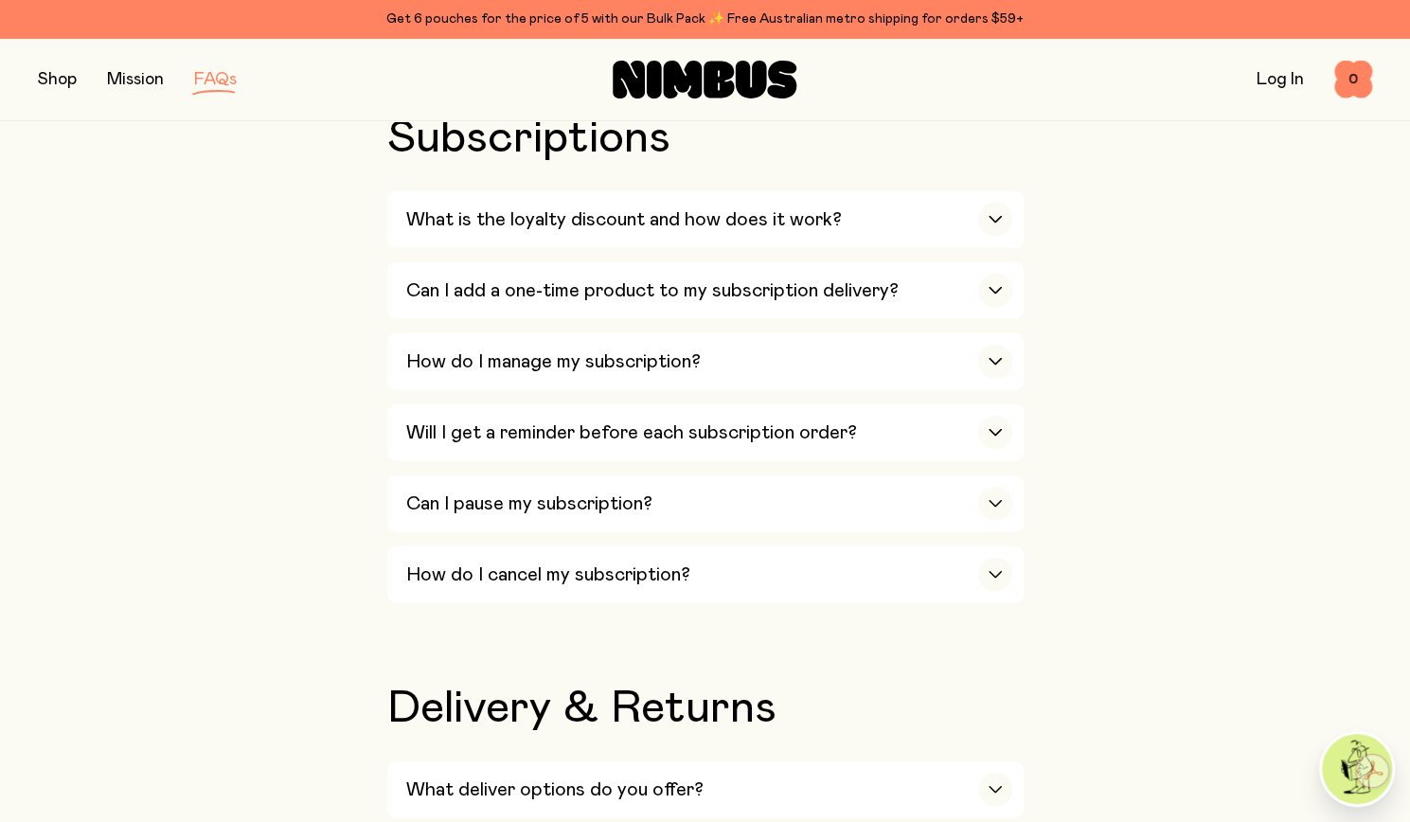
scroll to position [2300, 0]
click at [997, 215] on icon "button" at bounding box center [995, 219] width 15 height 8
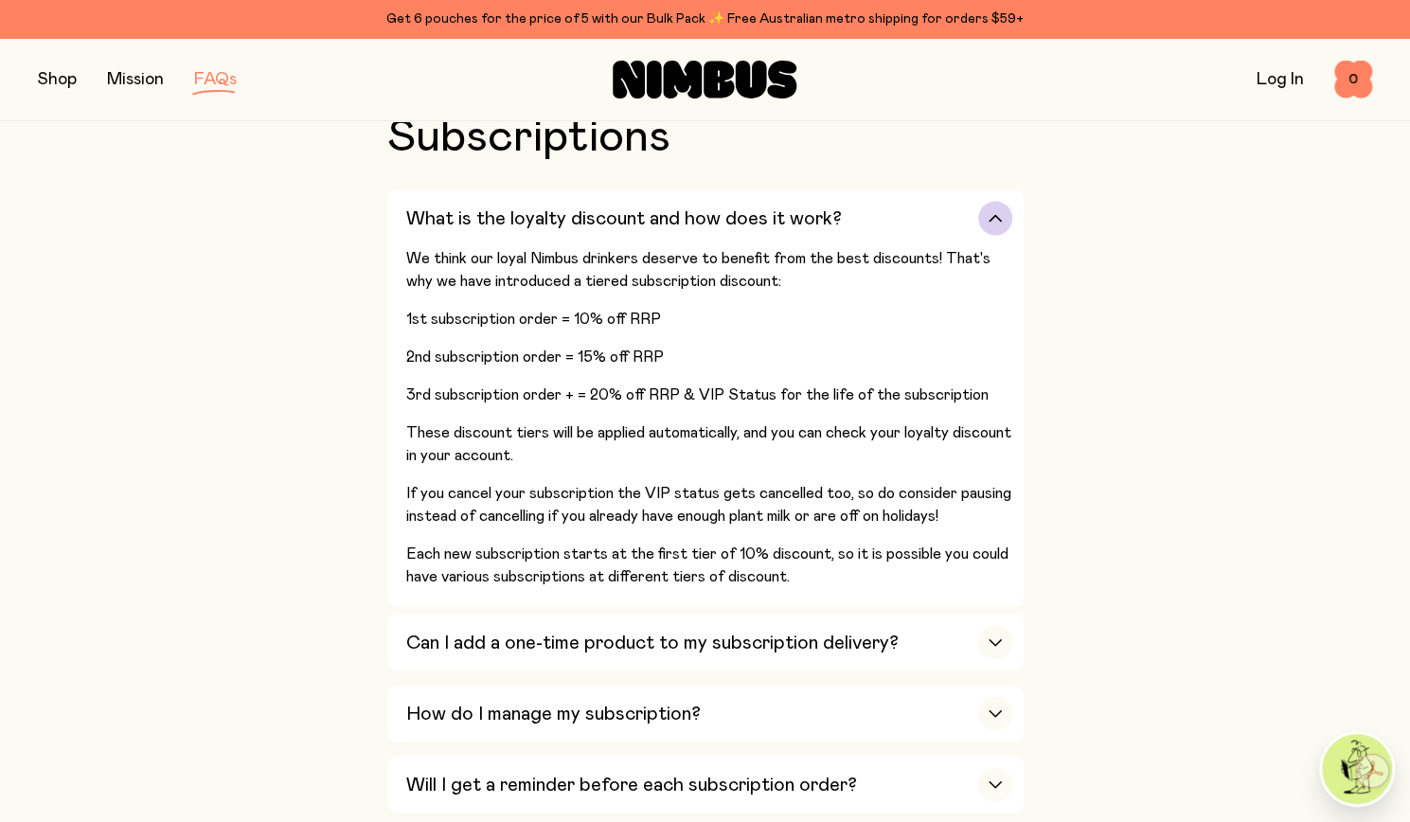
click at [997, 215] on icon "button" at bounding box center [995, 219] width 15 height 8
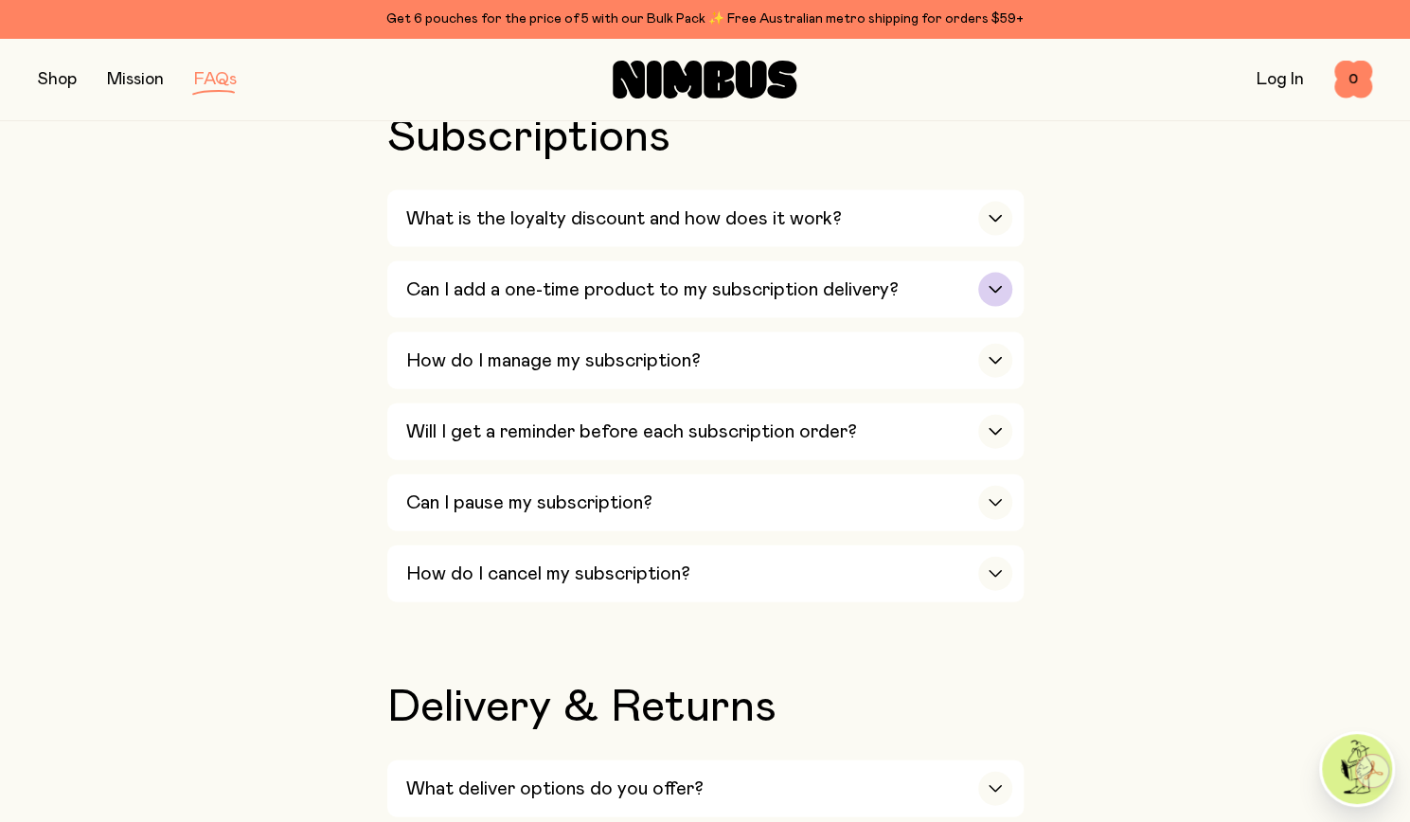
click at [997, 287] on icon "button" at bounding box center [995, 290] width 11 height 6
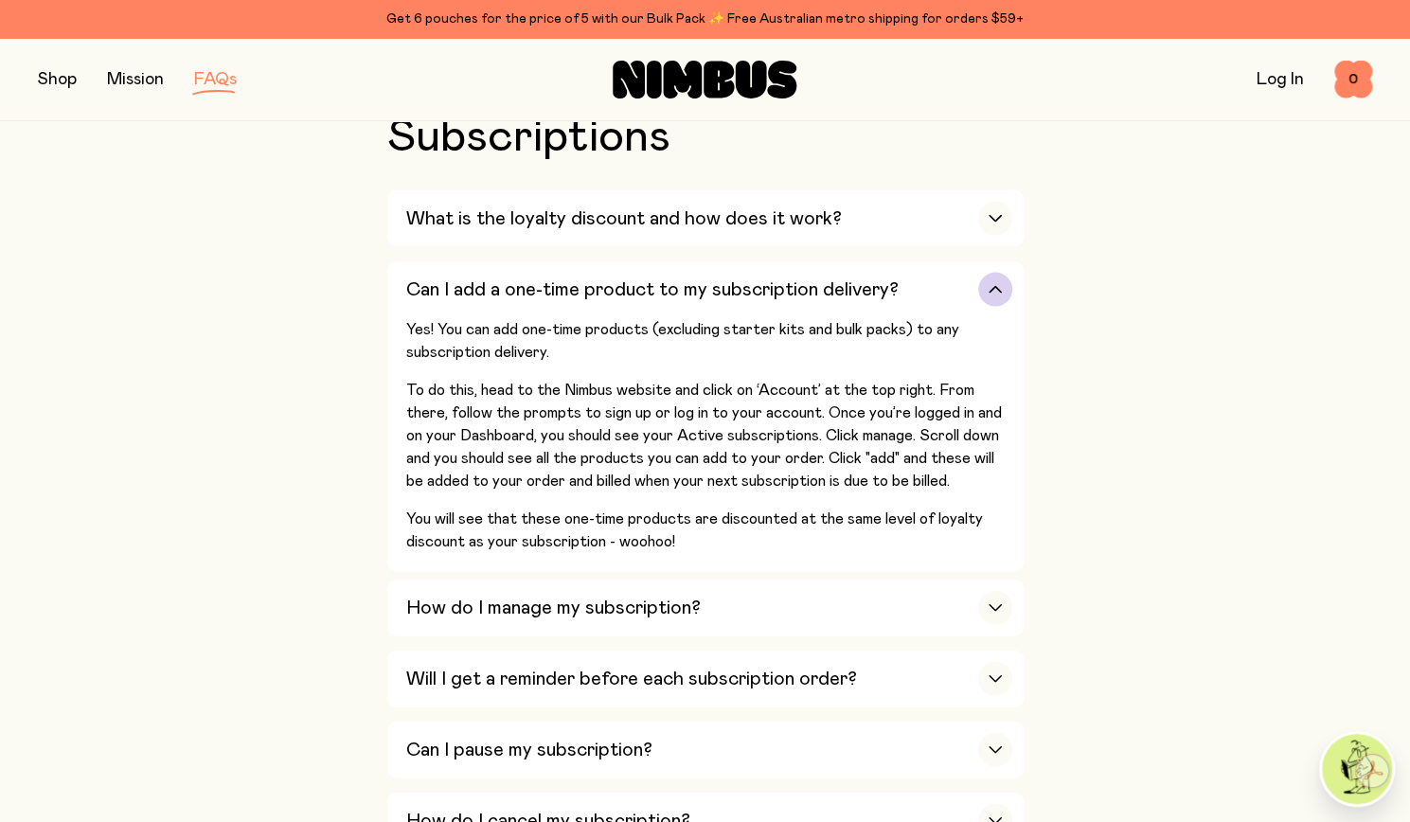
click at [997, 287] on icon "button" at bounding box center [995, 290] width 11 height 6
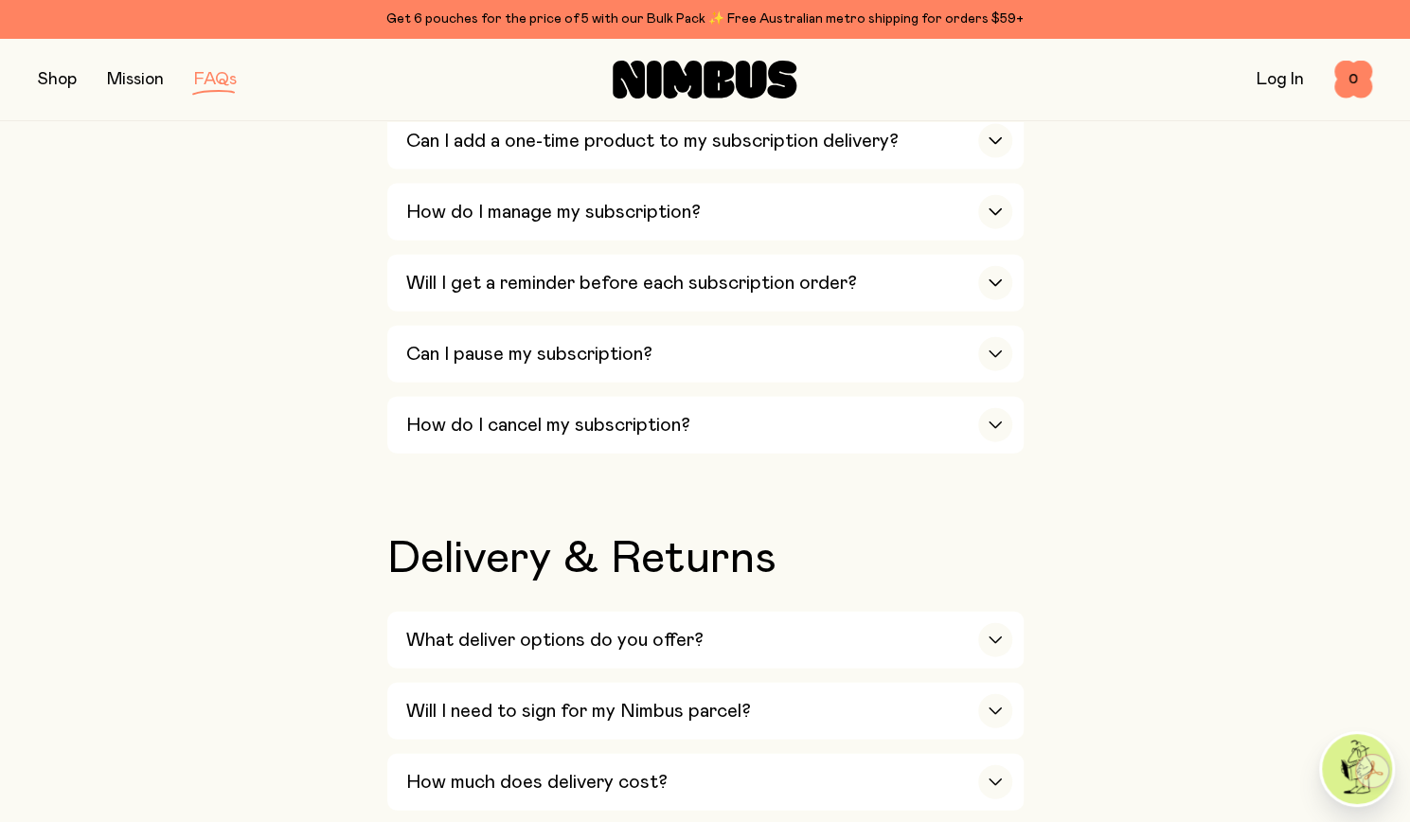
scroll to position [2450, 0]
click at [999, 194] on div "button" at bounding box center [995, 211] width 34 height 34
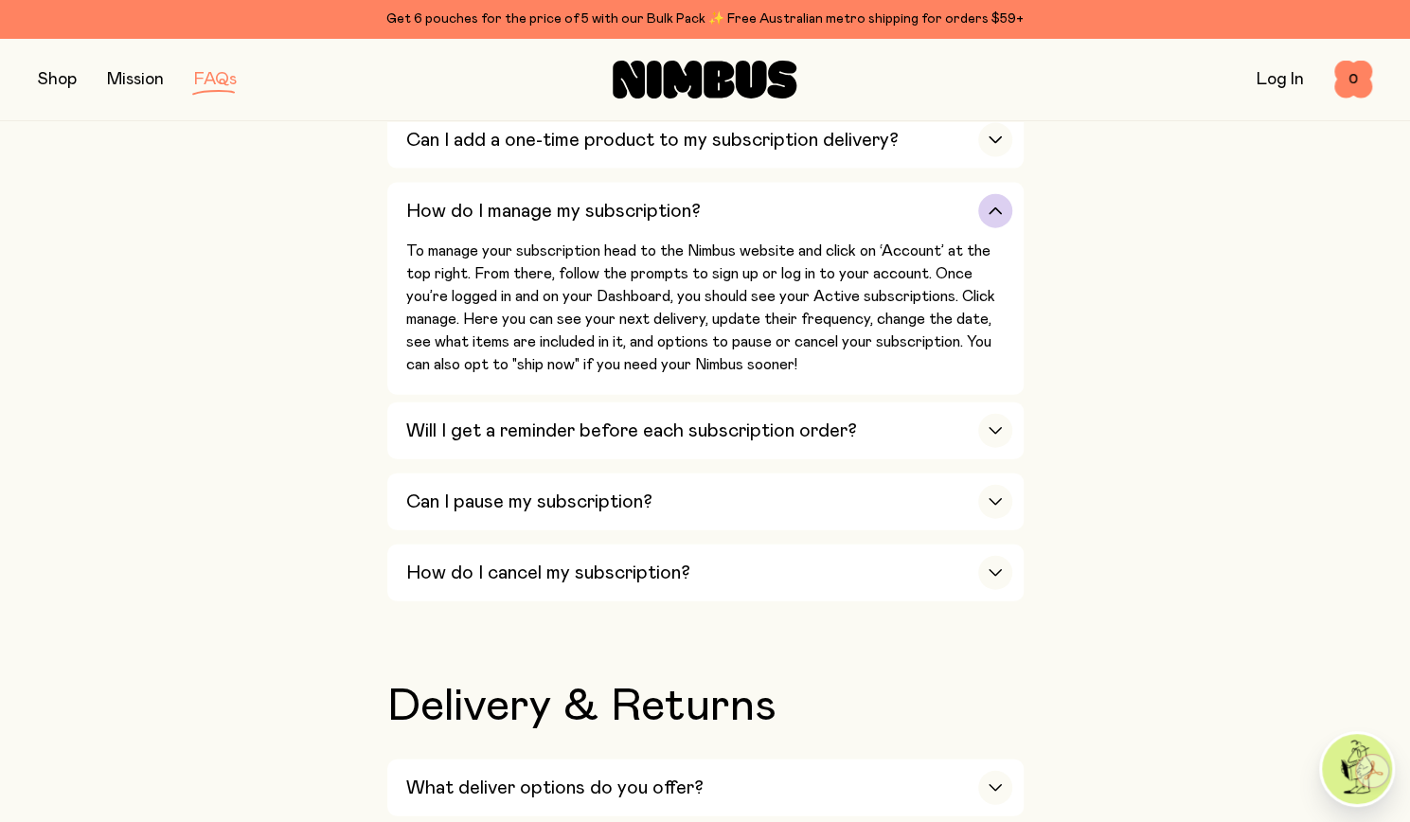
click at [996, 208] on icon "button" at bounding box center [995, 211] width 11 height 6
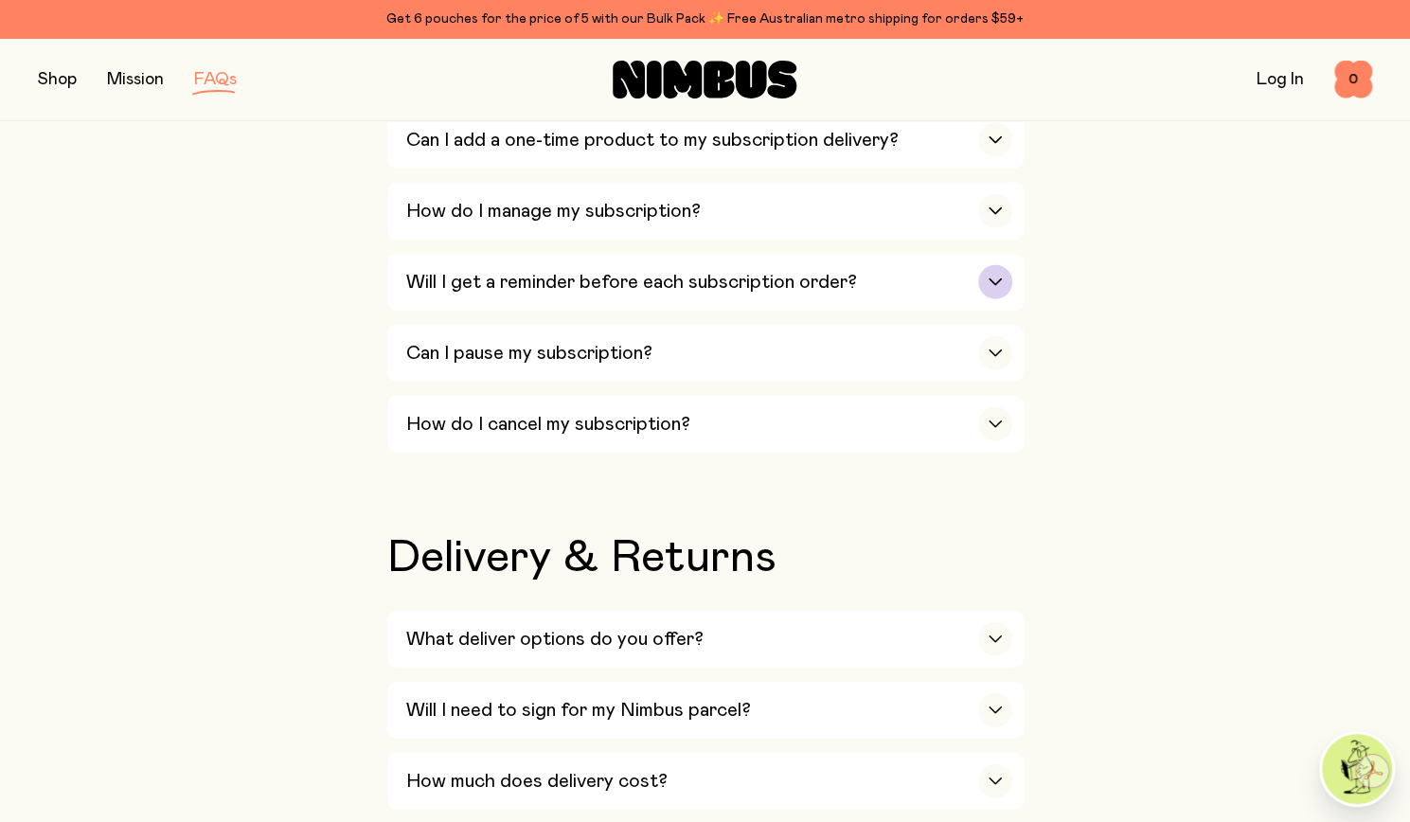
click at [1002, 265] on div "button" at bounding box center [995, 282] width 34 height 34
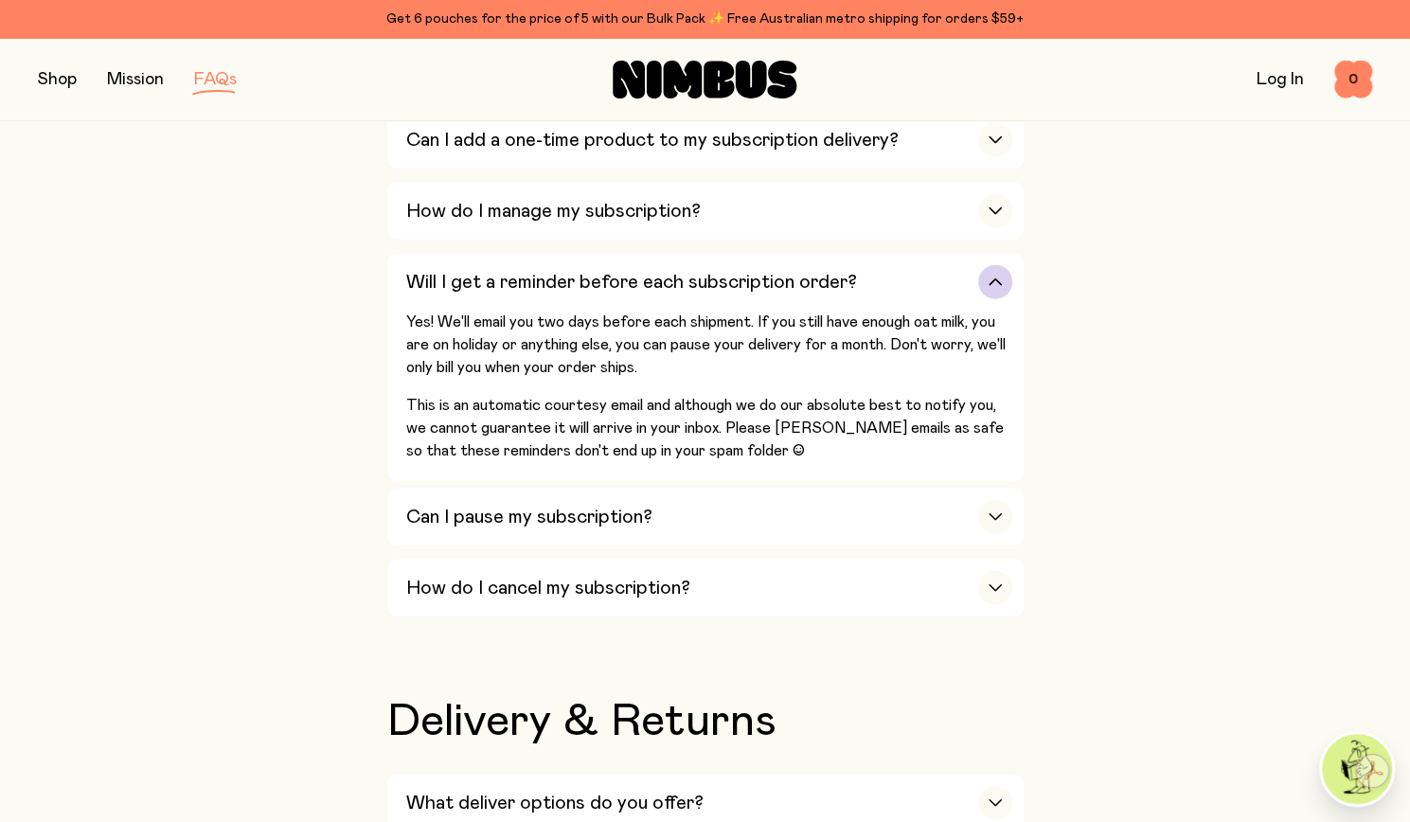
click at [1002, 265] on div "button" at bounding box center [995, 282] width 34 height 34
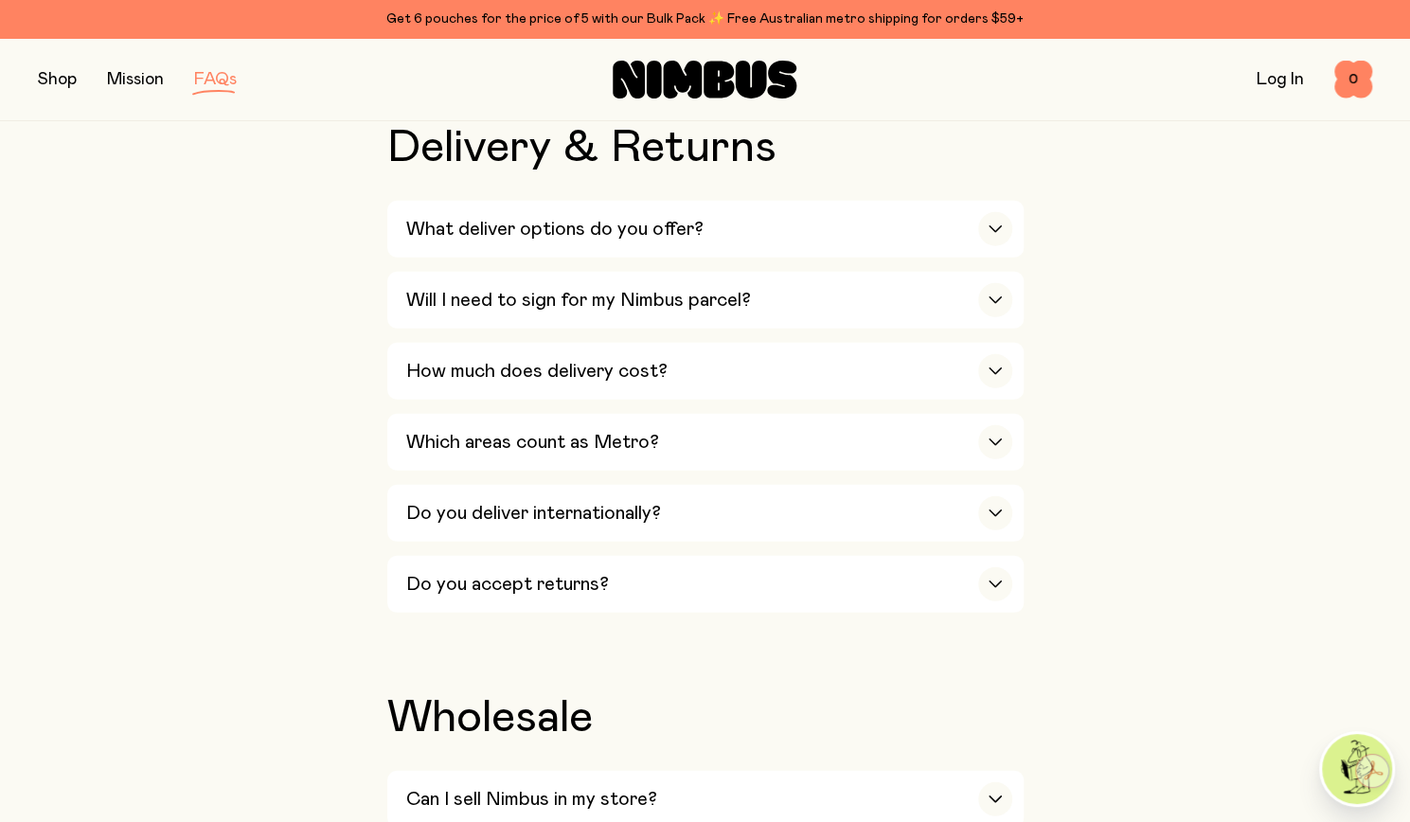
scroll to position [2861, 0]
click at [997, 225] on icon "button" at bounding box center [995, 228] width 11 height 6
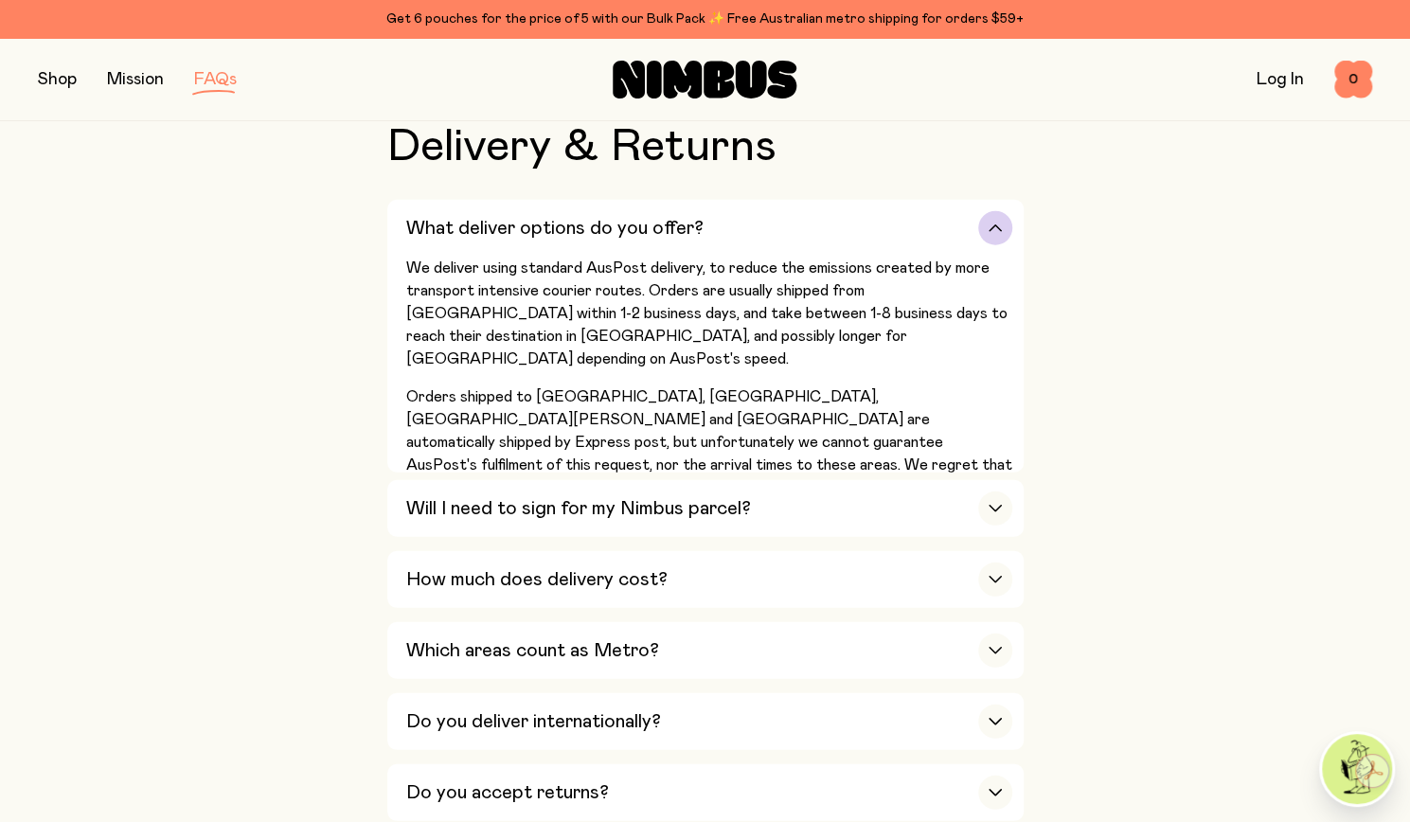
click at [997, 225] on icon "button" at bounding box center [995, 228] width 11 height 6
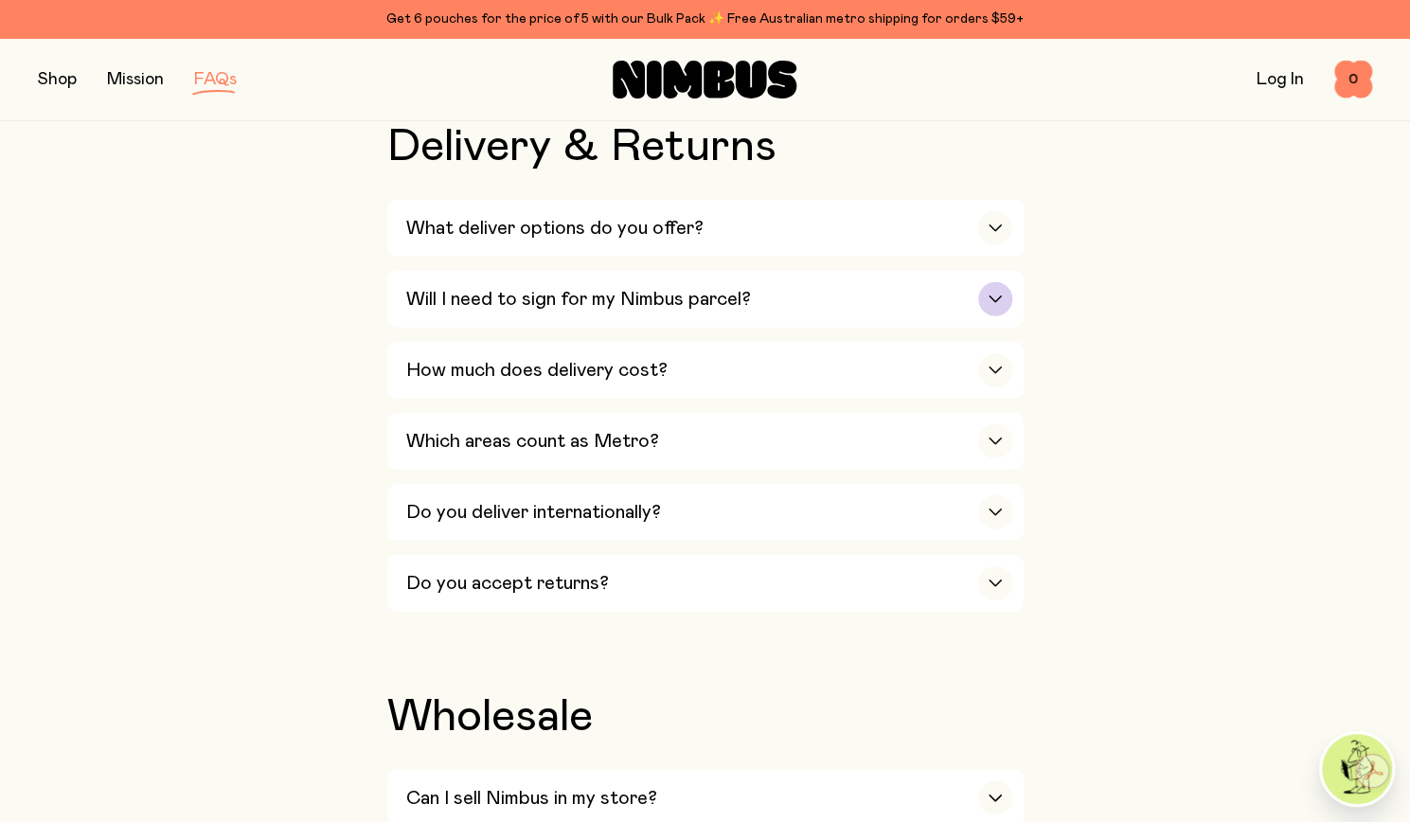
click at [998, 295] on icon "button" at bounding box center [995, 299] width 15 height 8
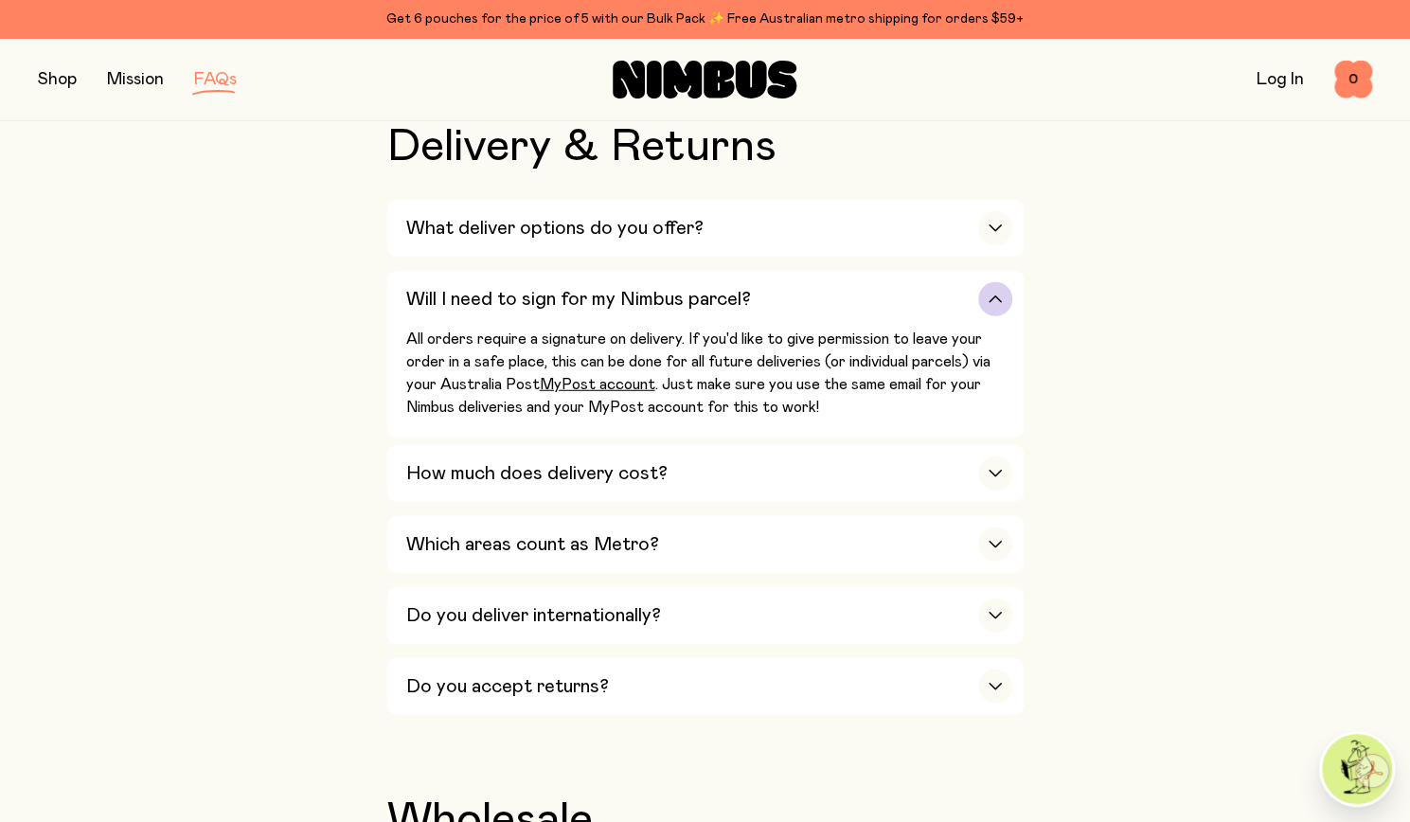
click at [998, 295] on icon "button" at bounding box center [995, 299] width 15 height 8
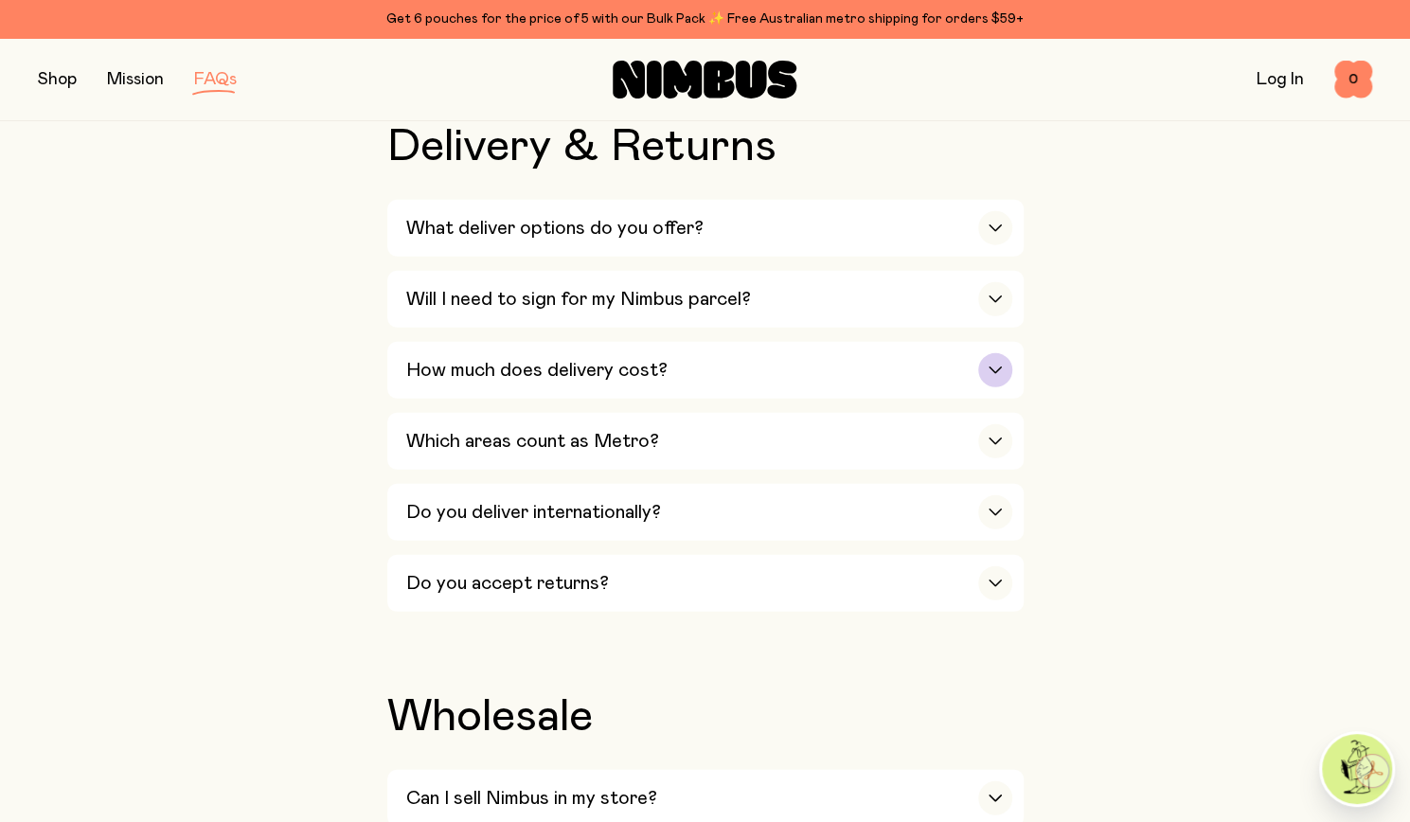
click at [996, 353] on div "button" at bounding box center [995, 370] width 34 height 34
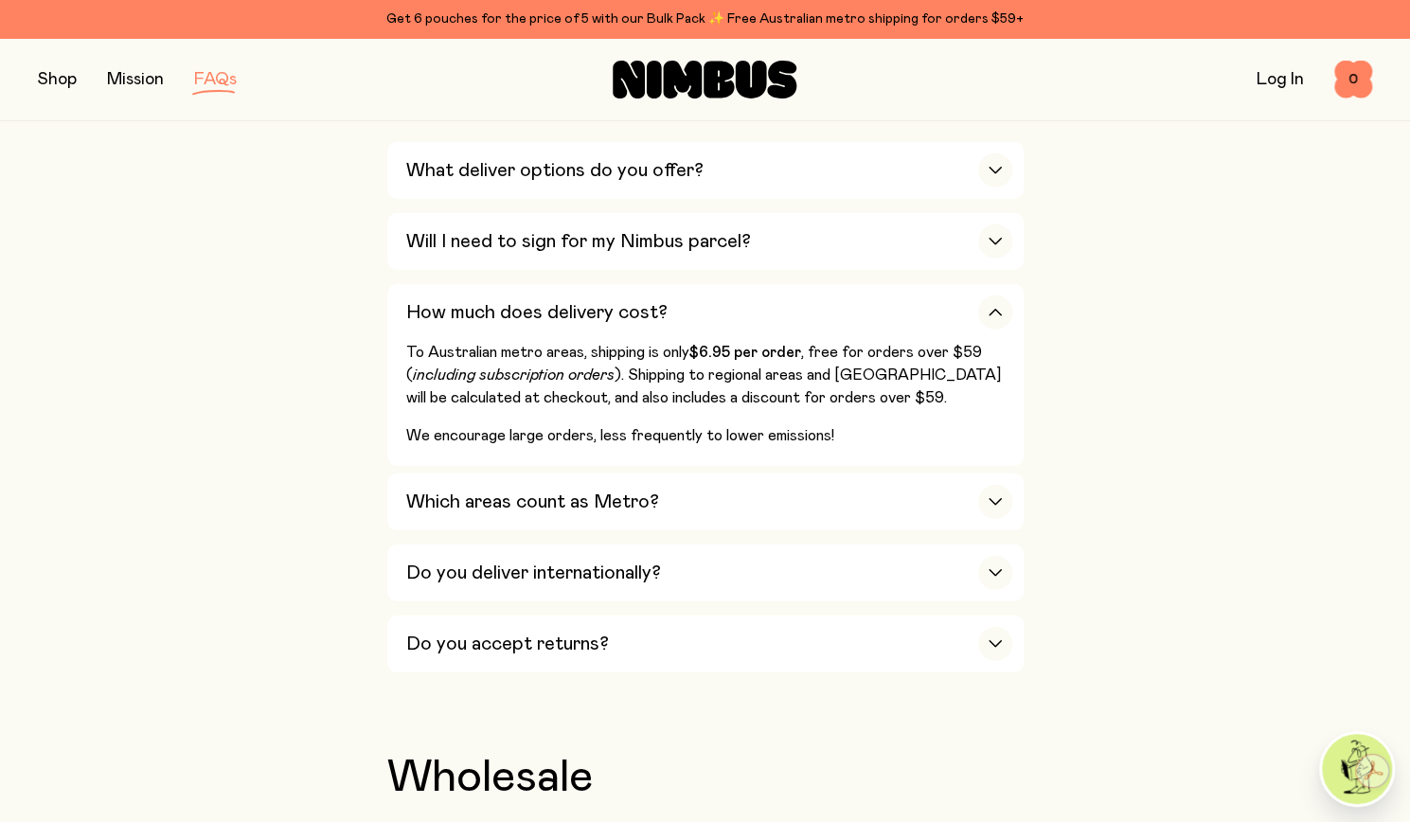
scroll to position [2919, 0]
click at [1002, 294] on div "button" at bounding box center [995, 311] width 34 height 34
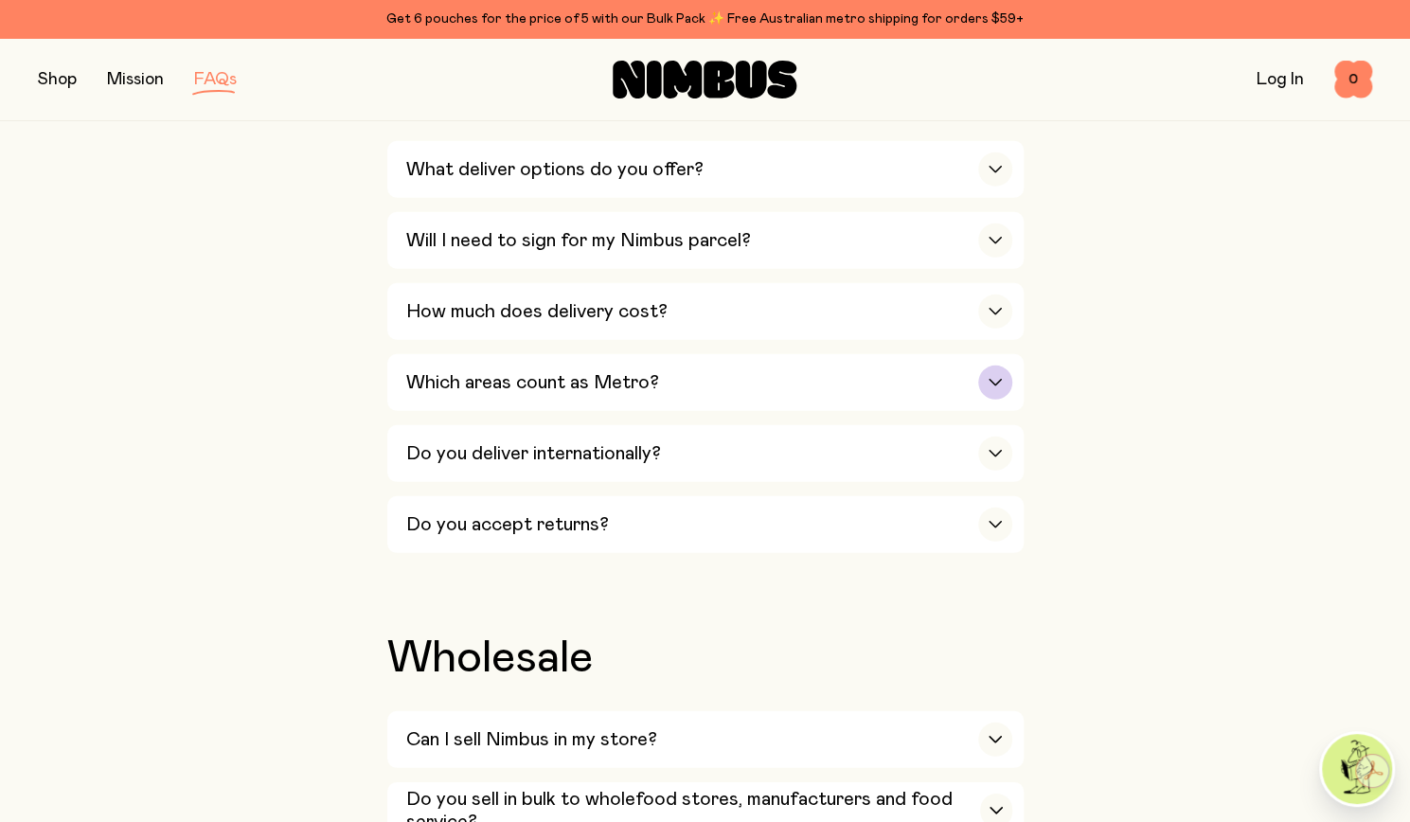
click at [999, 380] on icon "button" at bounding box center [995, 383] width 11 height 6
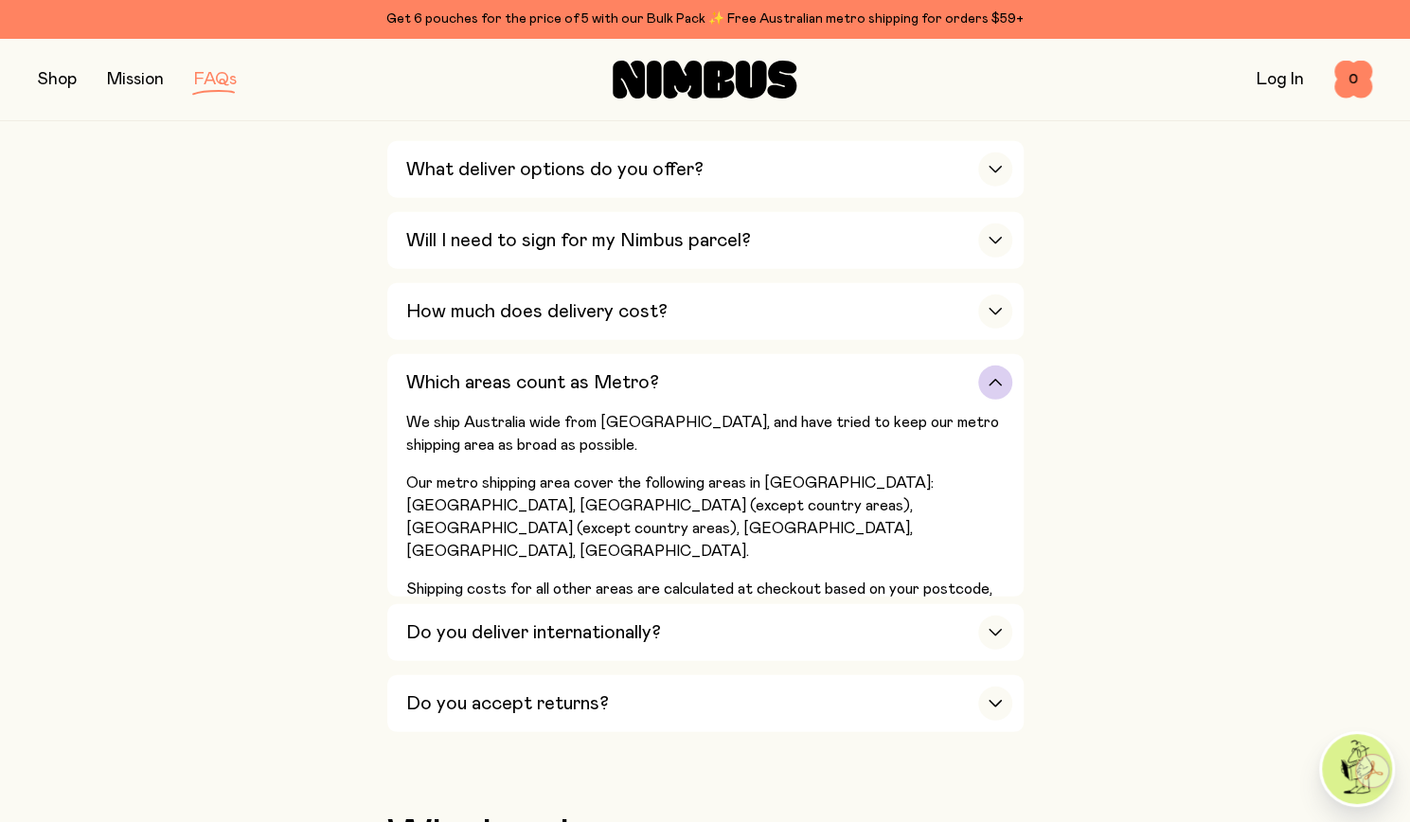
click at [999, 379] on icon "button" at bounding box center [995, 383] width 15 height 8
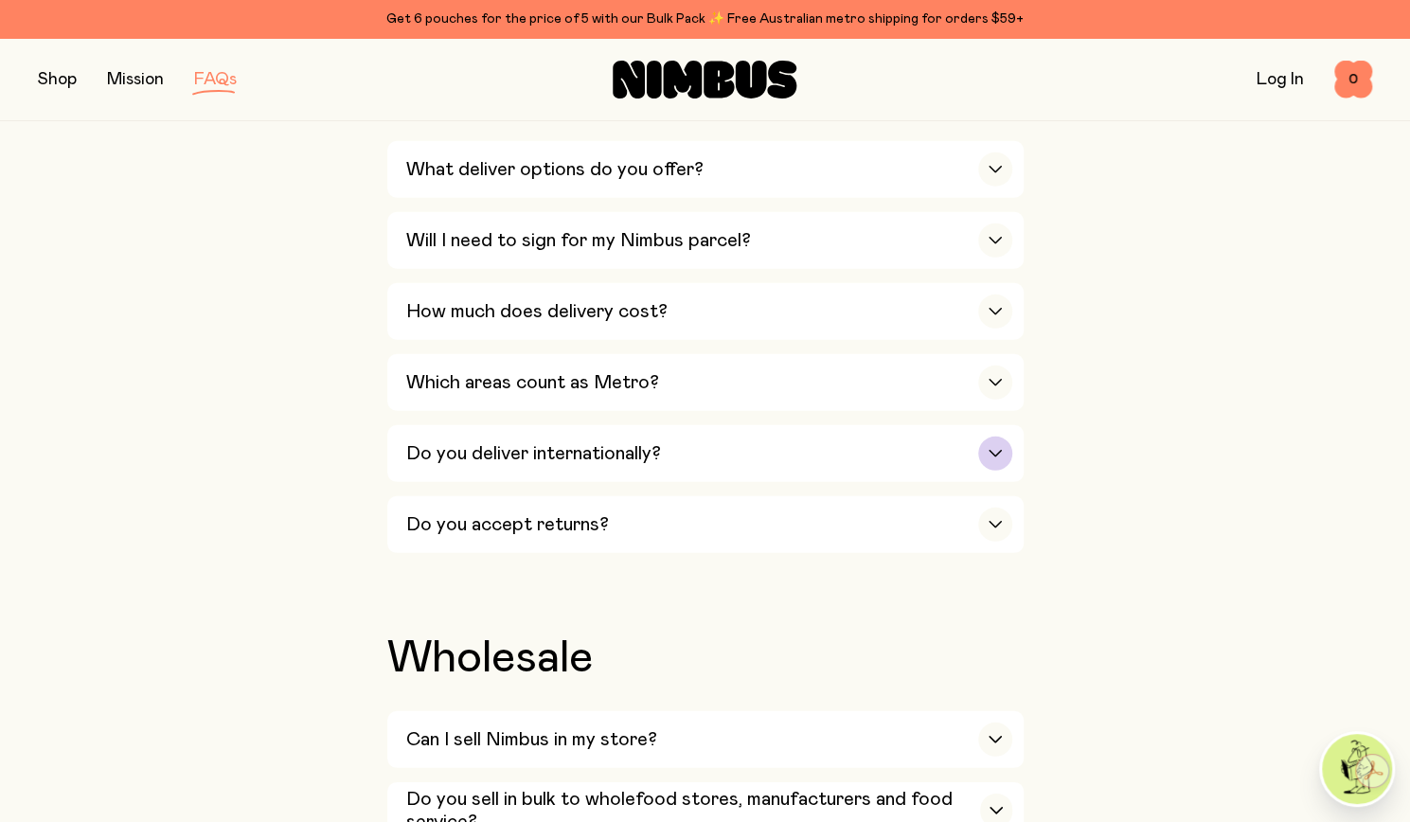
click at [1000, 437] on div "button" at bounding box center [995, 454] width 34 height 34
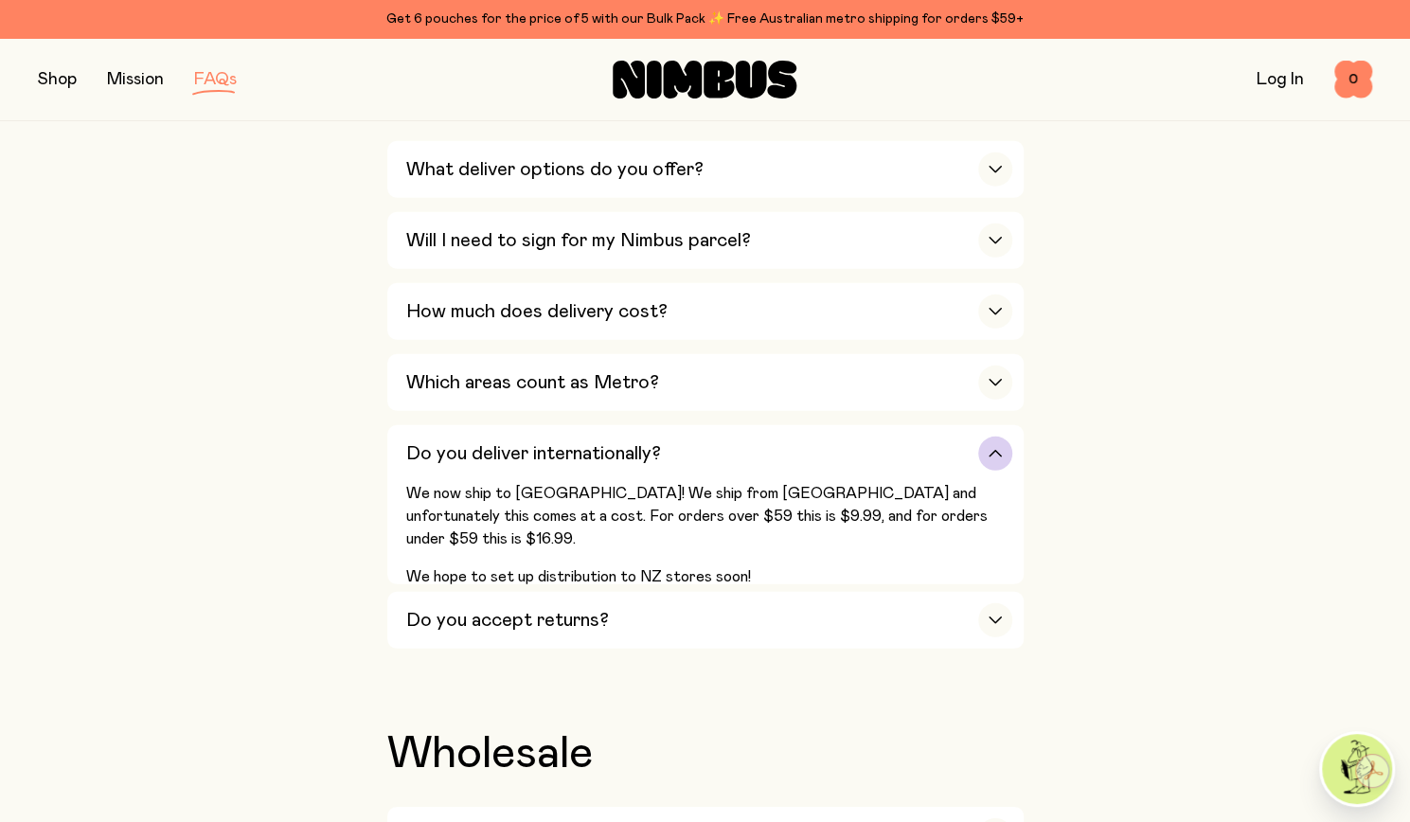
click at [1000, 437] on div "button" at bounding box center [995, 454] width 34 height 34
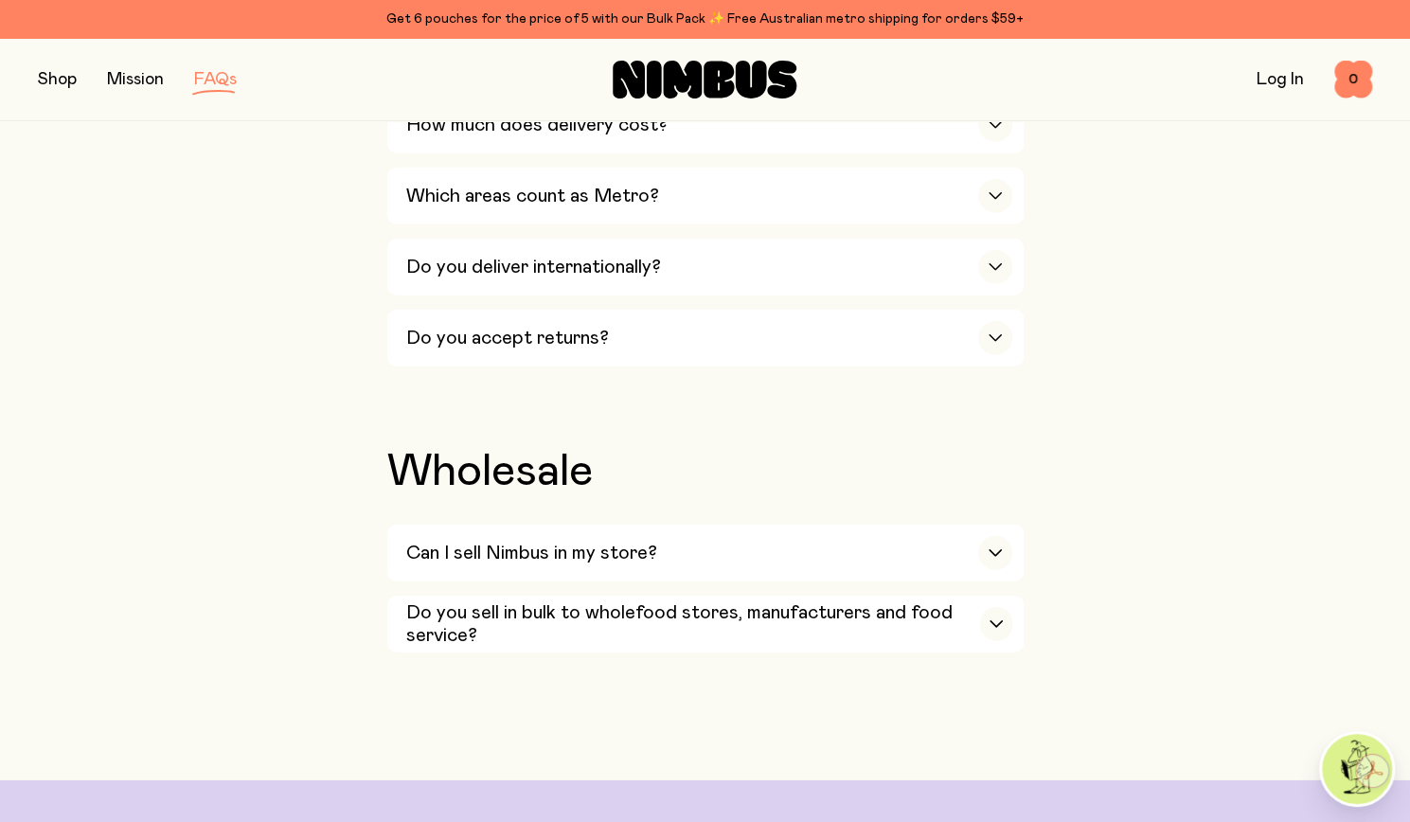
scroll to position [3135, 0]
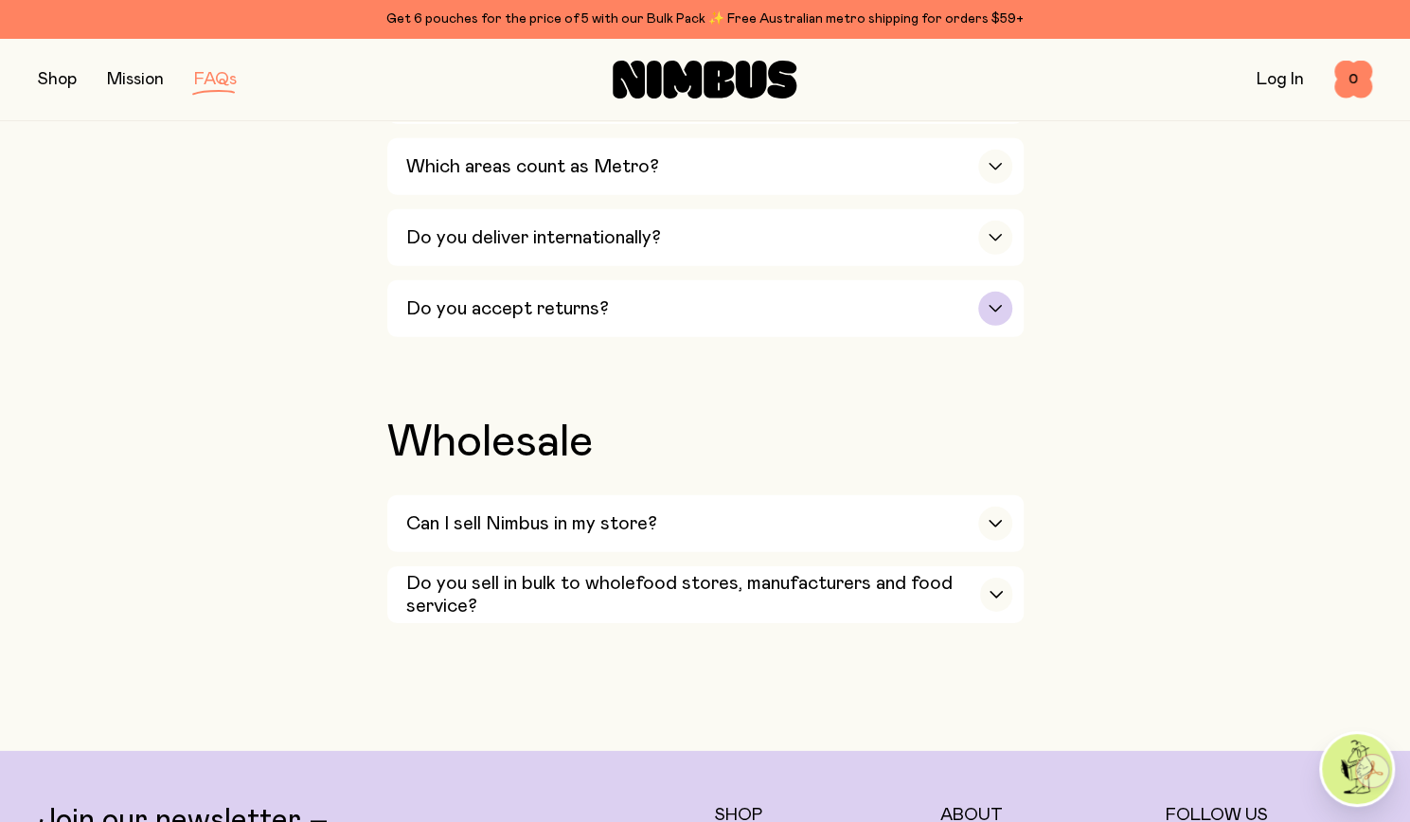
click at [1004, 292] on div "button" at bounding box center [995, 309] width 34 height 34
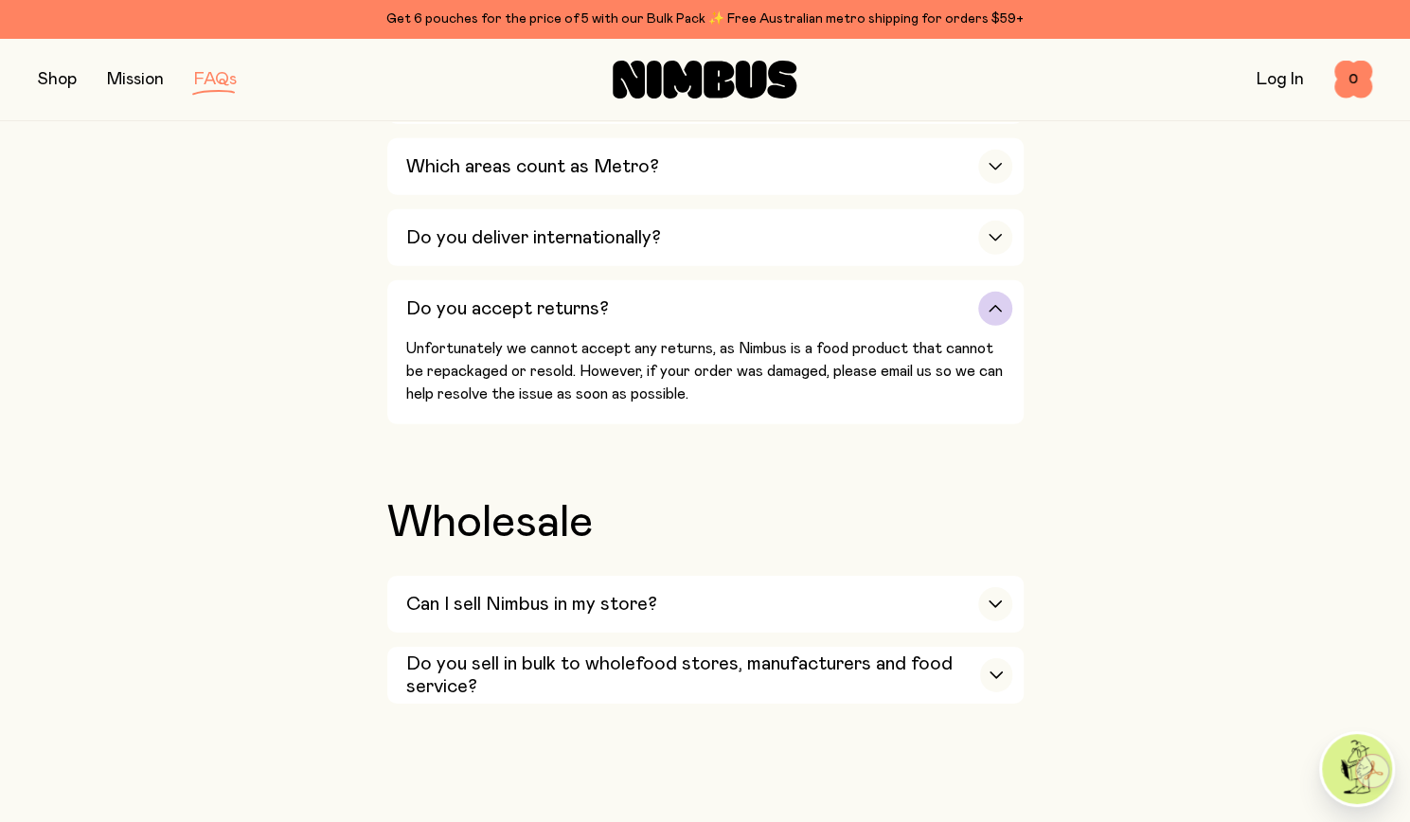
click at [998, 305] on icon "button" at bounding box center [995, 309] width 15 height 8
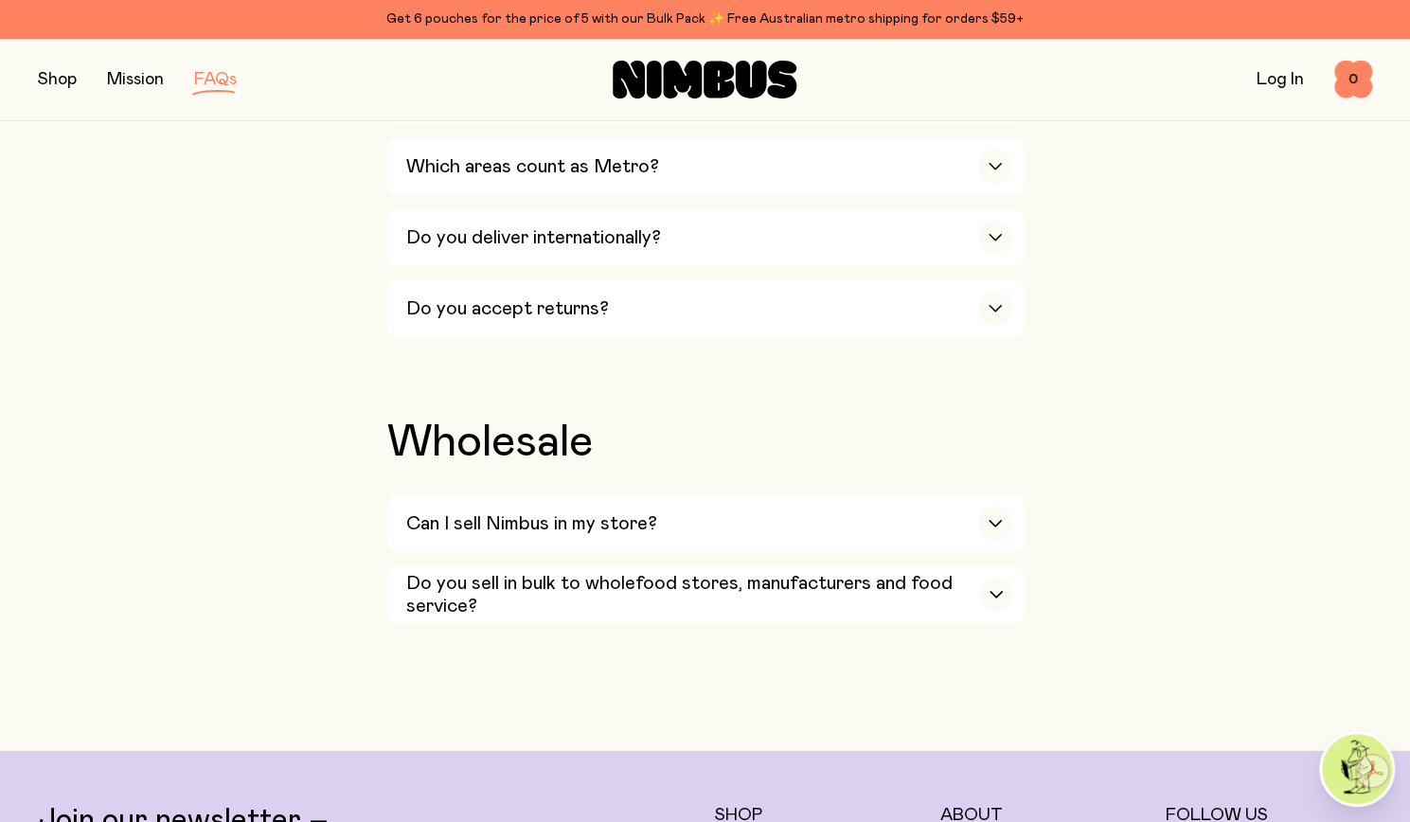
scroll to position [3315, 0]
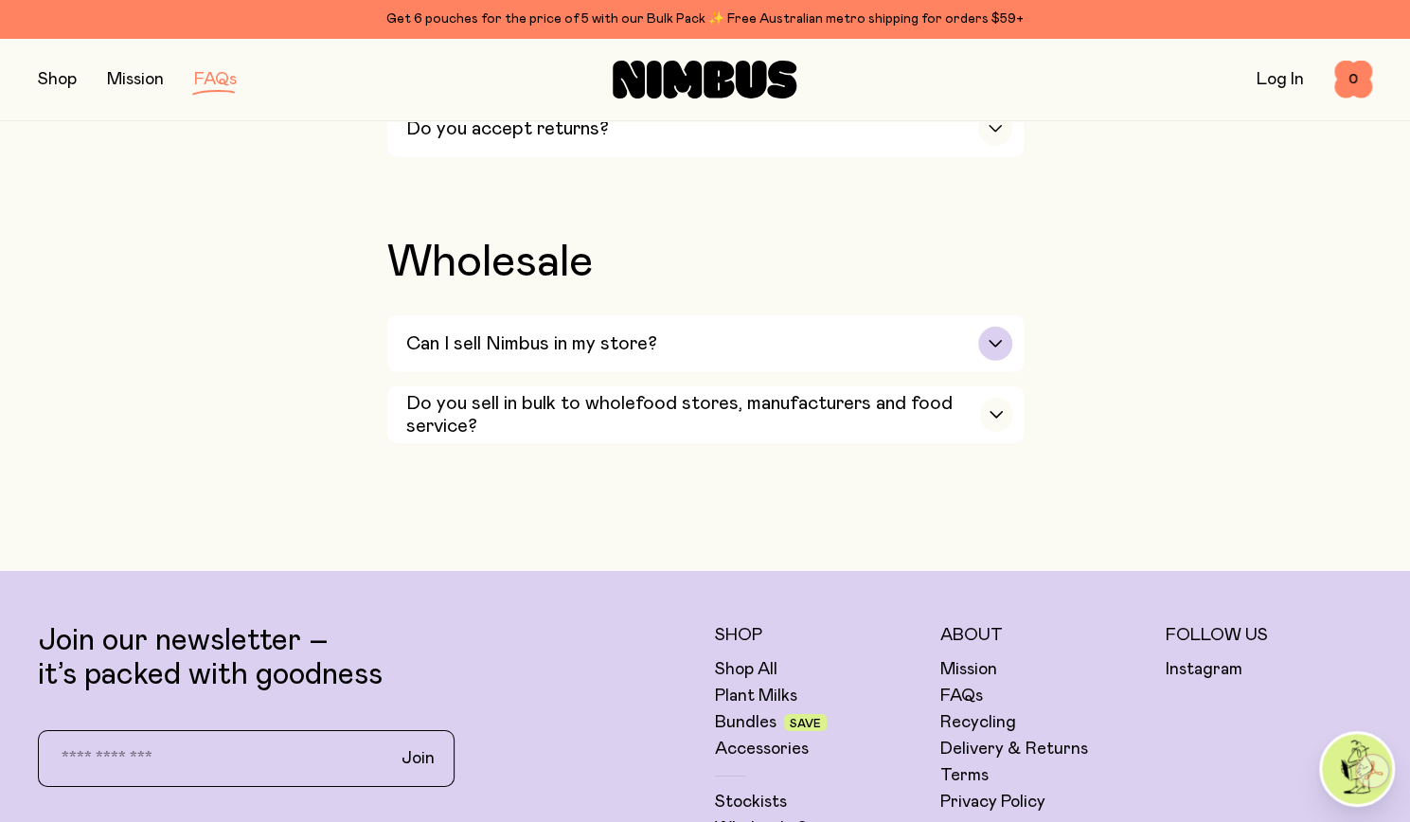
click at [994, 340] on icon "button" at bounding box center [995, 344] width 15 height 8
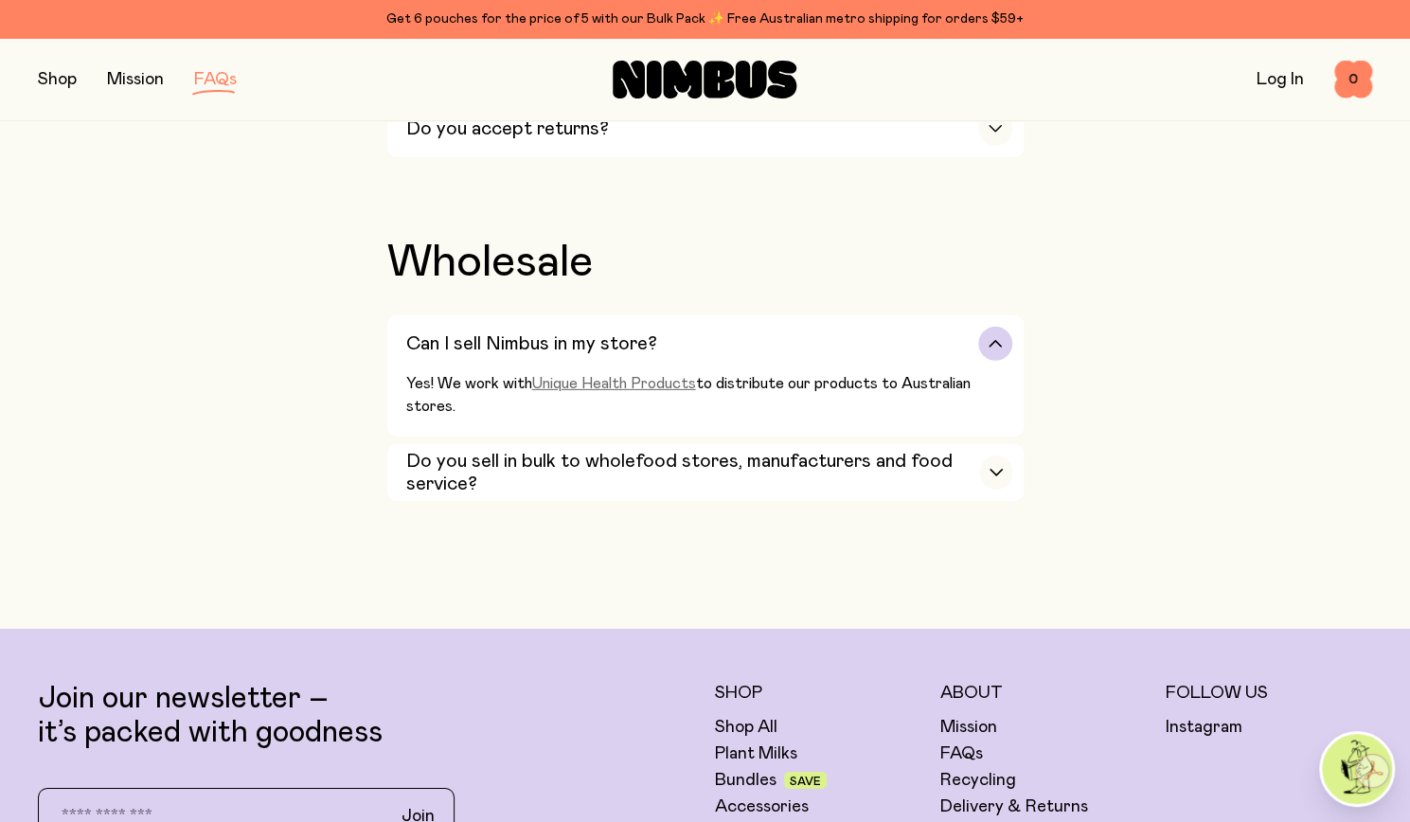
click at [630, 376] on link "Unique Health Products" at bounding box center [614, 383] width 164 height 15
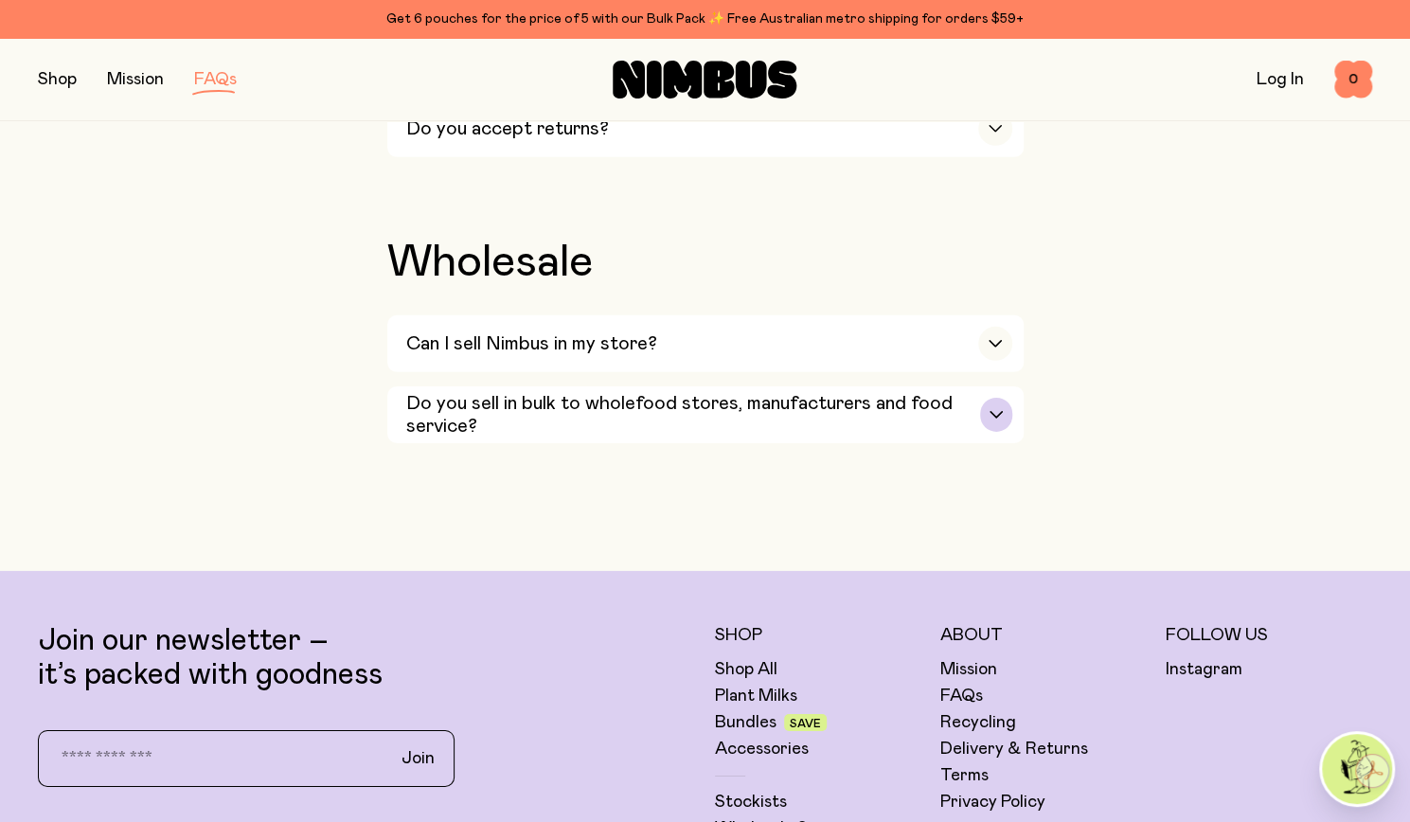
click at [996, 398] on div "button" at bounding box center [995, 415] width 31 height 34
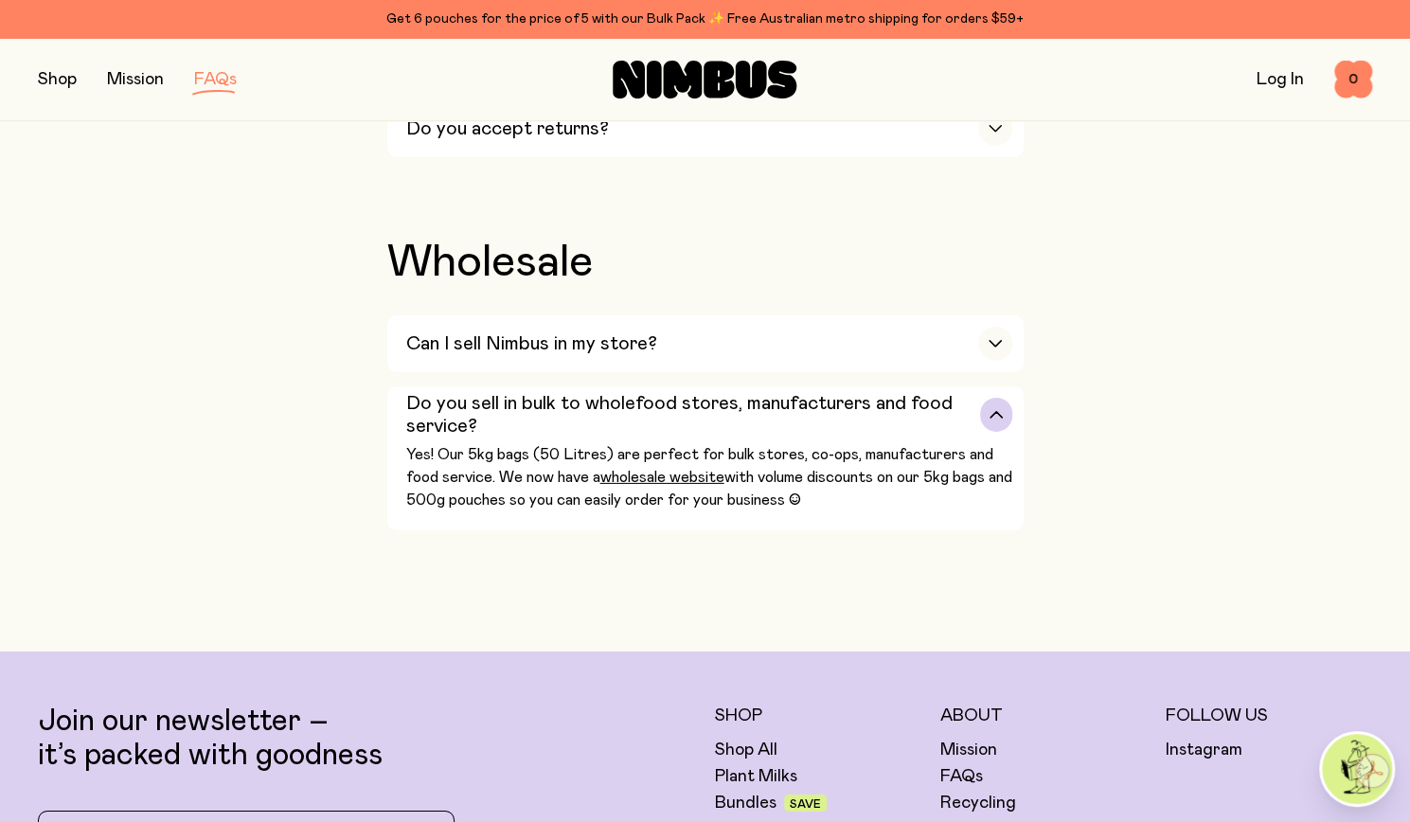
click at [996, 398] on div "button" at bounding box center [995, 415] width 31 height 34
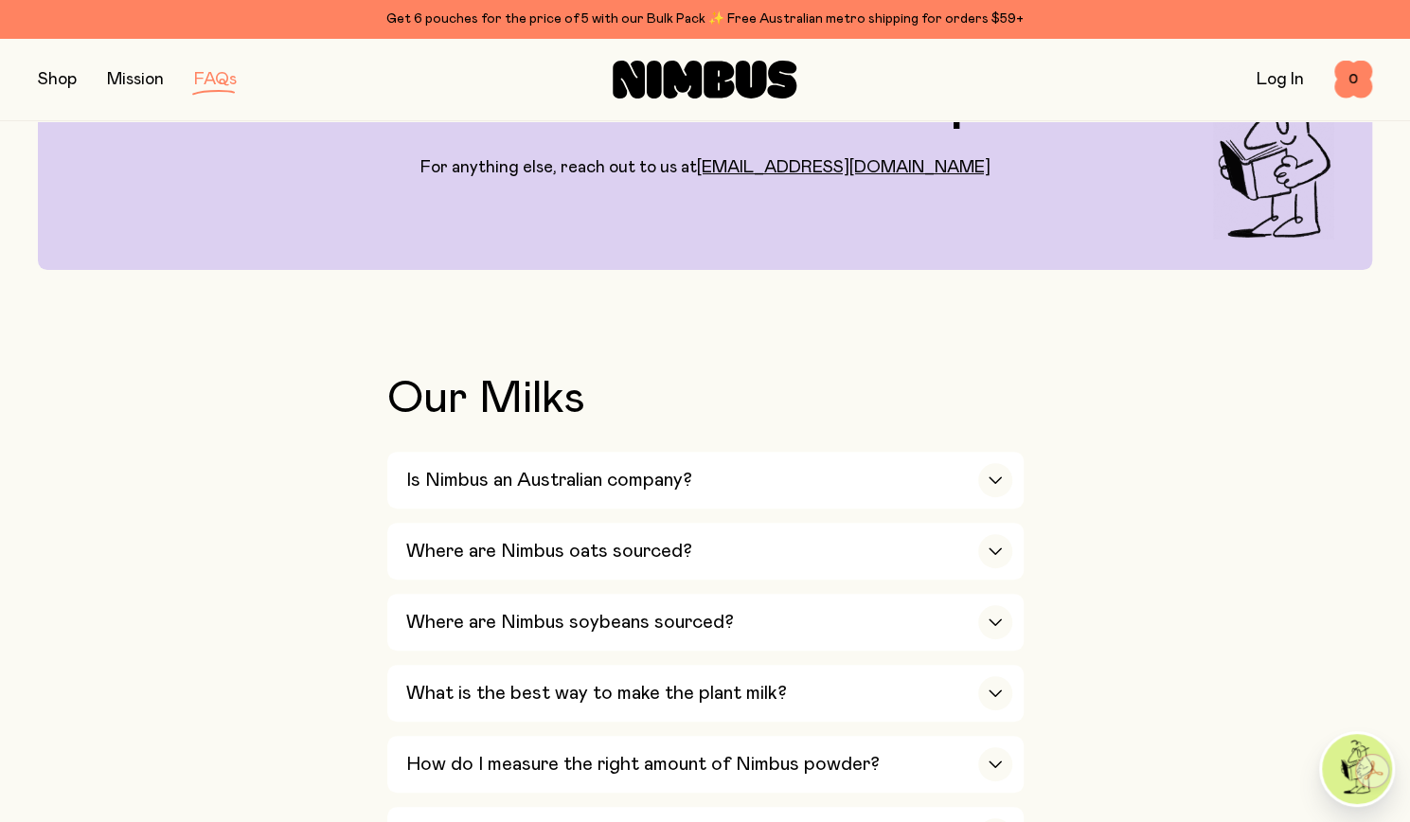
scroll to position [0, 0]
